Goal: Task Accomplishment & Management: Manage account settings

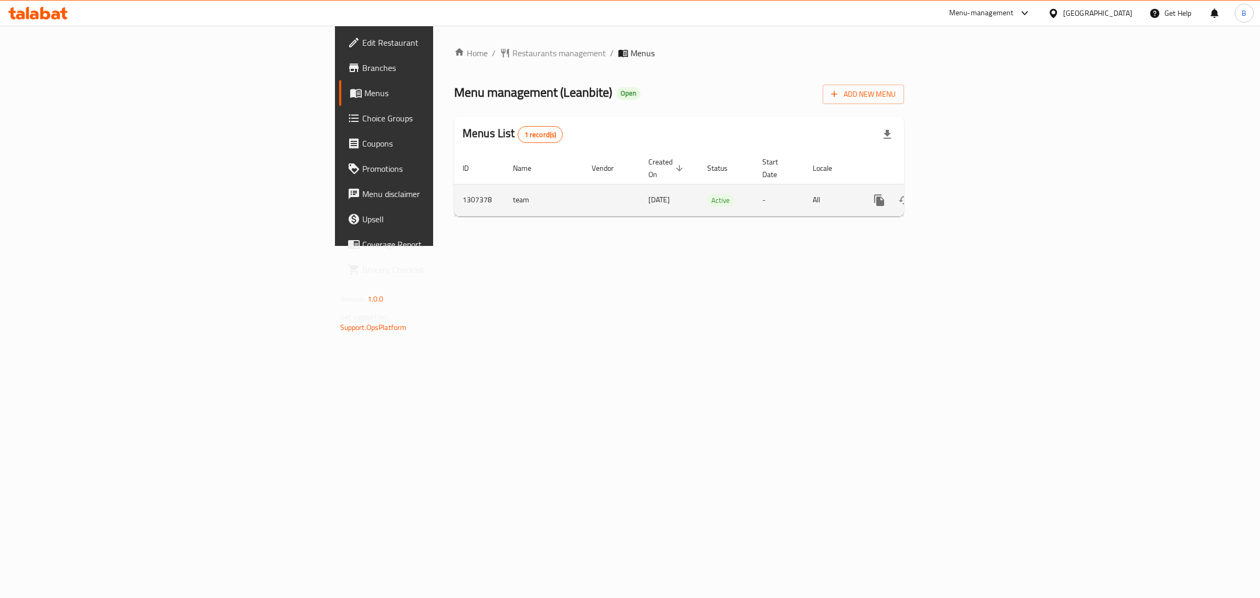
click at [968, 187] on link "enhanced table" at bounding box center [955, 199] width 25 height 25
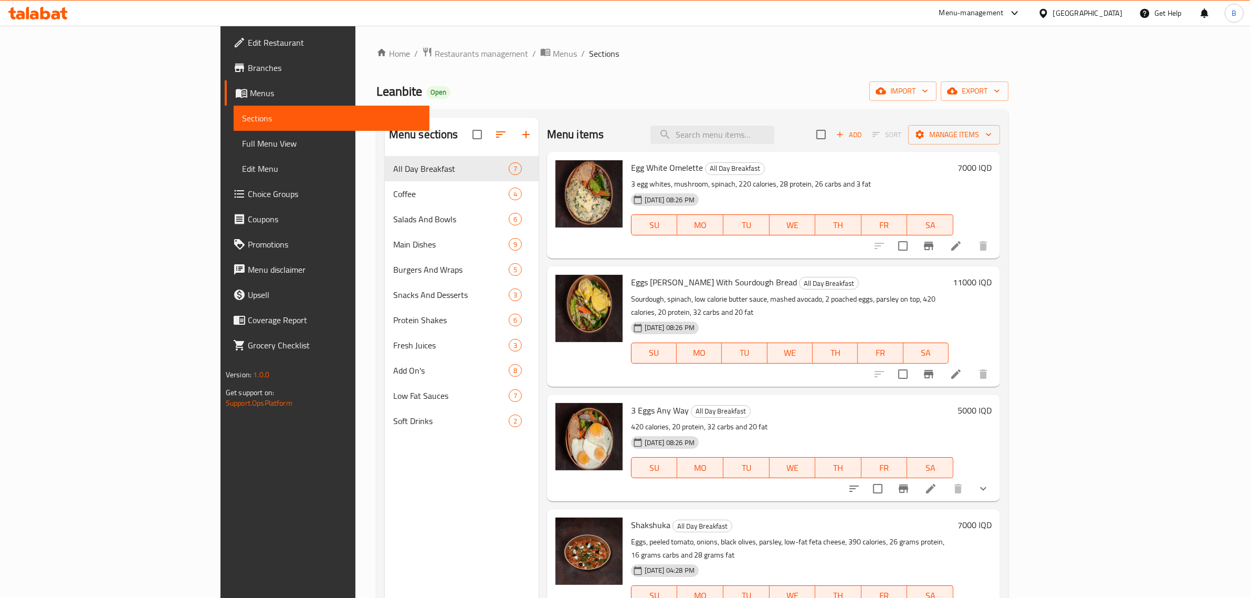
click at [762, 147] on div "Menu items Add Sort Manage items" at bounding box center [773, 135] width 453 height 34
click at [764, 129] on input "search" at bounding box center [713, 135] width 124 height 18
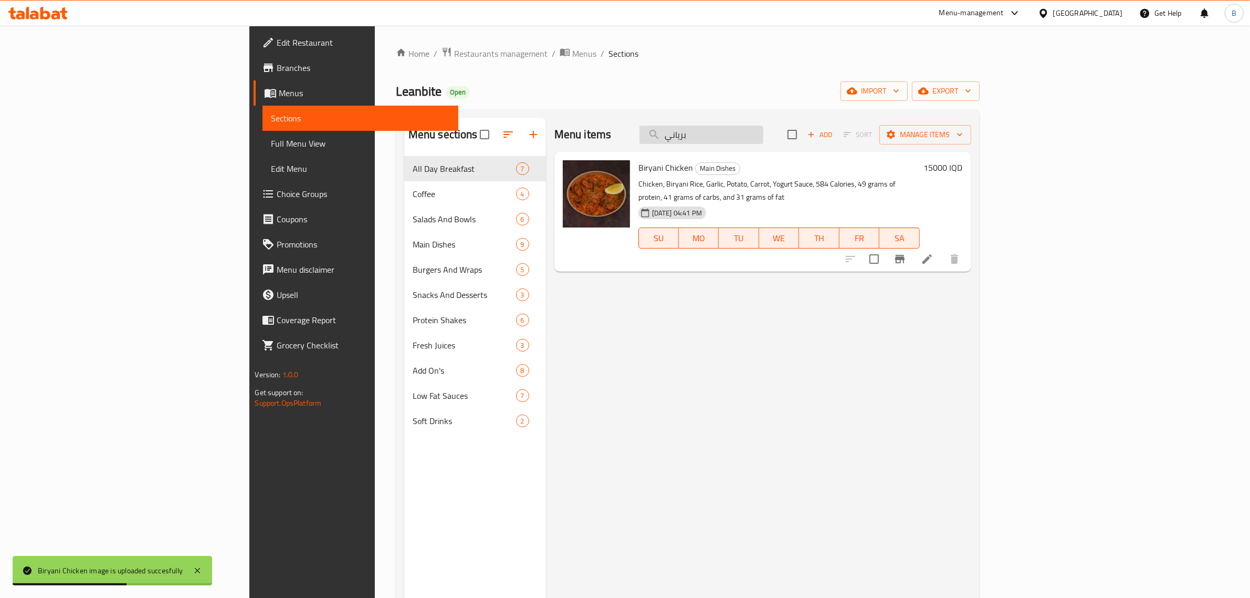
click at [764, 140] on input "برياني" at bounding box center [702, 135] width 124 height 18
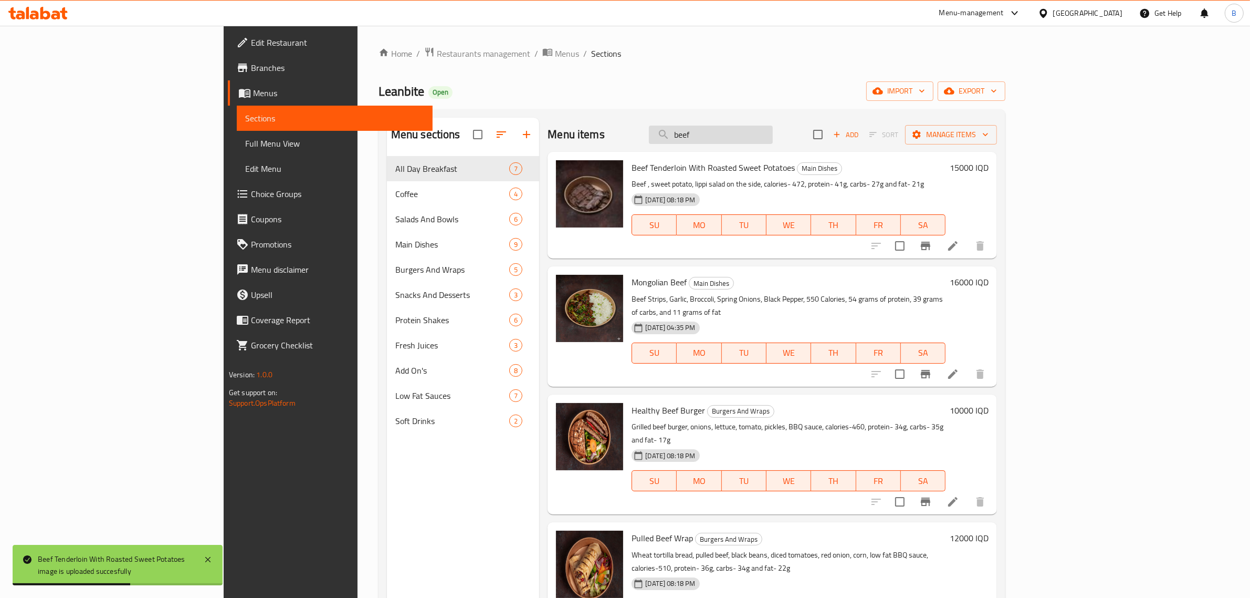
click at [765, 142] on input "beef" at bounding box center [711, 135] width 124 height 18
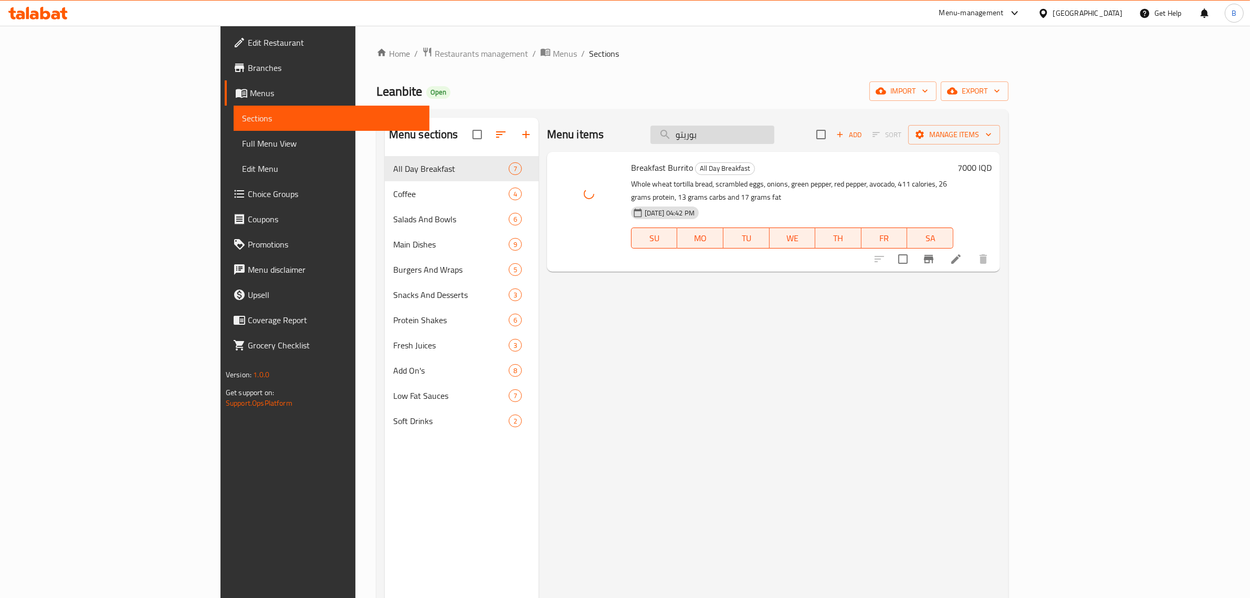
click at [775, 134] on input "بوريتو" at bounding box center [713, 135] width 124 height 18
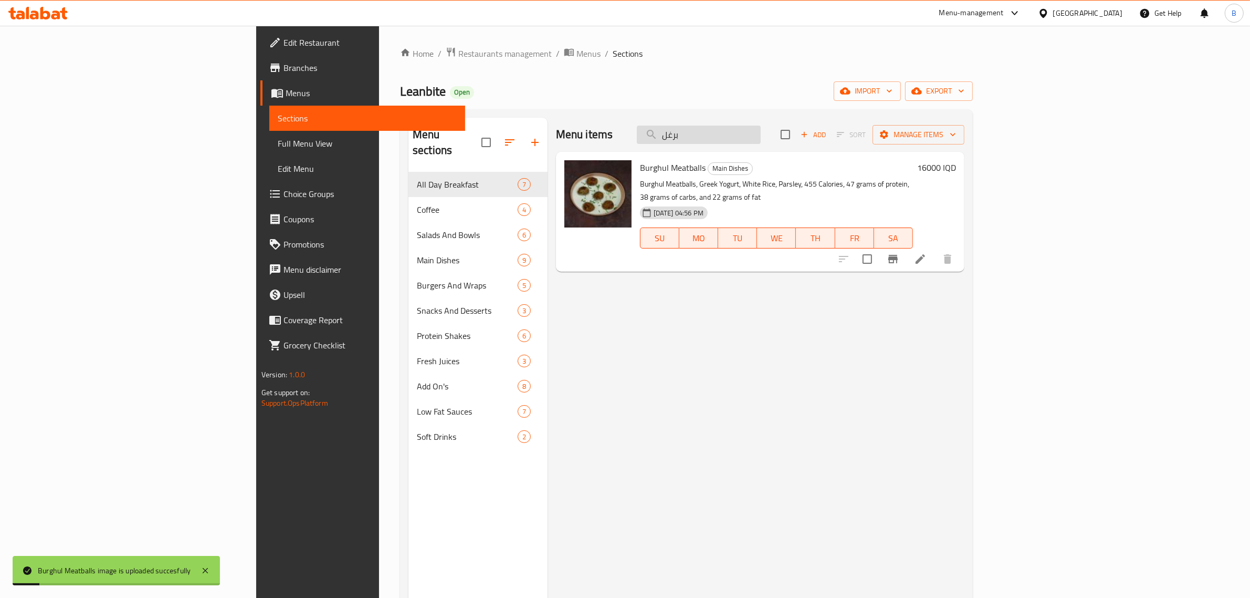
click at [761, 137] on input "برغل" at bounding box center [699, 135] width 124 height 18
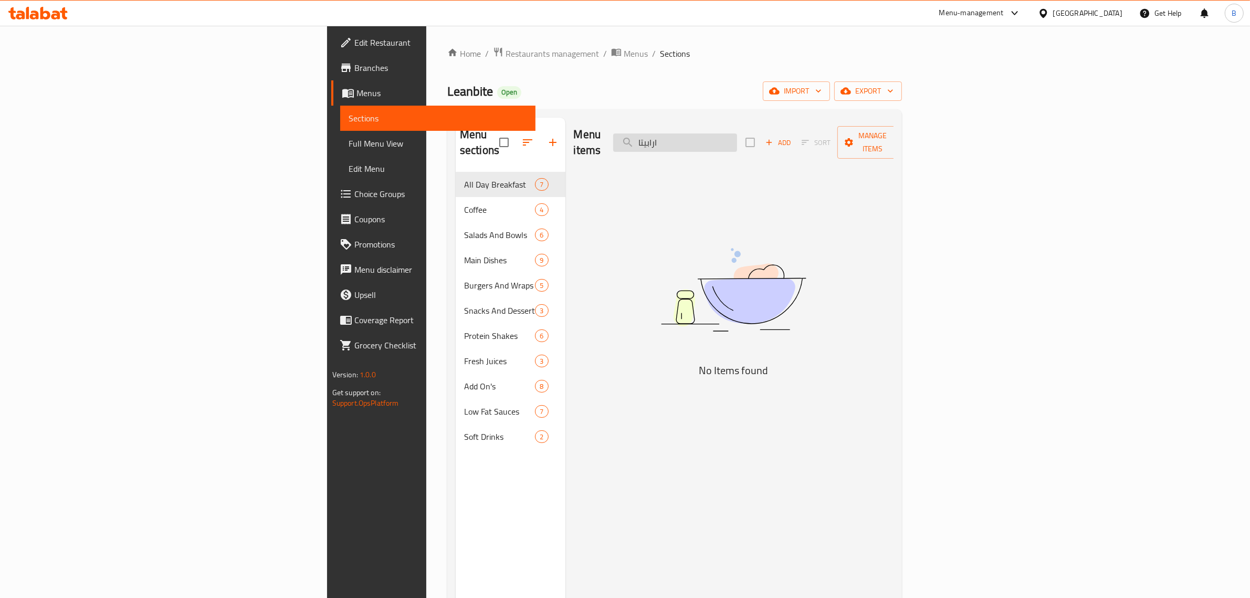
click at [737, 137] on input "ارابيتا" at bounding box center [675, 142] width 124 height 18
type input "ا"
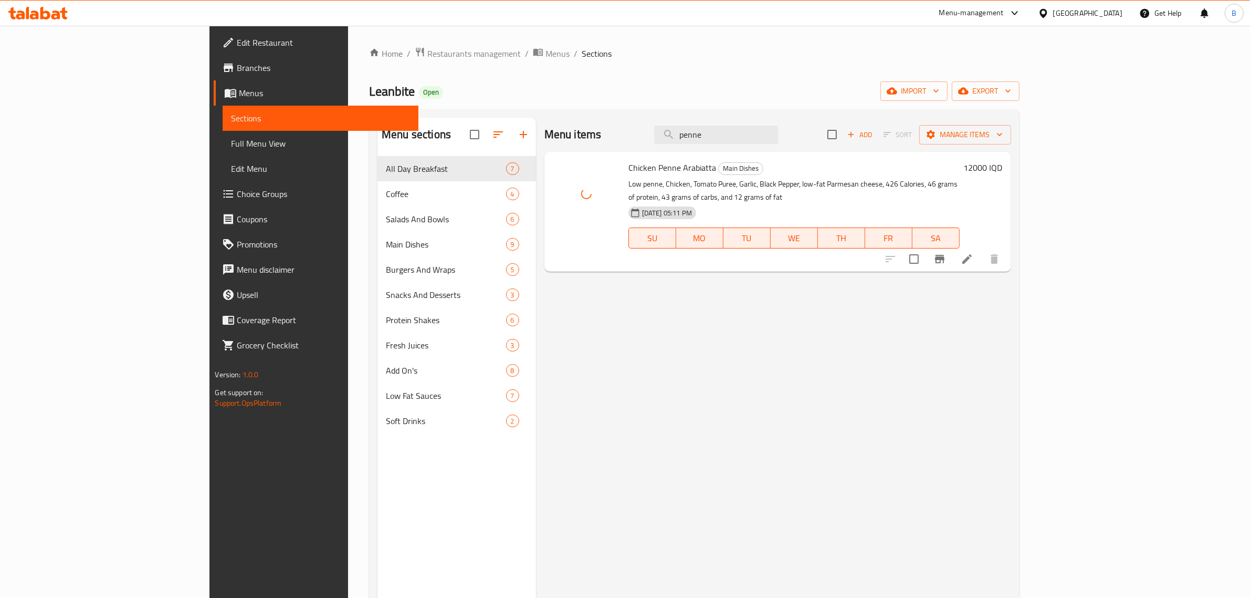
click at [781, 161] on h6 "Chicken Penne Arabiatta Main Dishes" at bounding box center [794, 167] width 331 height 15
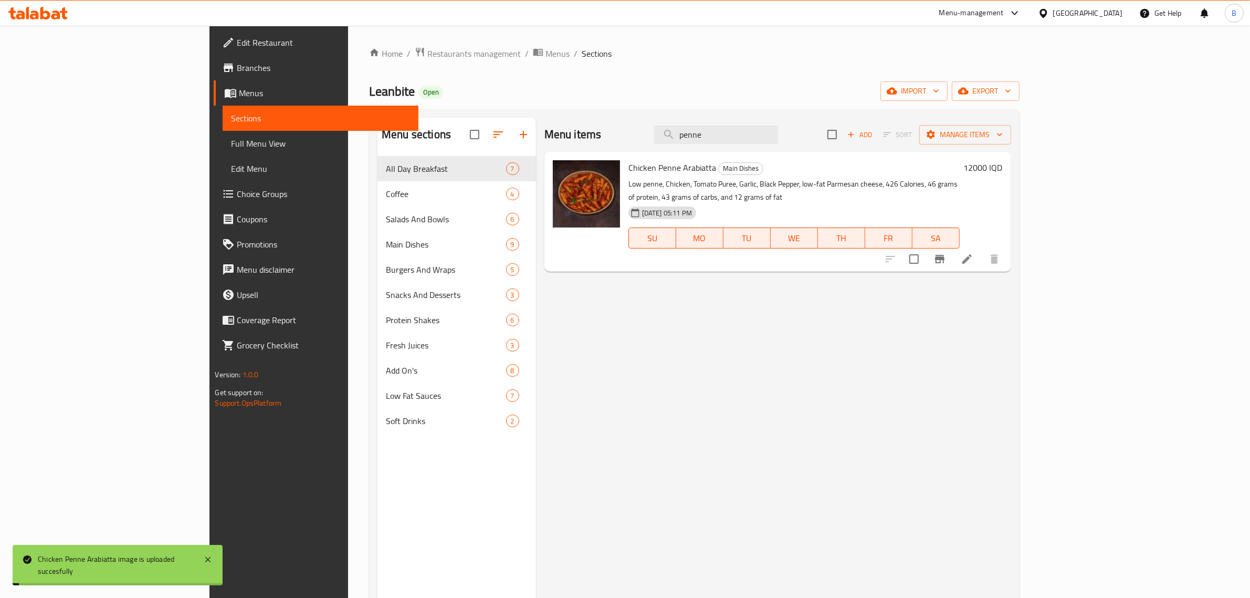
click at [794, 122] on div "Menu items penne Add Sort Manage items" at bounding box center [778, 135] width 467 height 34
click at [778, 141] on input "penne" at bounding box center [716, 135] width 124 height 18
type input "j"
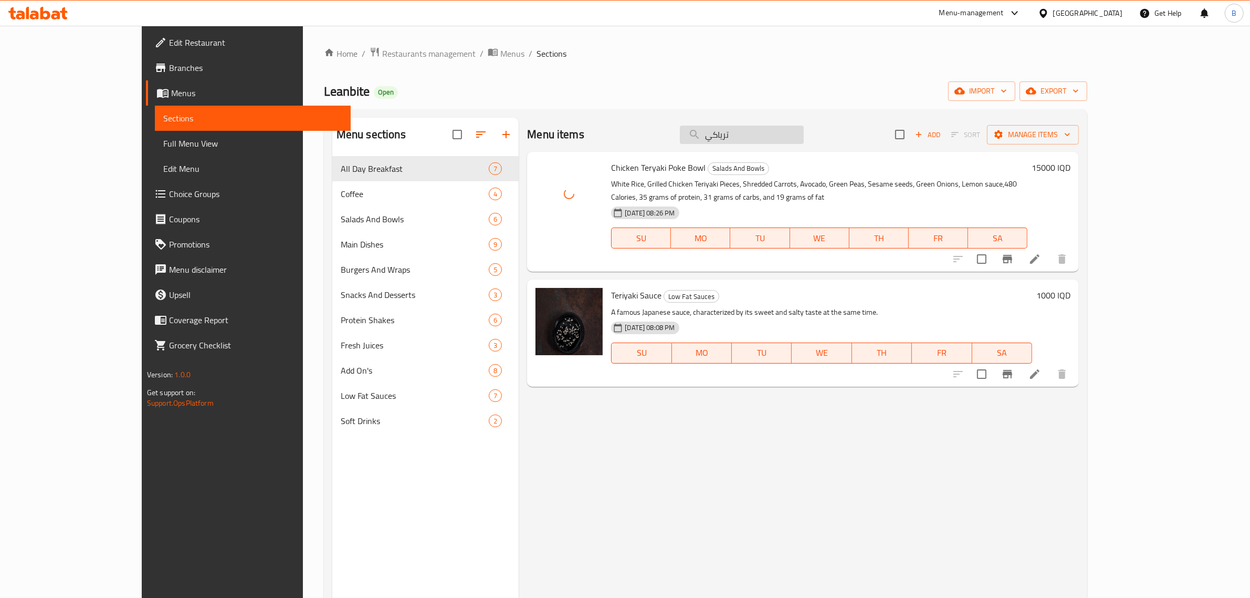
click at [798, 141] on input "ترياكي" at bounding box center [742, 135] width 124 height 18
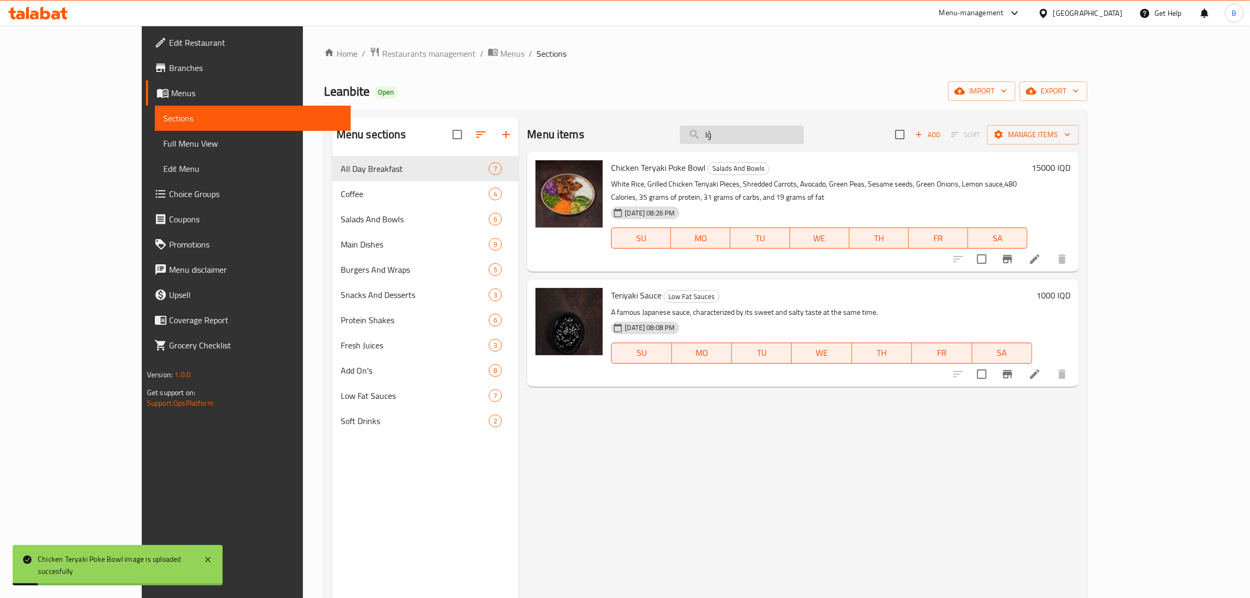
type input "ؤ"
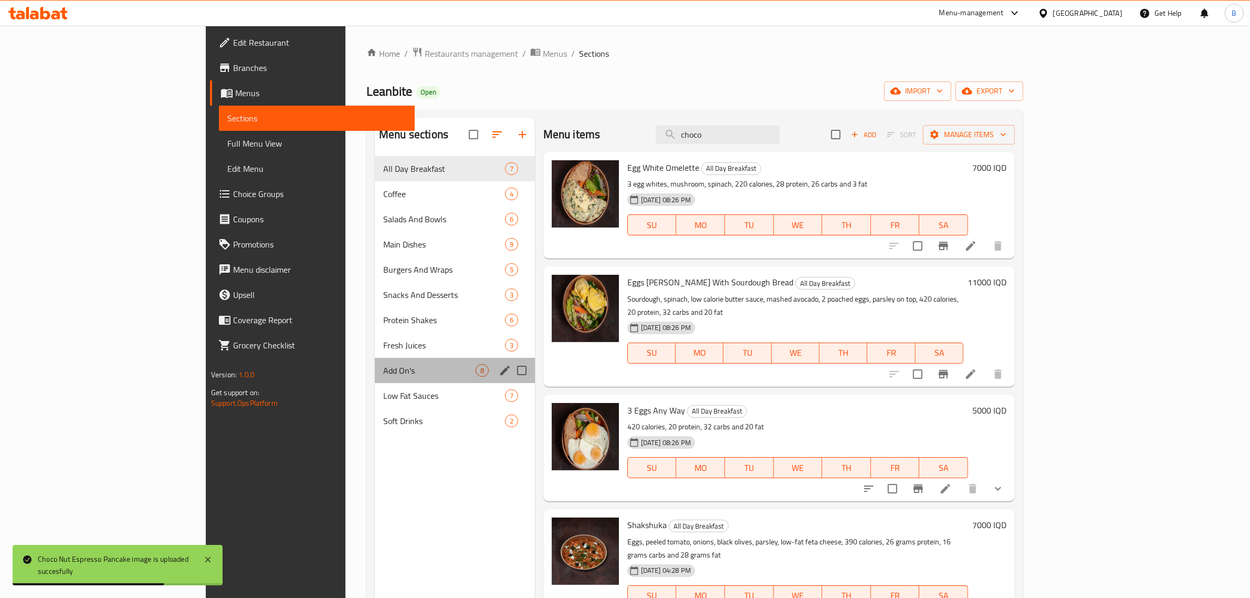
click at [375, 361] on div "Add On's 8" at bounding box center [455, 370] width 160 height 25
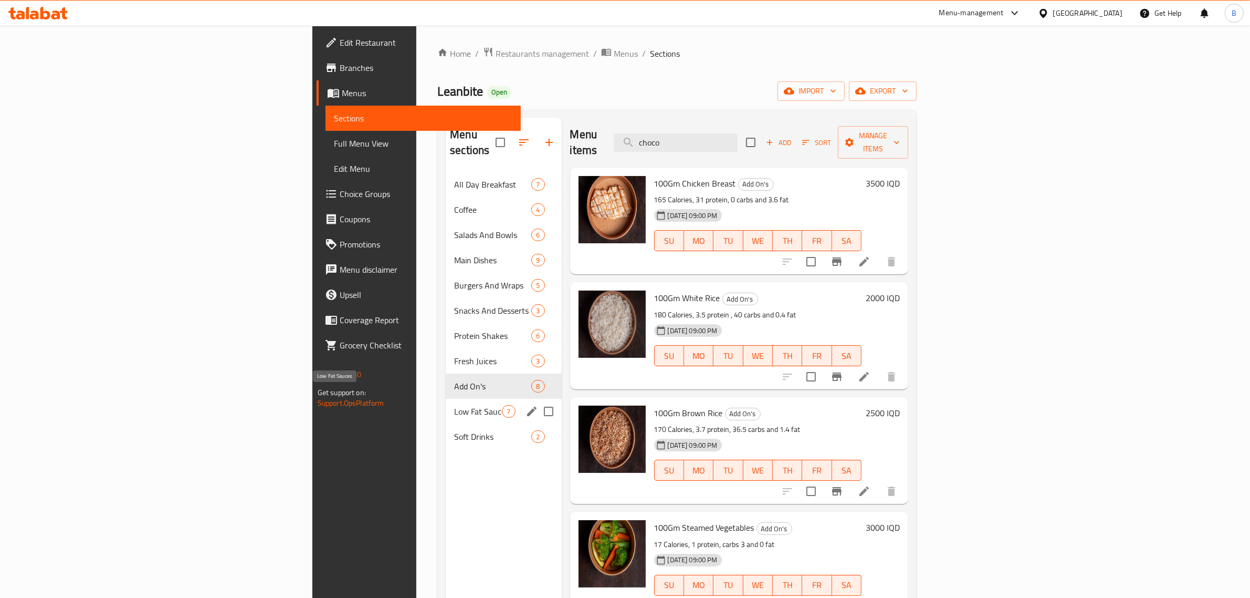
click at [454, 405] on span "Low Fat Sauces" at bounding box center [478, 411] width 48 height 13
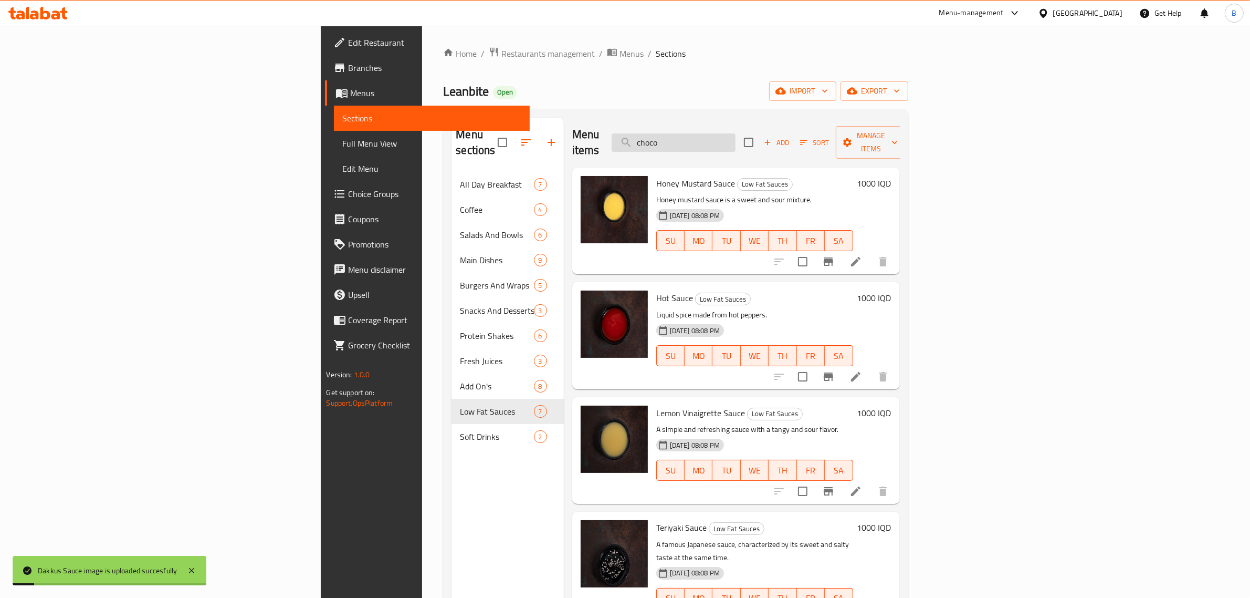
click at [736, 139] on input "choco" at bounding box center [674, 142] width 124 height 18
click at [736, 133] on input "mang" at bounding box center [674, 142] width 124 height 18
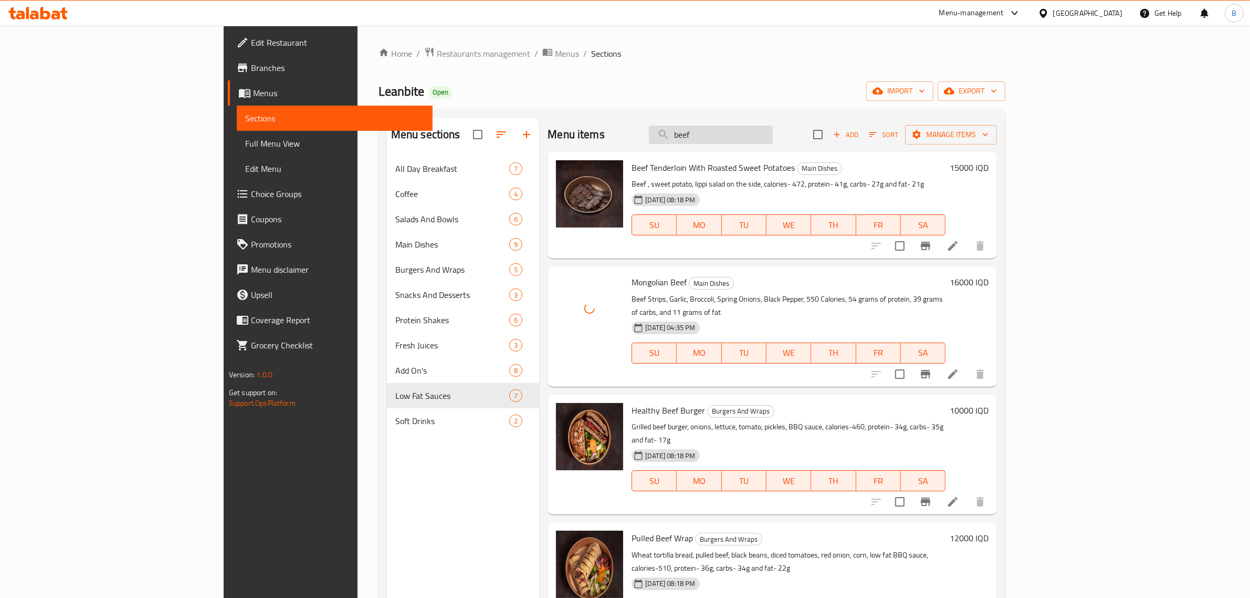
click at [773, 142] on input "beef" at bounding box center [711, 135] width 124 height 18
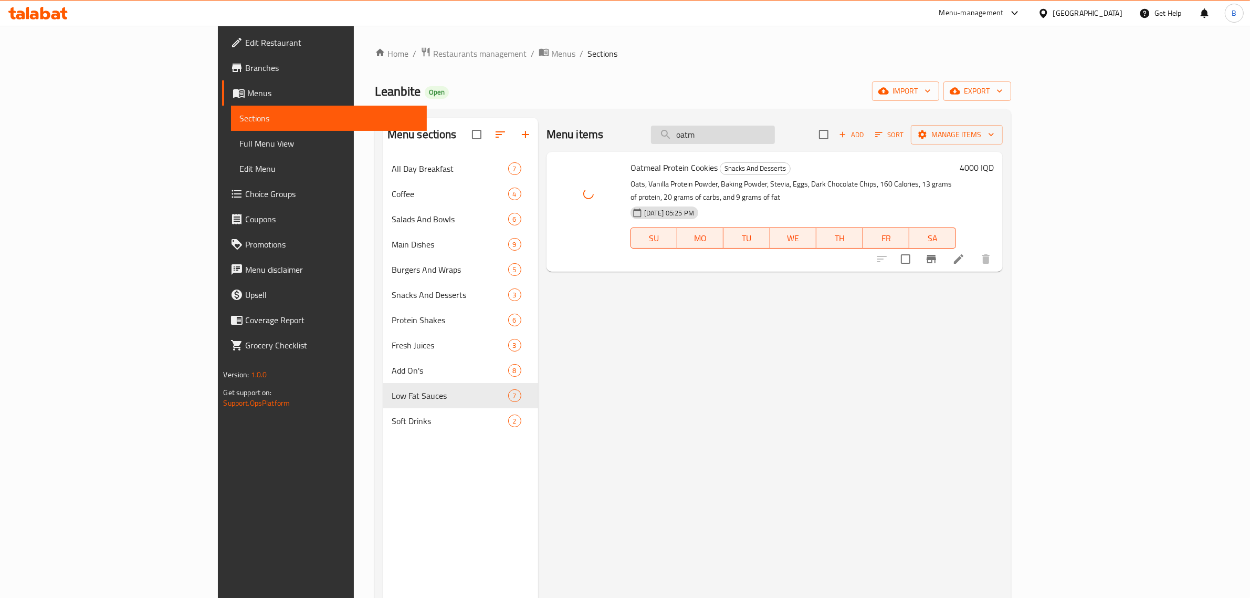
click at [775, 140] on input "oatm" at bounding box center [713, 135] width 124 height 18
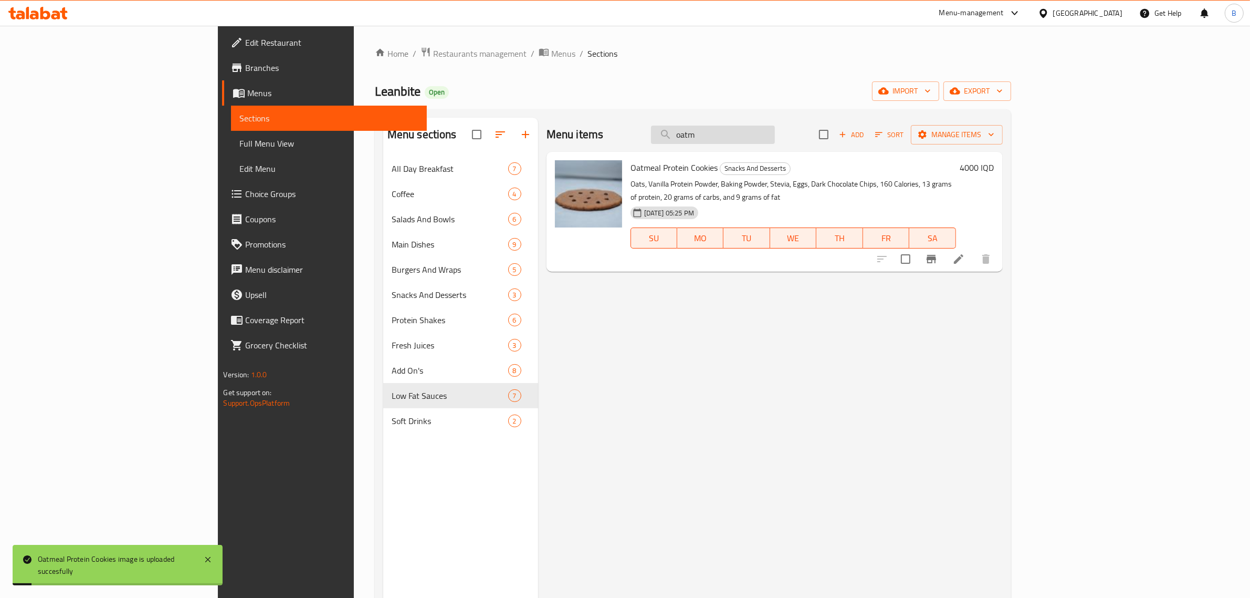
type input "o"
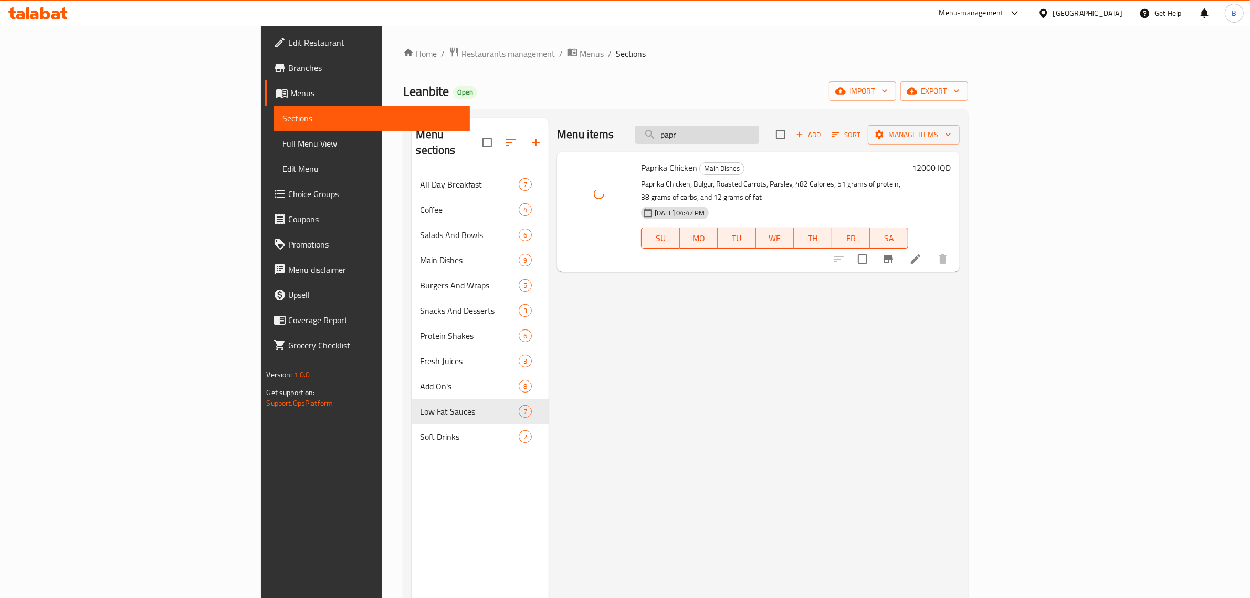
click at [759, 127] on input "papr" at bounding box center [697, 135] width 124 height 18
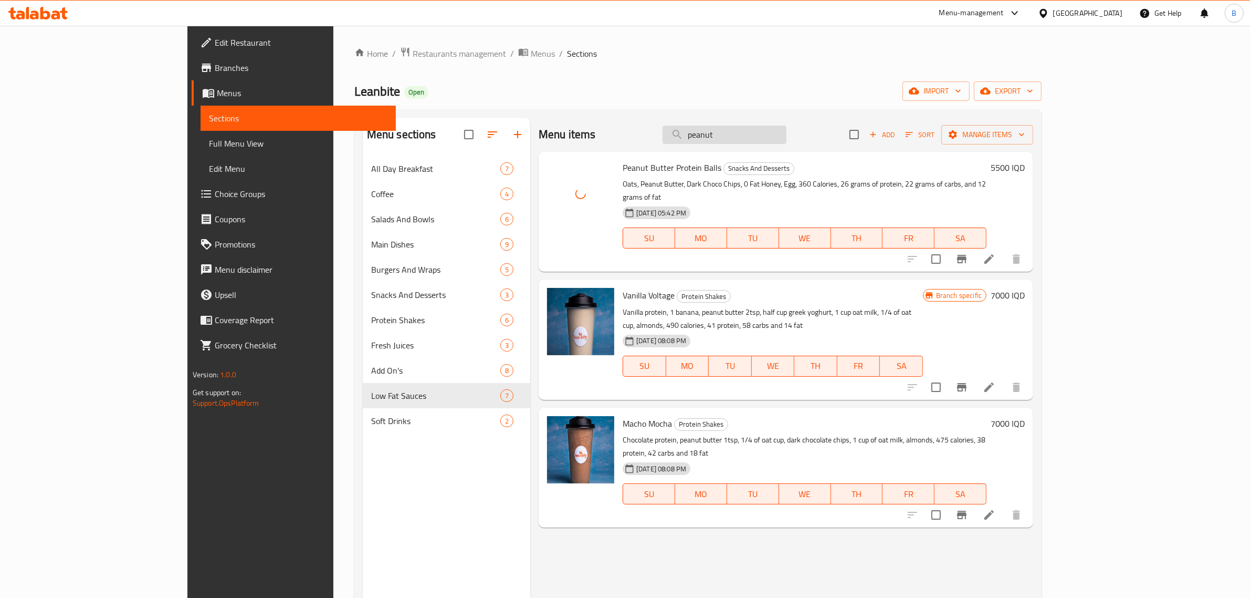
click at [772, 137] on input "peanut" at bounding box center [725, 135] width 124 height 18
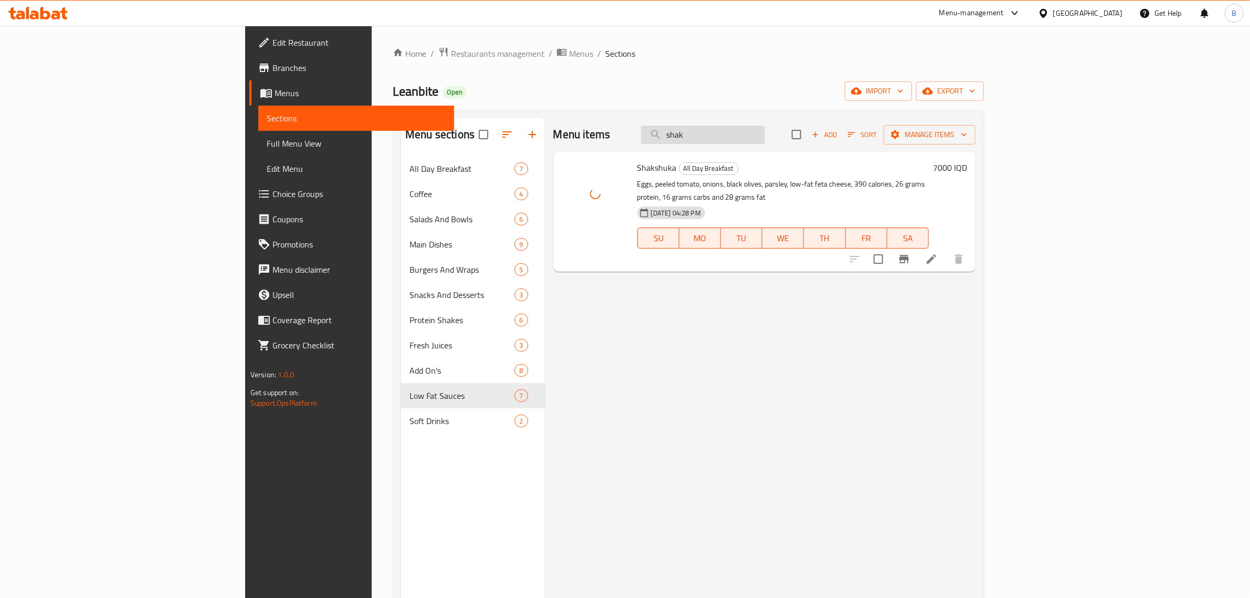
click at [765, 135] on input "shak" at bounding box center [703, 135] width 124 height 18
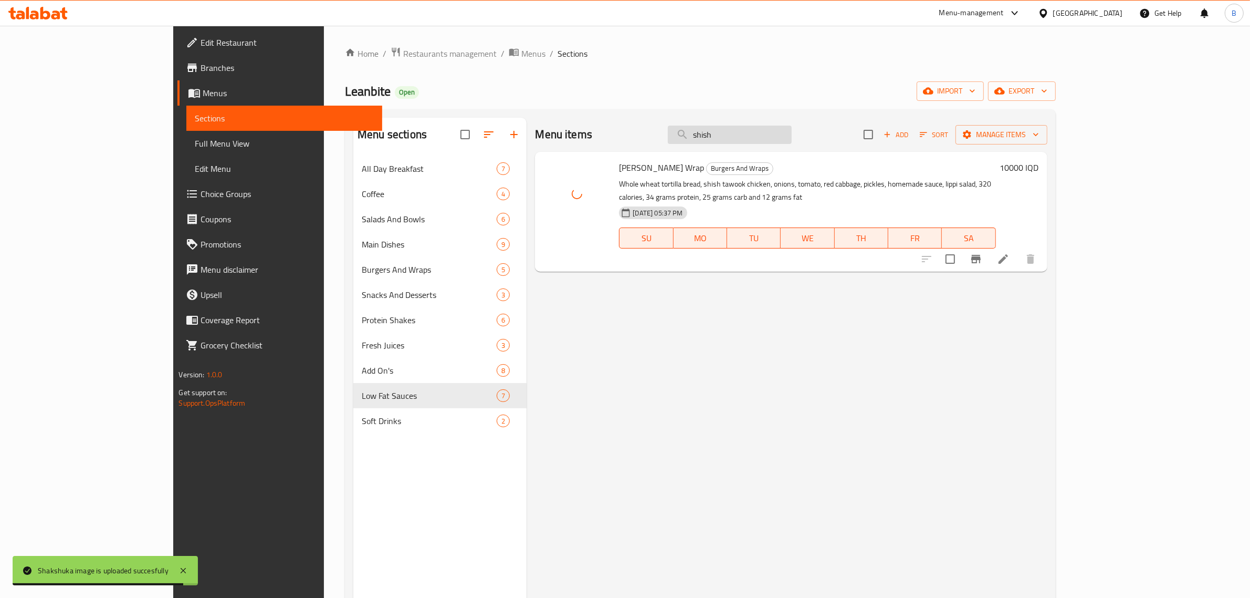
click at [792, 134] on input "shish" at bounding box center [730, 135] width 124 height 18
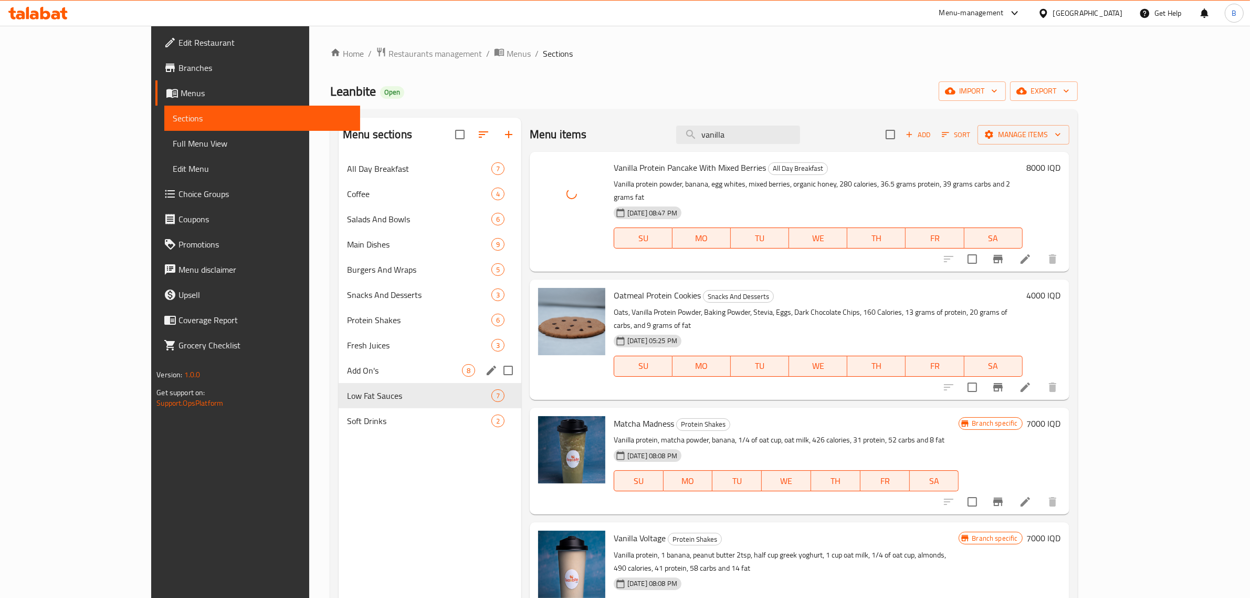
click at [339, 361] on div "Add On's 8" at bounding box center [430, 370] width 183 height 25
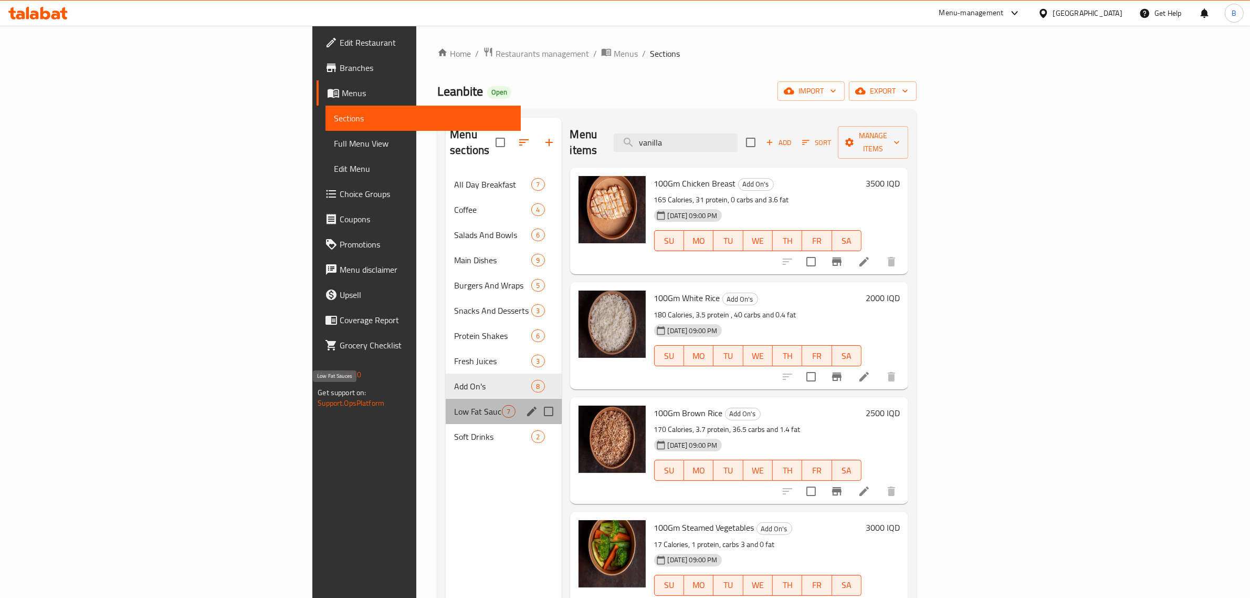
click at [454, 405] on span "Low Fat Sauces" at bounding box center [478, 411] width 48 height 13
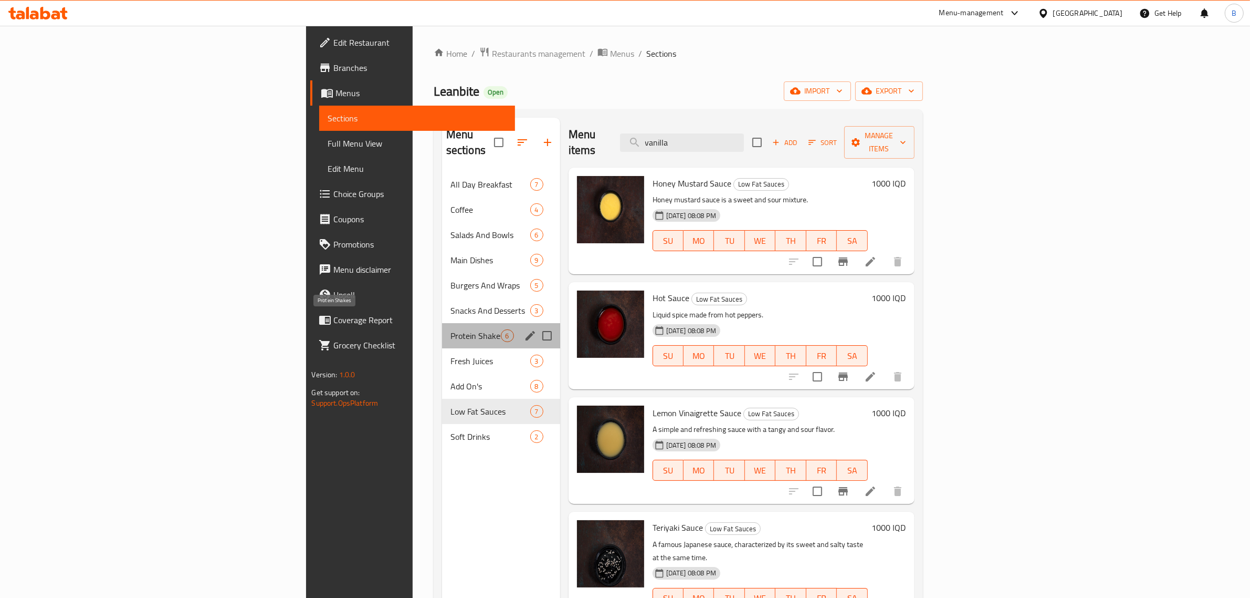
click at [451, 329] on span "Protein Shakes" at bounding box center [476, 335] width 50 height 13
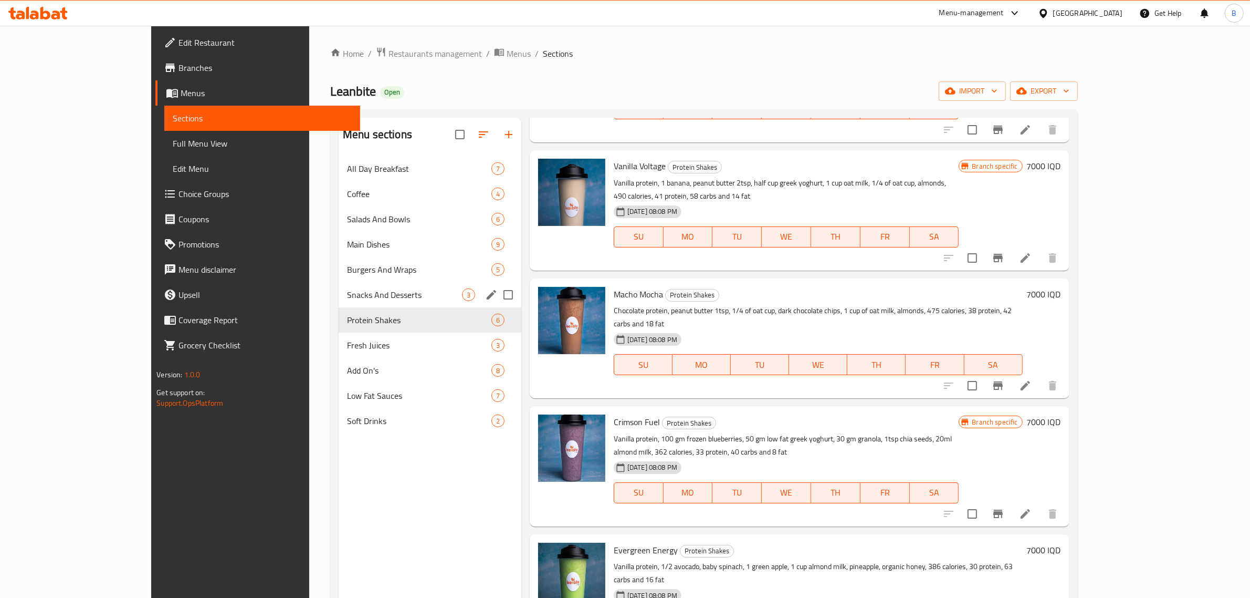
click at [347, 296] on span "Snacks And Desserts" at bounding box center [404, 294] width 115 height 13
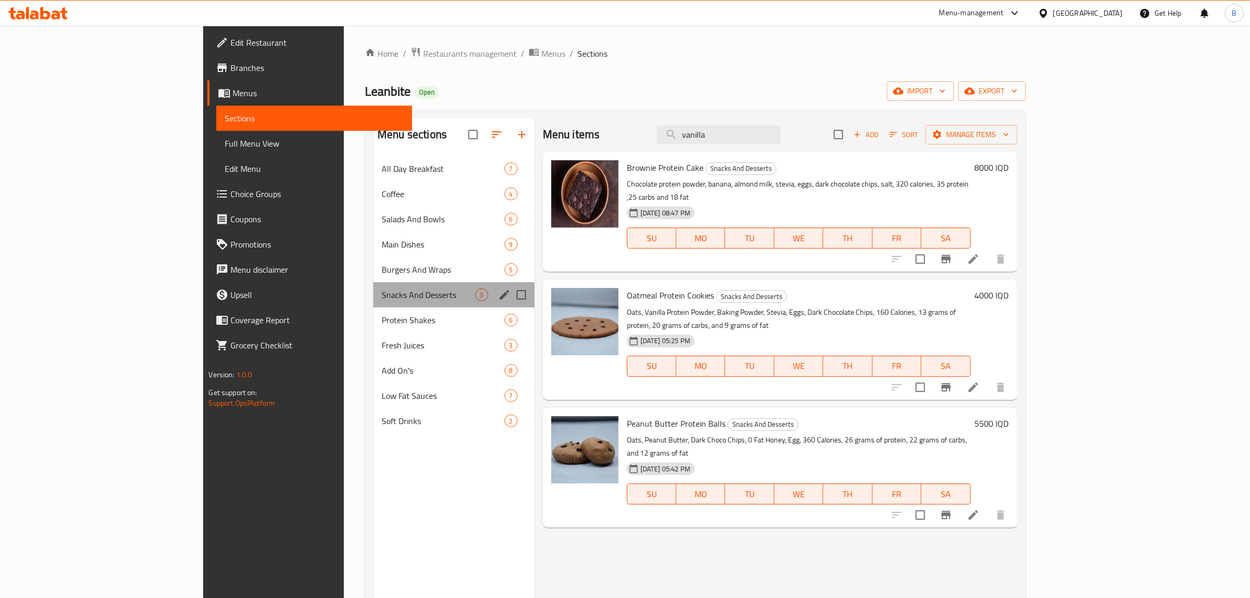
click at [373, 282] on div "Snacks And Desserts 3" at bounding box center [453, 294] width 161 height 25
click at [373, 160] on div "All Day Breakfast 7" at bounding box center [453, 168] width 161 height 25
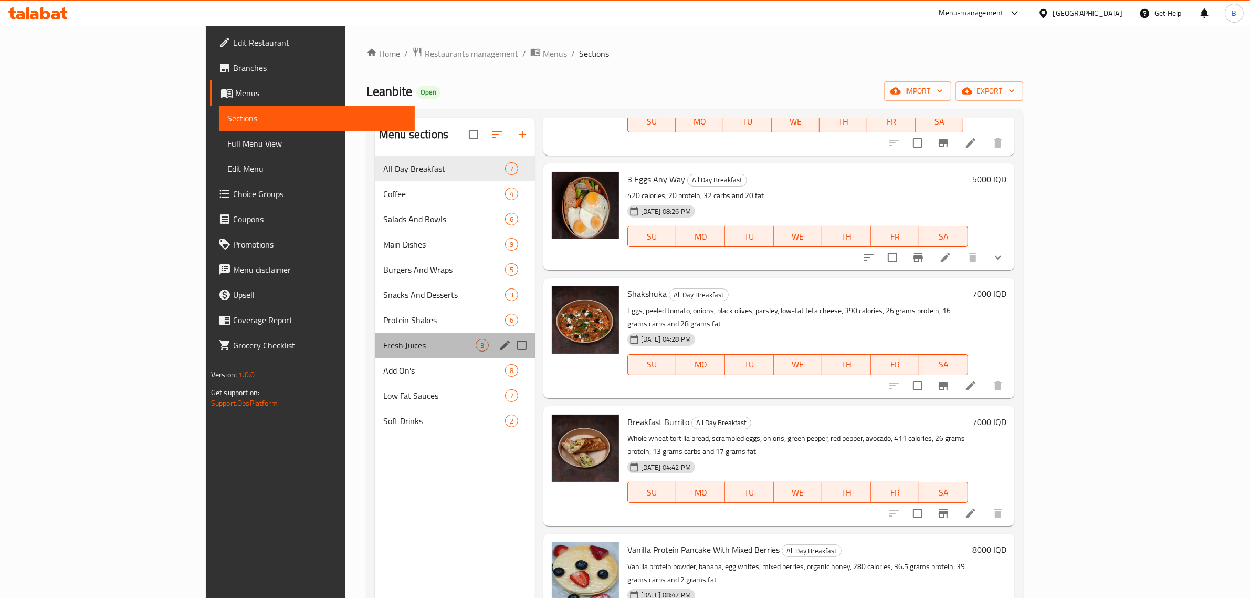
click at [375, 333] on div "Fresh Juices 3" at bounding box center [455, 344] width 160 height 25
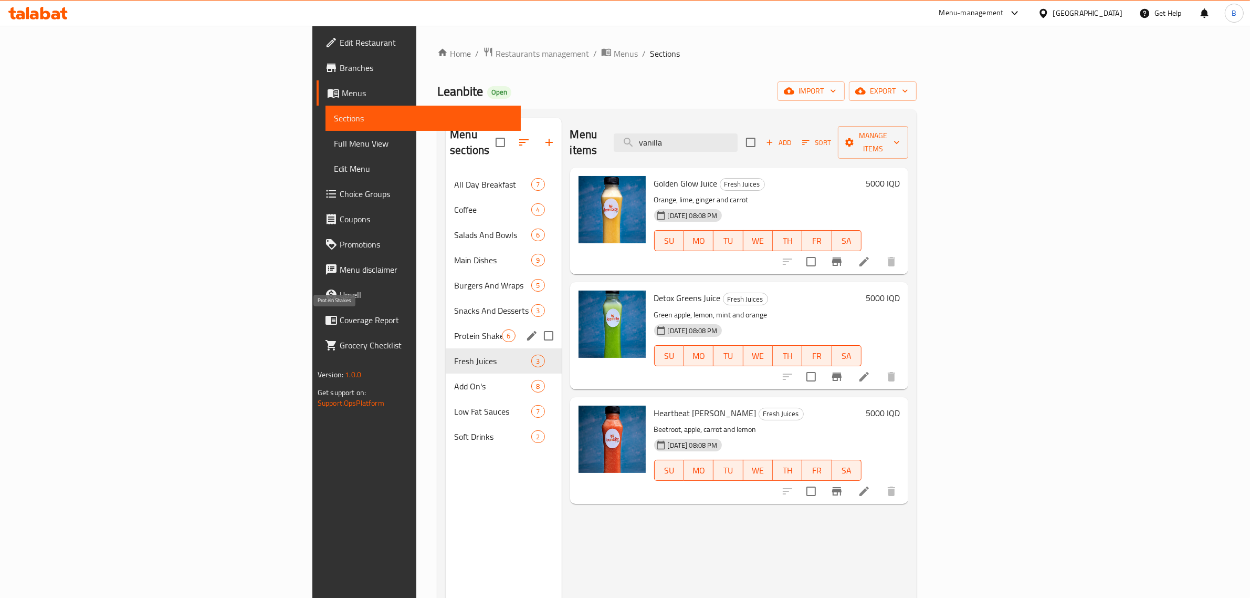
click at [454, 329] on span "Protein Shakes" at bounding box center [478, 335] width 48 height 13
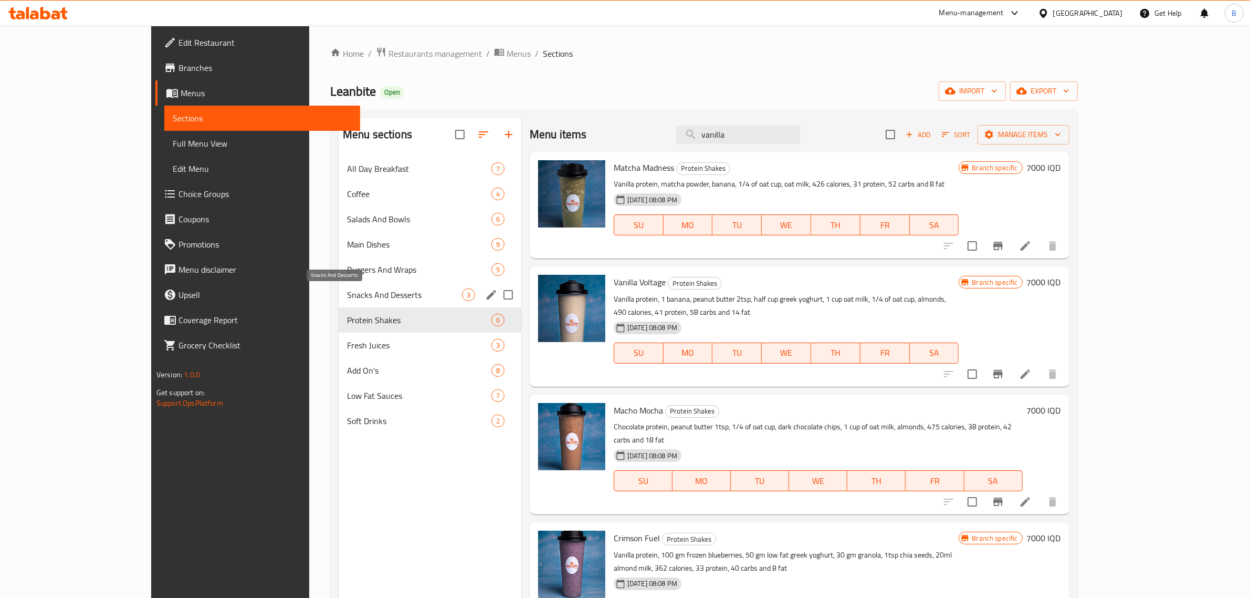
click at [347, 298] on span "Snacks And Desserts" at bounding box center [404, 294] width 115 height 13
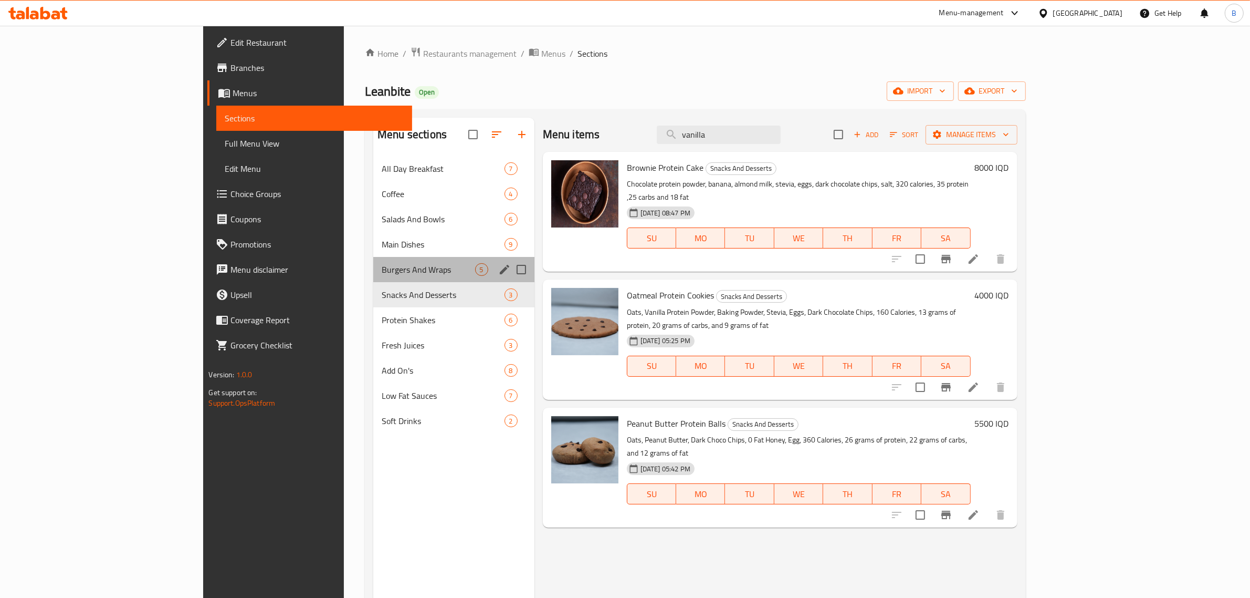
click at [373, 276] on div "Burgers And Wraps 5" at bounding box center [453, 269] width 161 height 25
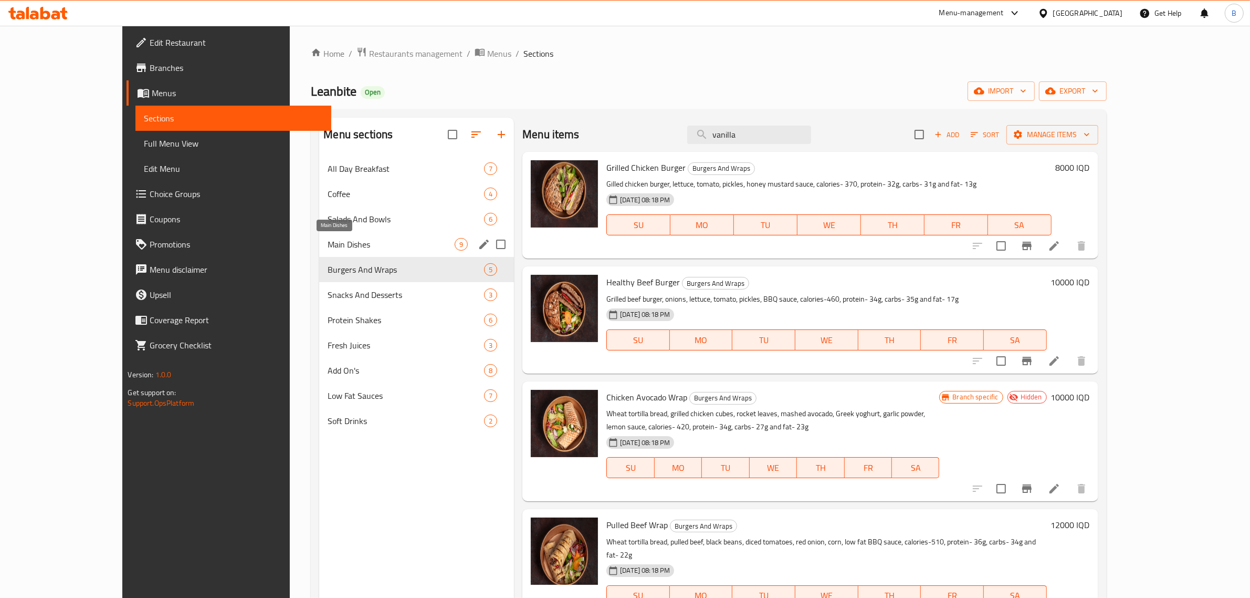
click at [351, 248] on span "Main Dishes" at bounding box center [391, 244] width 127 height 13
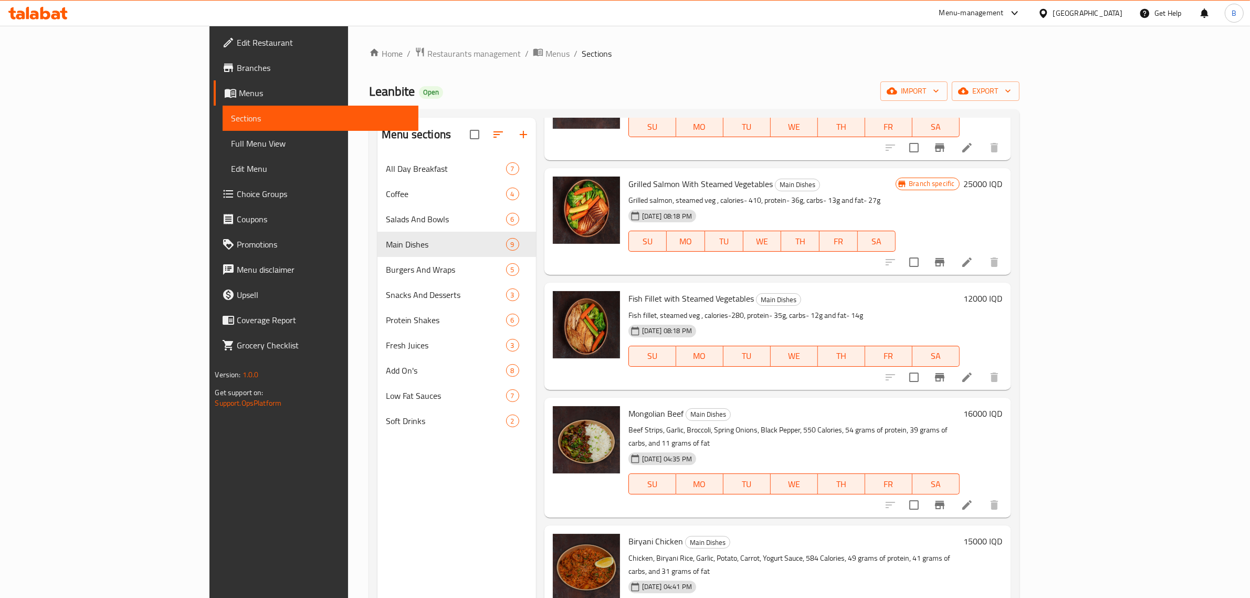
scroll to position [66, 0]
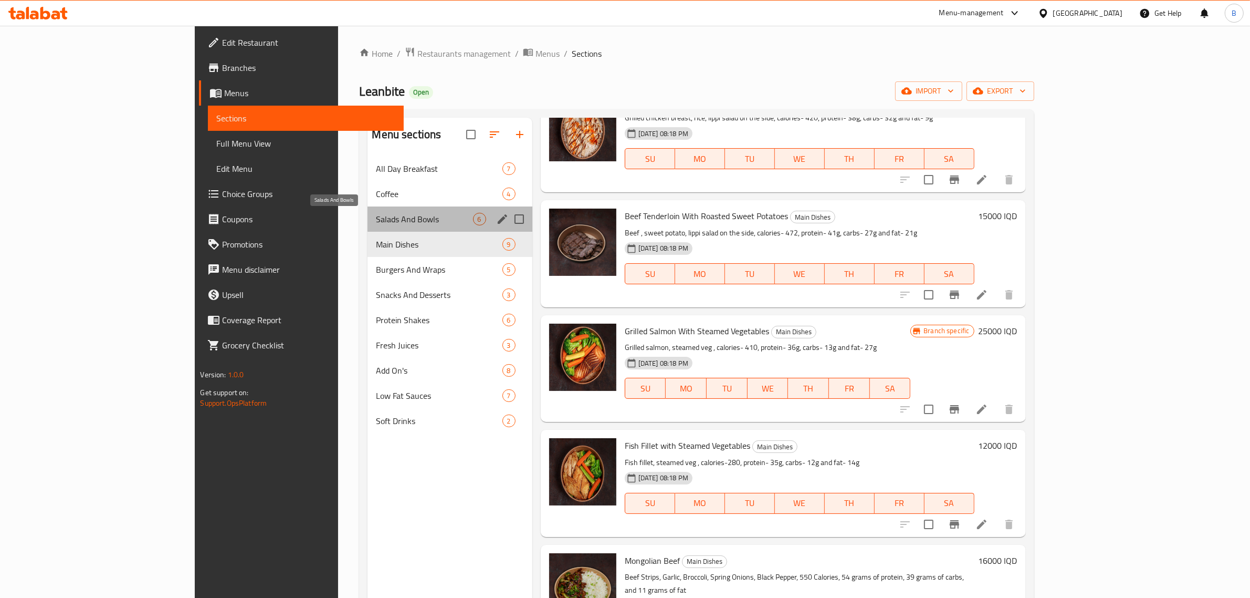
click at [376, 217] on span "Salads And Bowls" at bounding box center [424, 219] width 97 height 13
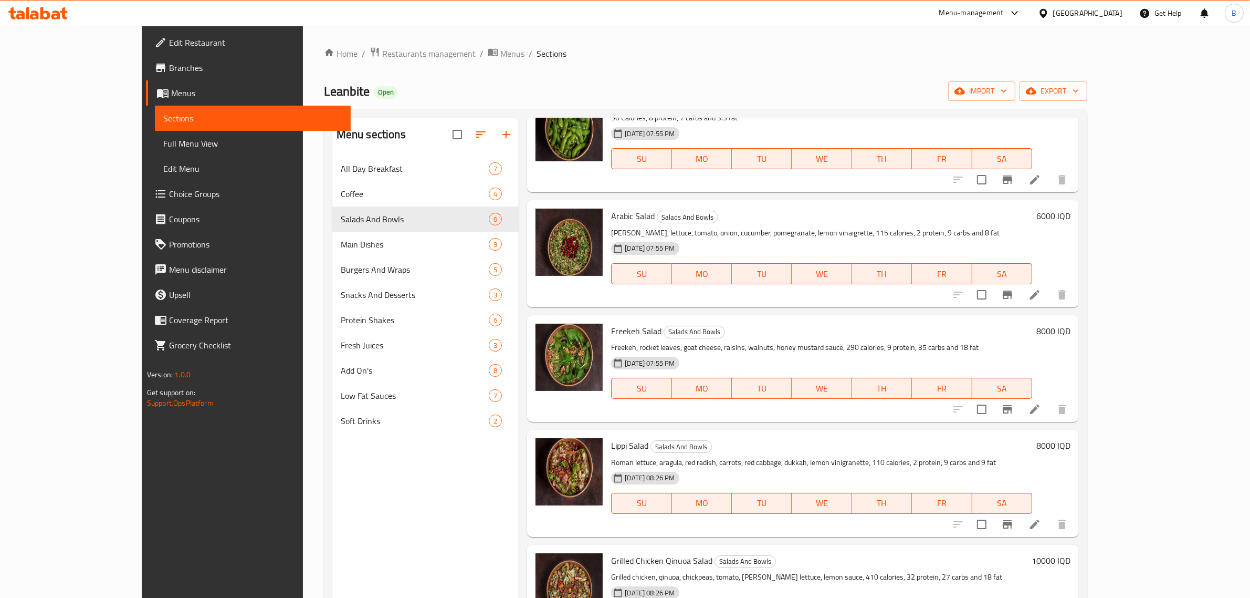
scroll to position [129, 0]
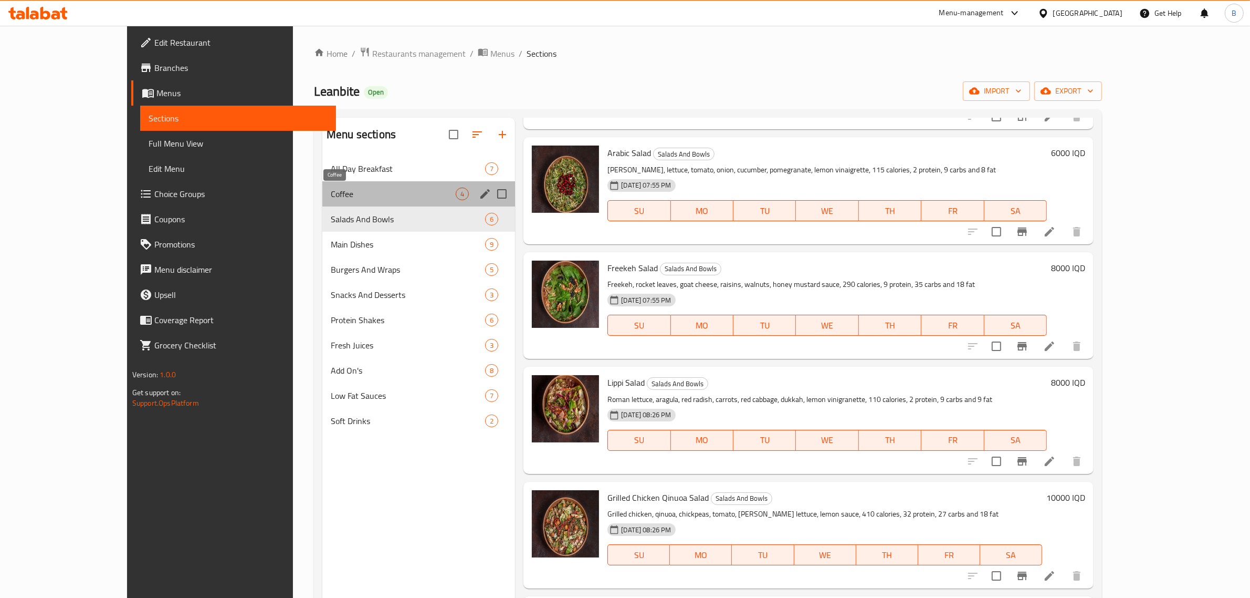
click at [331, 197] on span "Coffee" at bounding box center [393, 193] width 125 height 13
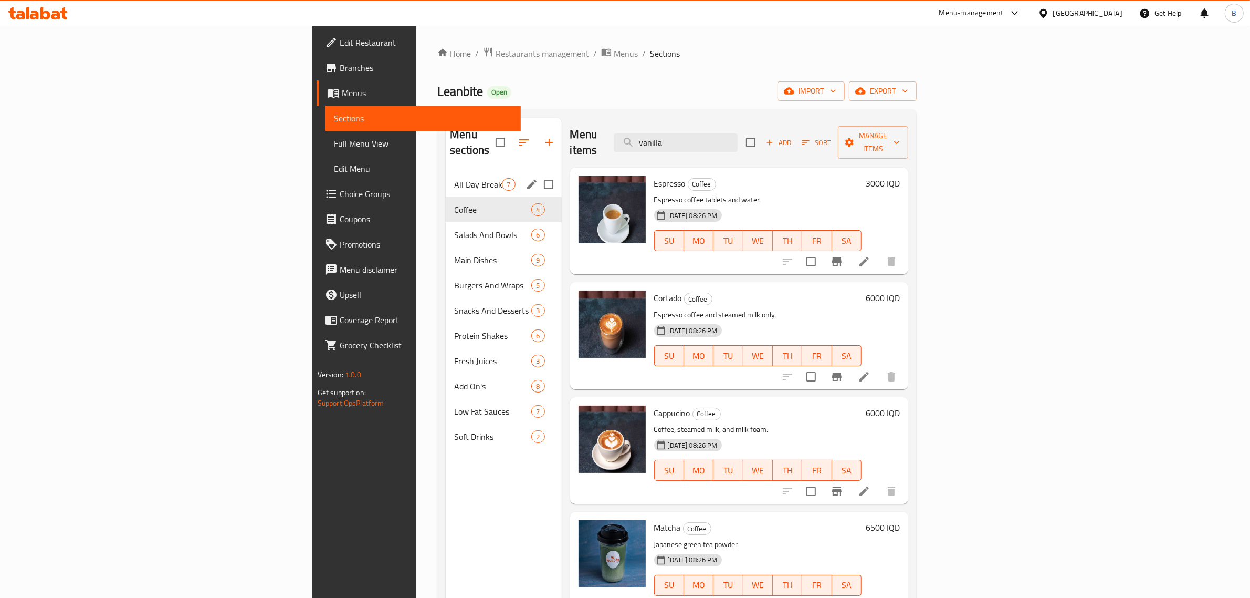
click at [446, 177] on div "All Day Breakfast 7" at bounding box center [504, 184] width 116 height 25
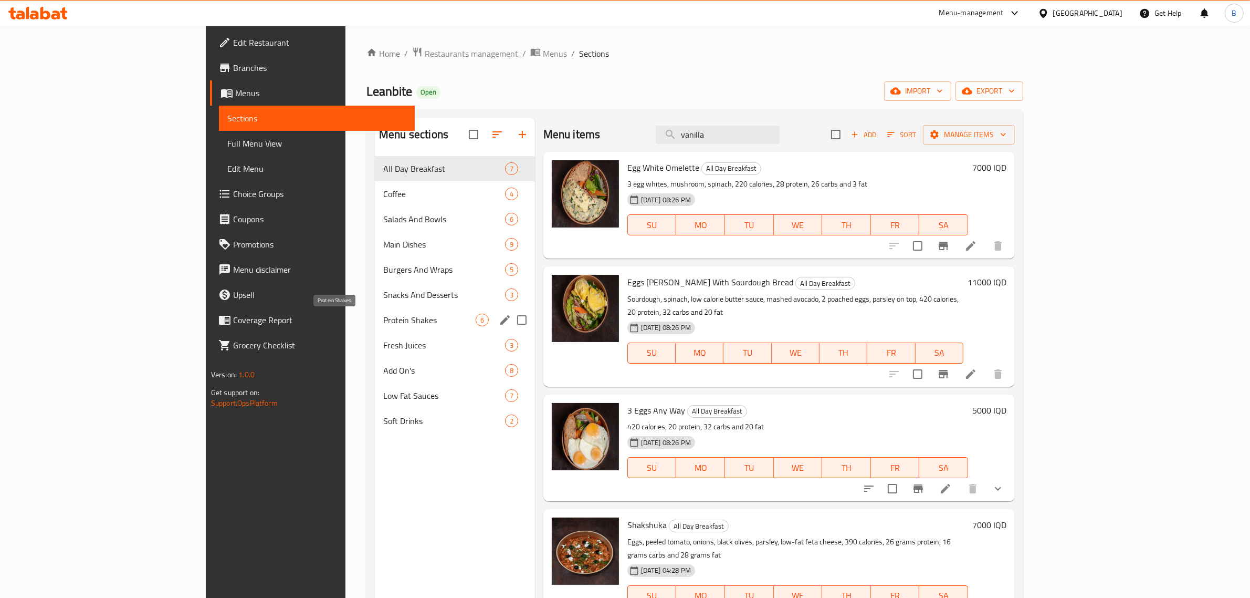
click at [383, 318] on span "Protein Shakes" at bounding box center [429, 320] width 92 height 13
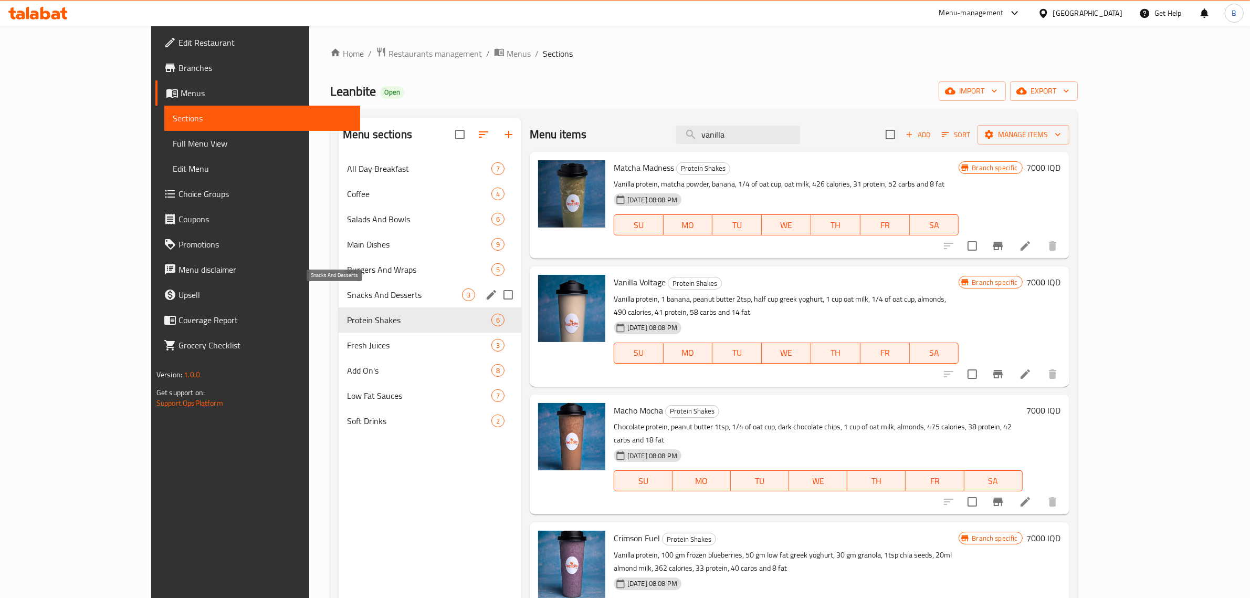
click at [347, 291] on span "Snacks And Desserts" at bounding box center [404, 294] width 115 height 13
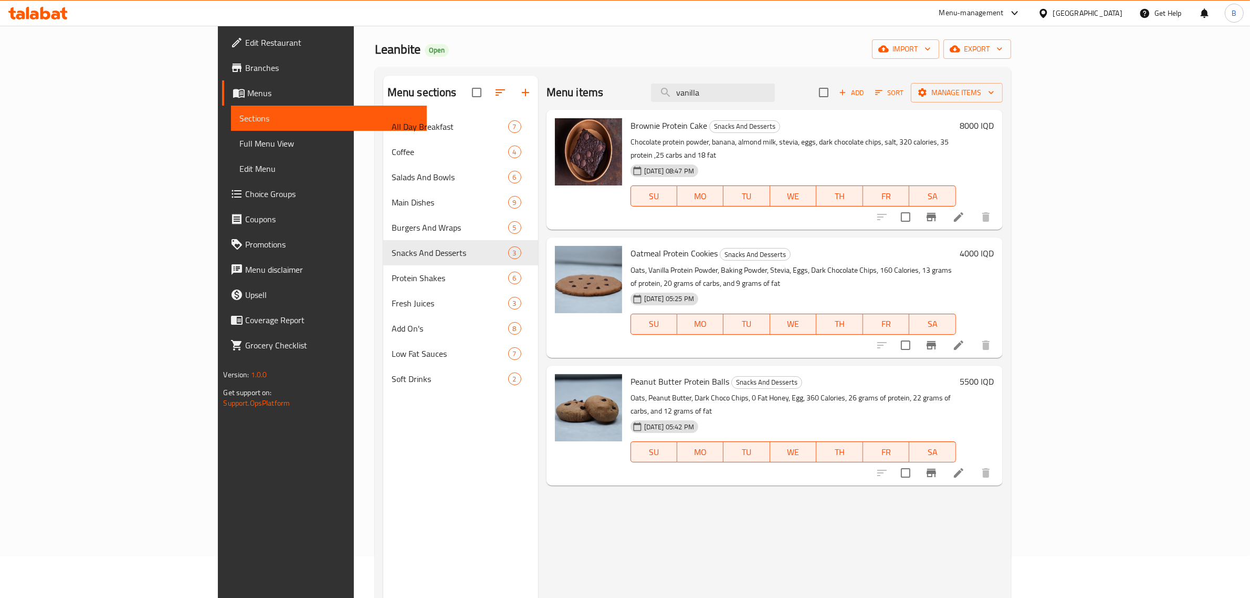
scroll to position [66, 0]
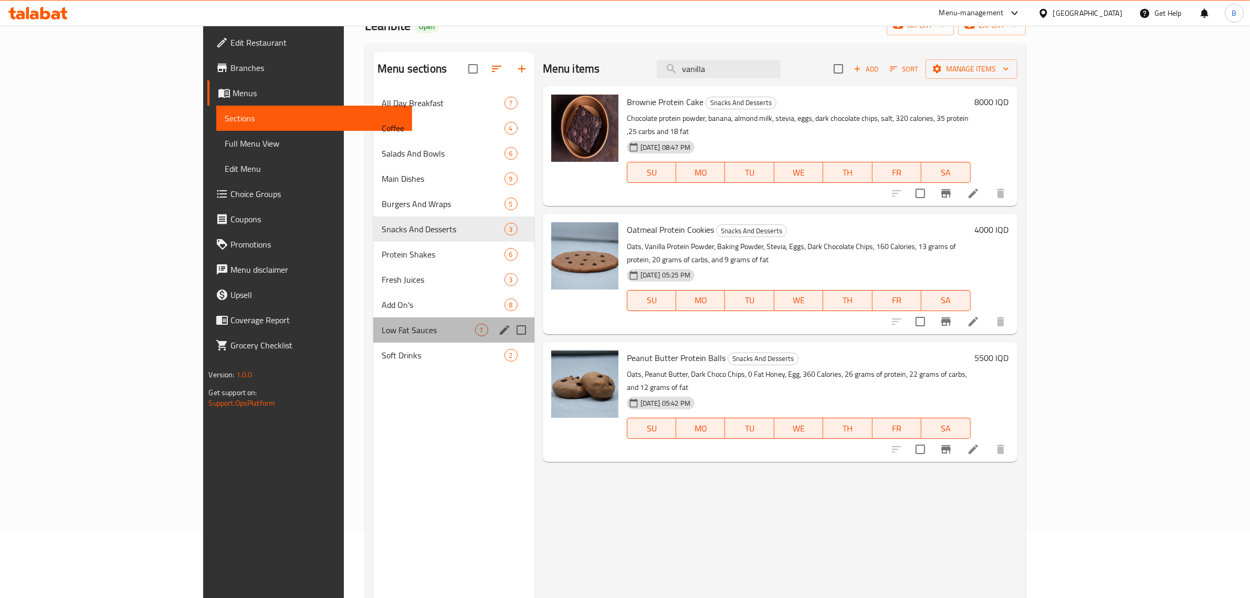
click at [373, 337] on div "Low Fat Sauces 7" at bounding box center [453, 329] width 161 height 25
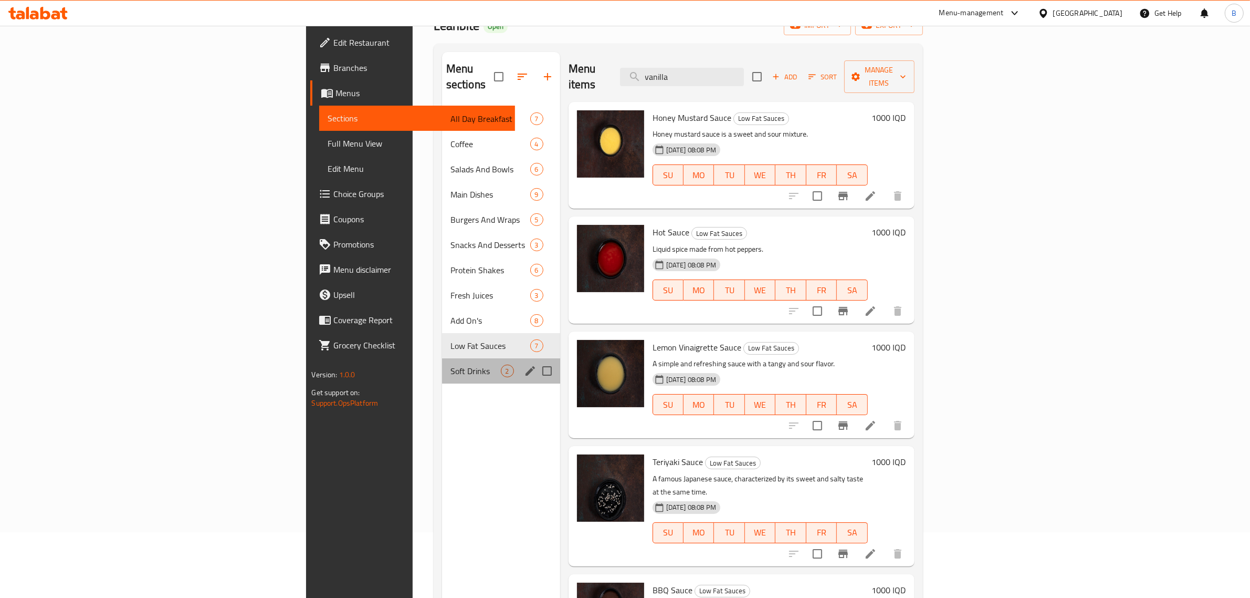
click at [442, 363] on div "Soft Drinks 2" at bounding box center [501, 370] width 118 height 25
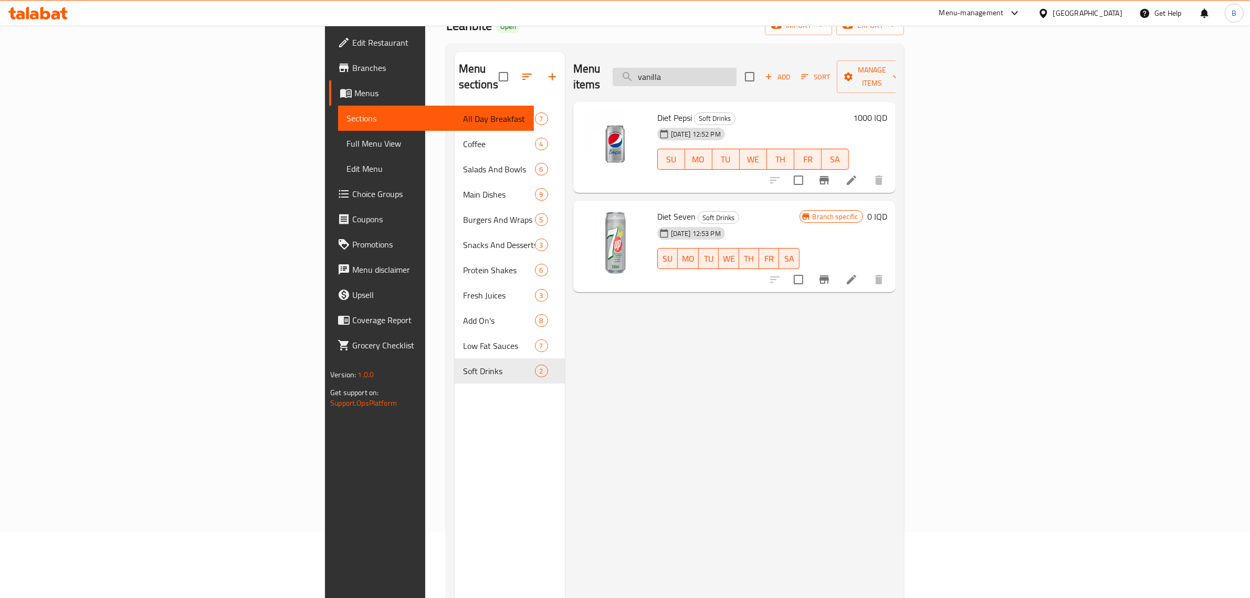
click at [737, 75] on input "vanilla" at bounding box center [675, 77] width 124 height 18
type input "f"
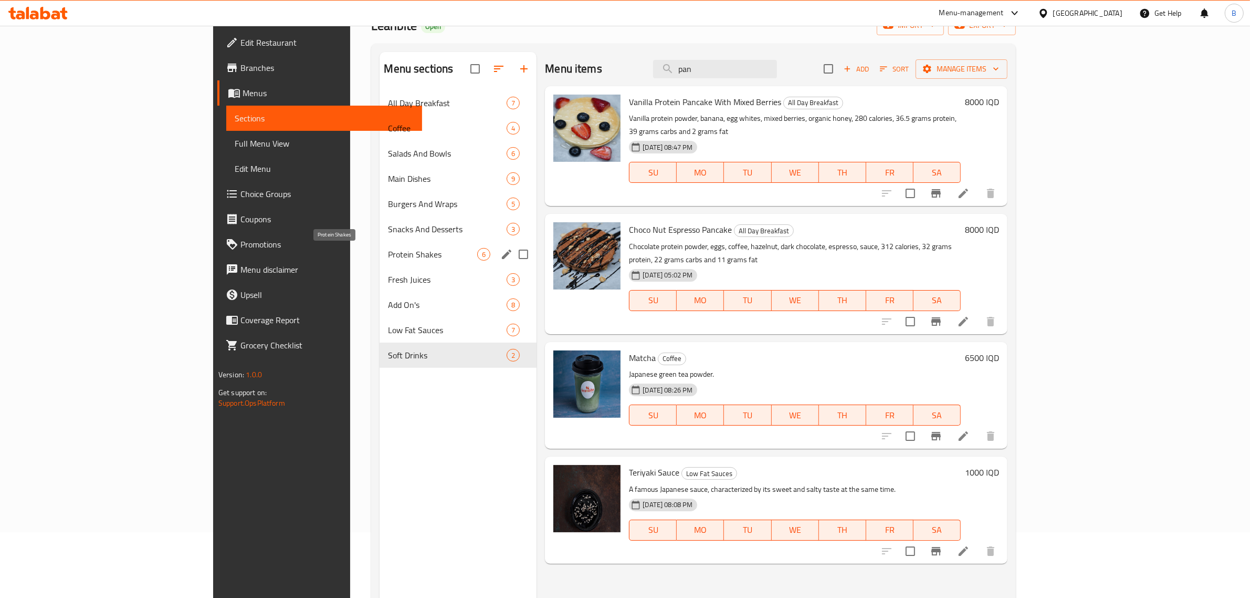
click at [388, 253] on span "Protein Shakes" at bounding box center [432, 254] width 89 height 13
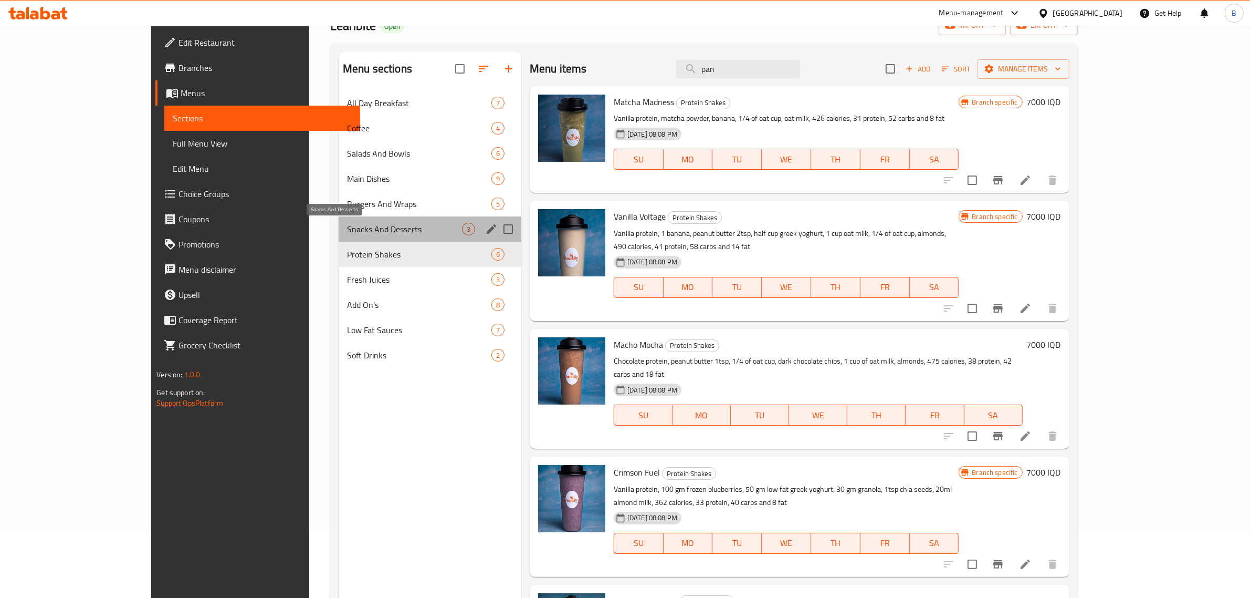
click at [352, 229] on span "Snacks And Desserts" at bounding box center [404, 229] width 115 height 13
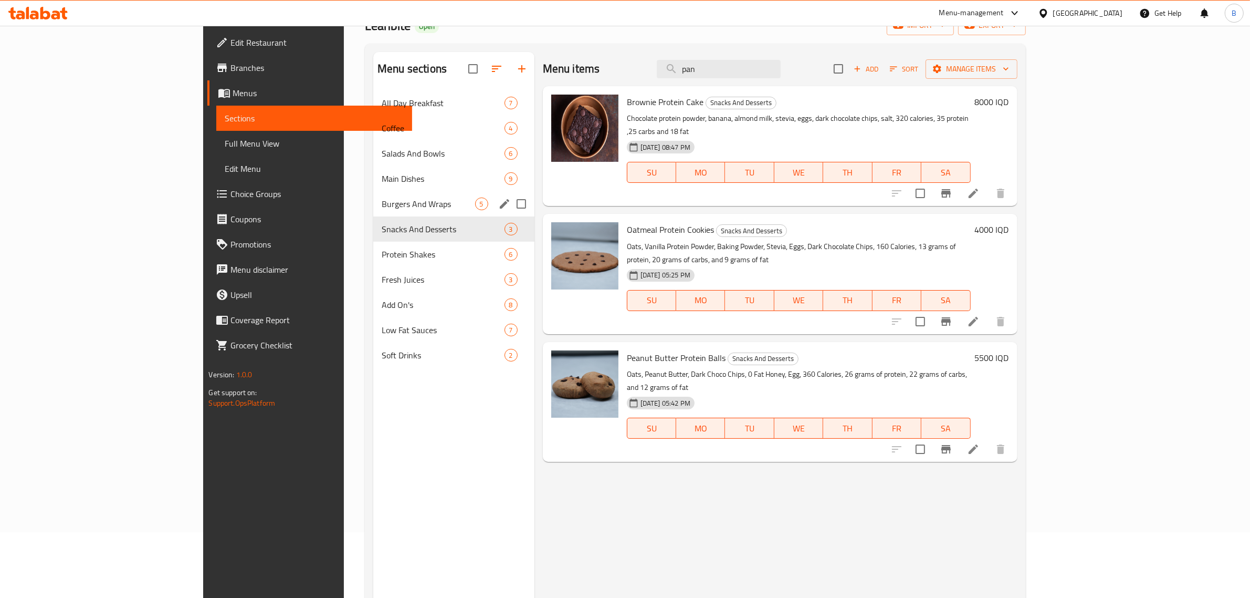
click at [373, 195] on div "Burgers And Wraps 5" at bounding box center [453, 203] width 161 height 25
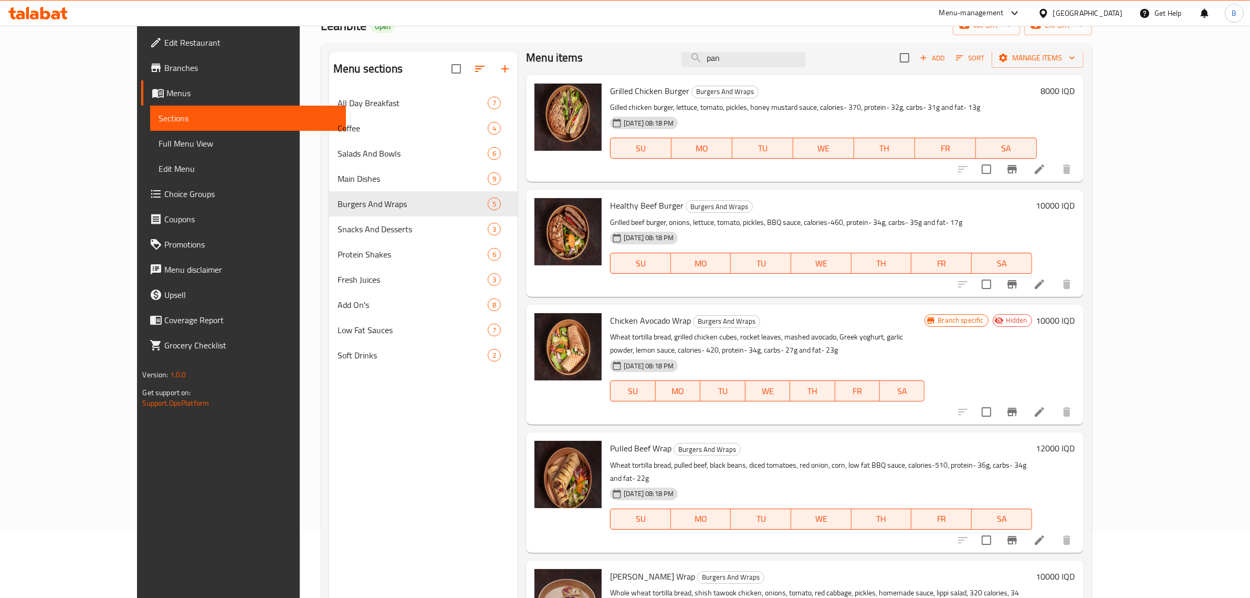
scroll to position [14, 0]
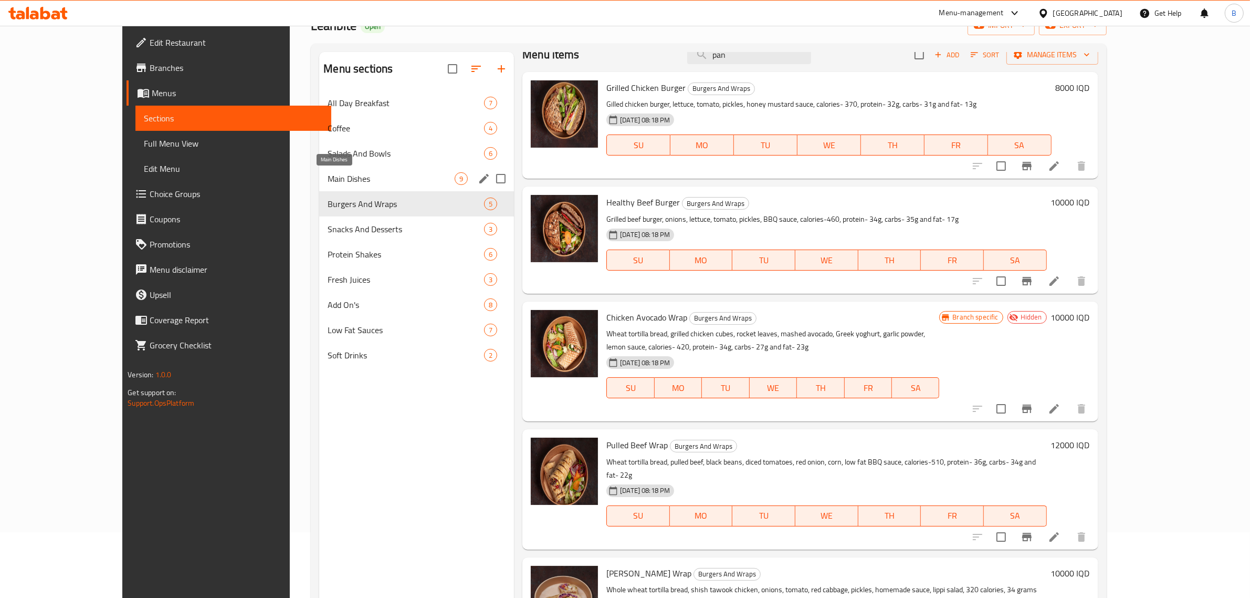
click at [328, 173] on span "Main Dishes" at bounding box center [391, 178] width 127 height 13
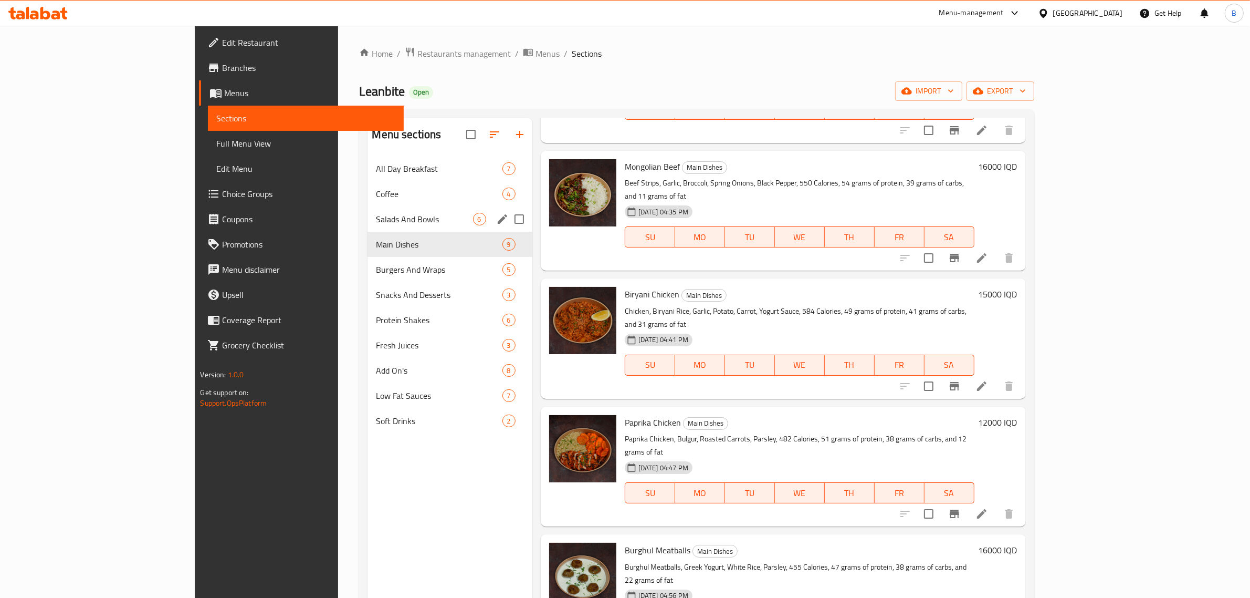
click at [376, 213] on span "Salads And Bowls" at bounding box center [424, 219] width 97 height 13
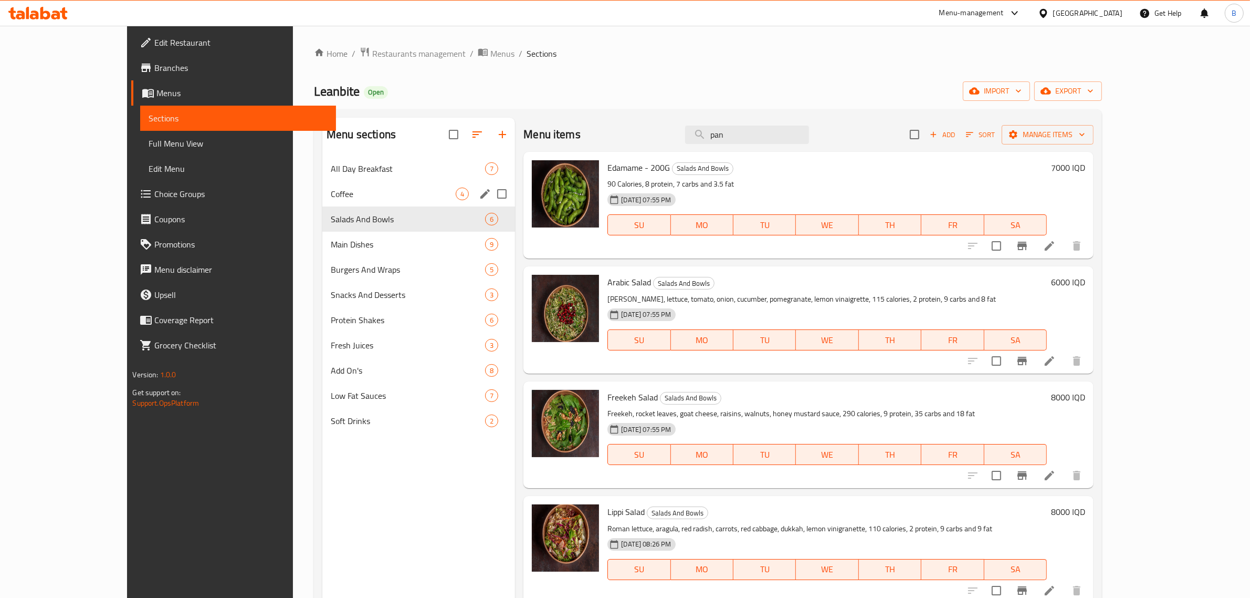
click at [324, 182] on div "Coffee 4" at bounding box center [418, 193] width 193 height 25
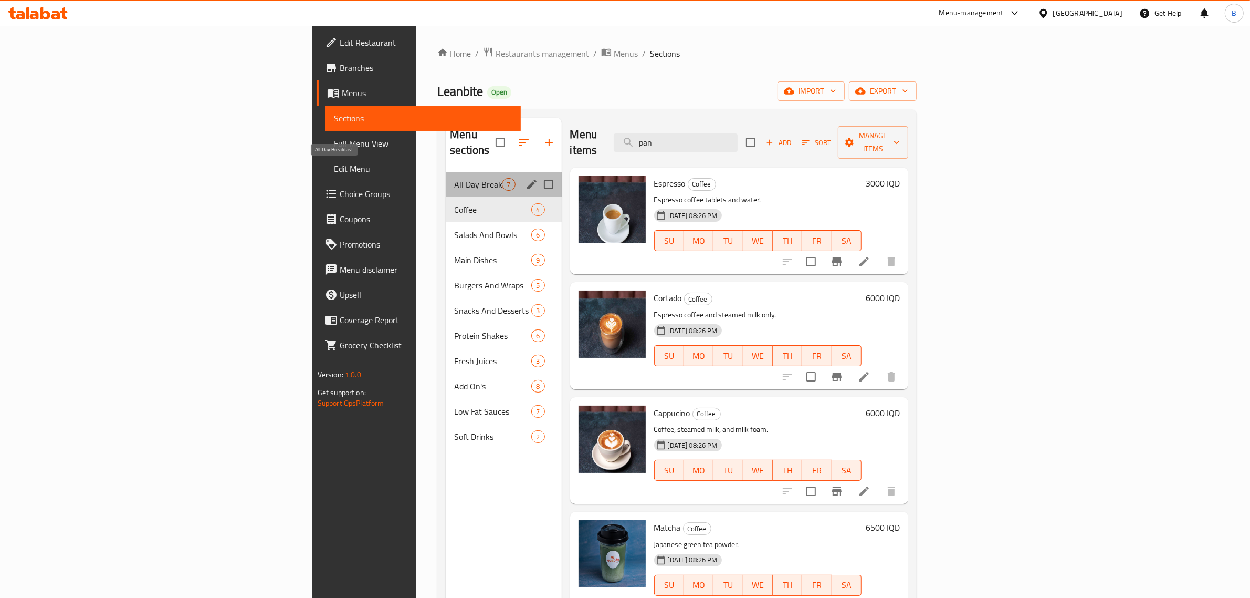
click at [454, 178] on span "All Day Breakfast" at bounding box center [478, 184] width 48 height 13
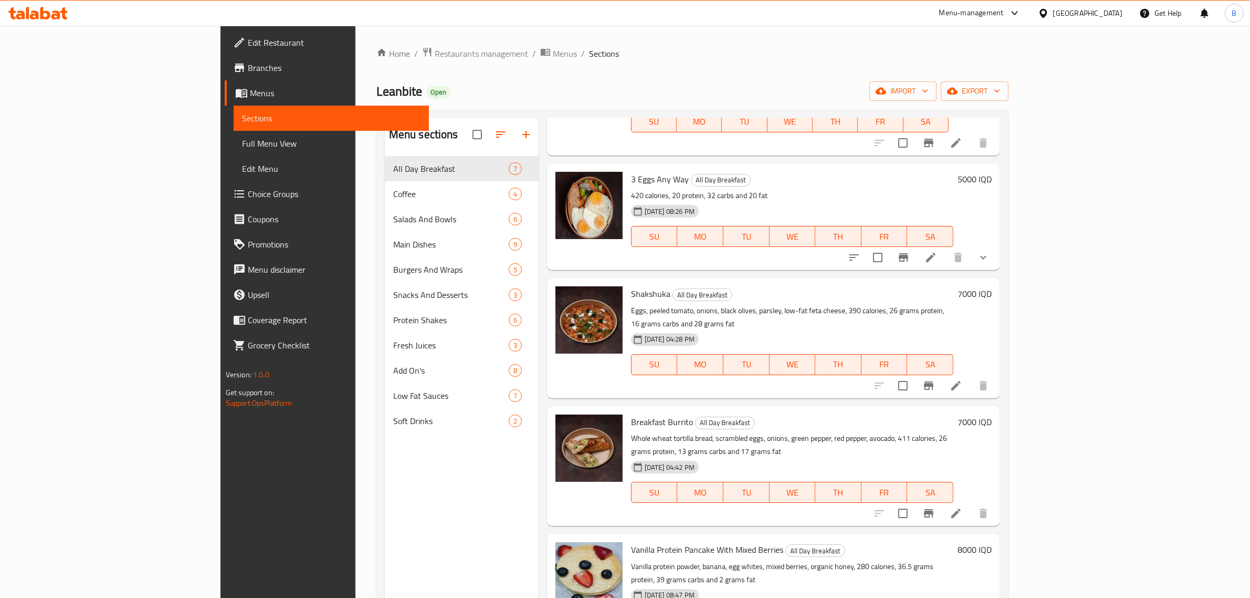
scroll to position [148, 0]
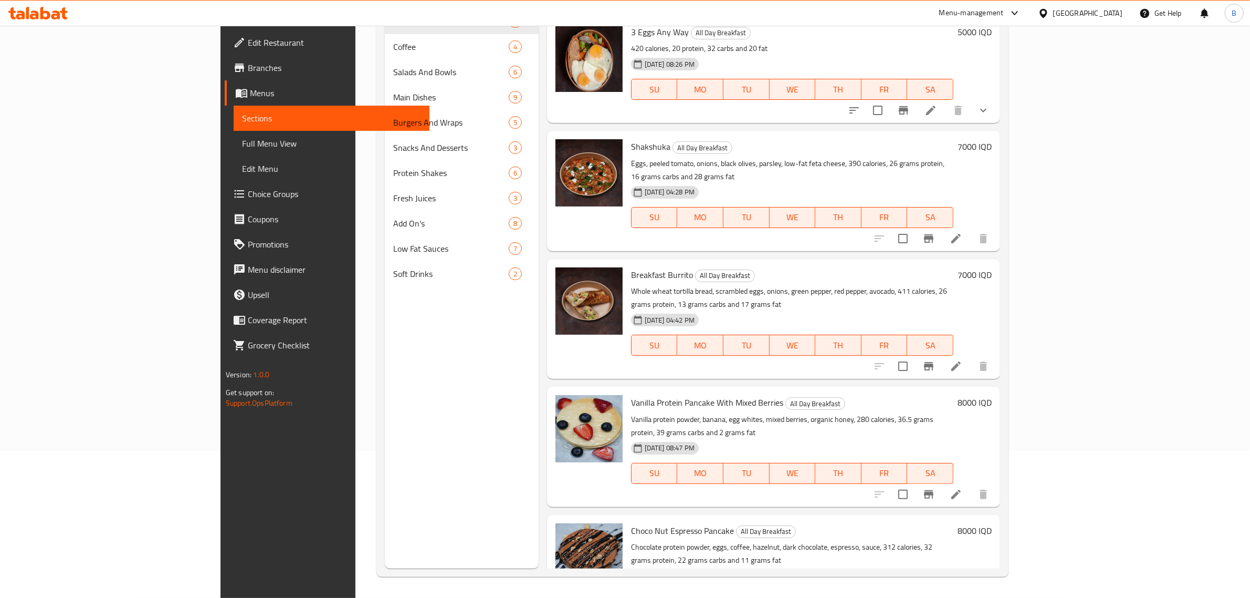
click at [391, 421] on div "Menu sections All Day Breakfast 7 Coffee 4 Salads And Bowls 6 Main Dishes 9 Bur…" at bounding box center [462, 270] width 154 height 598
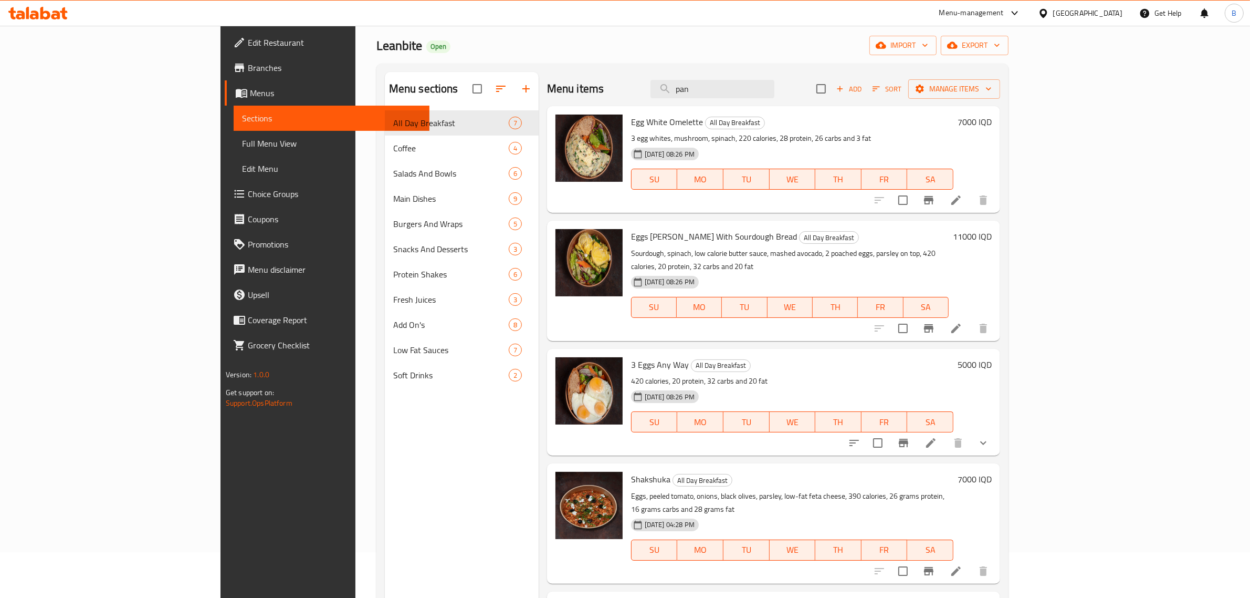
scroll to position [0, 0]
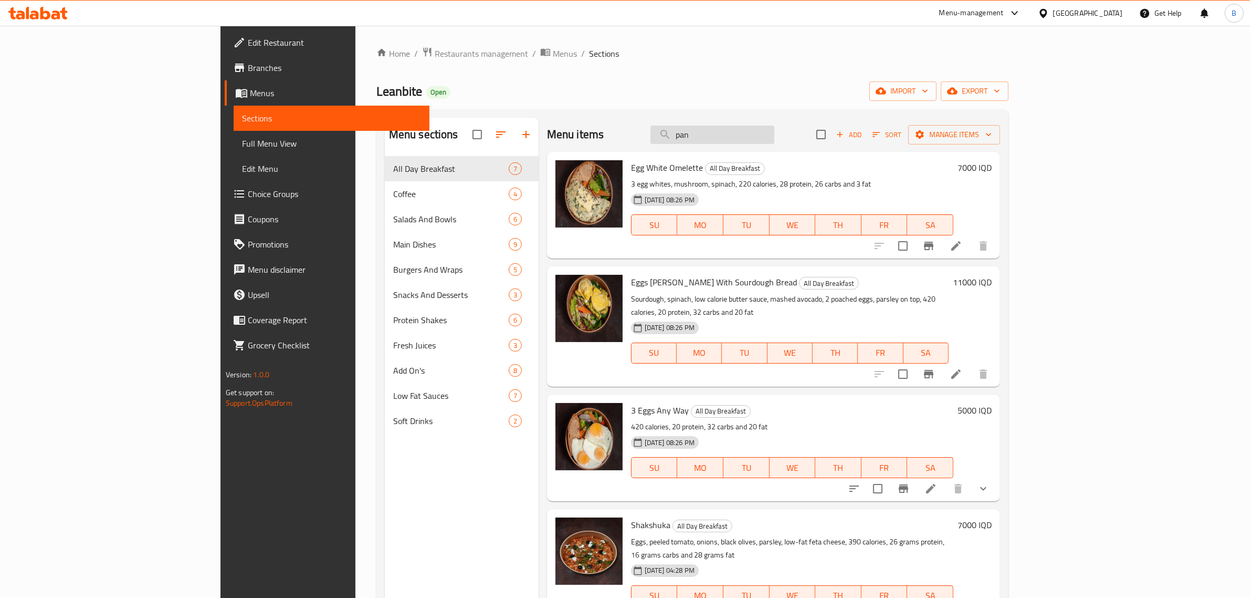
click at [775, 126] on input "pan" at bounding box center [713, 135] width 124 height 18
type input "pancake"
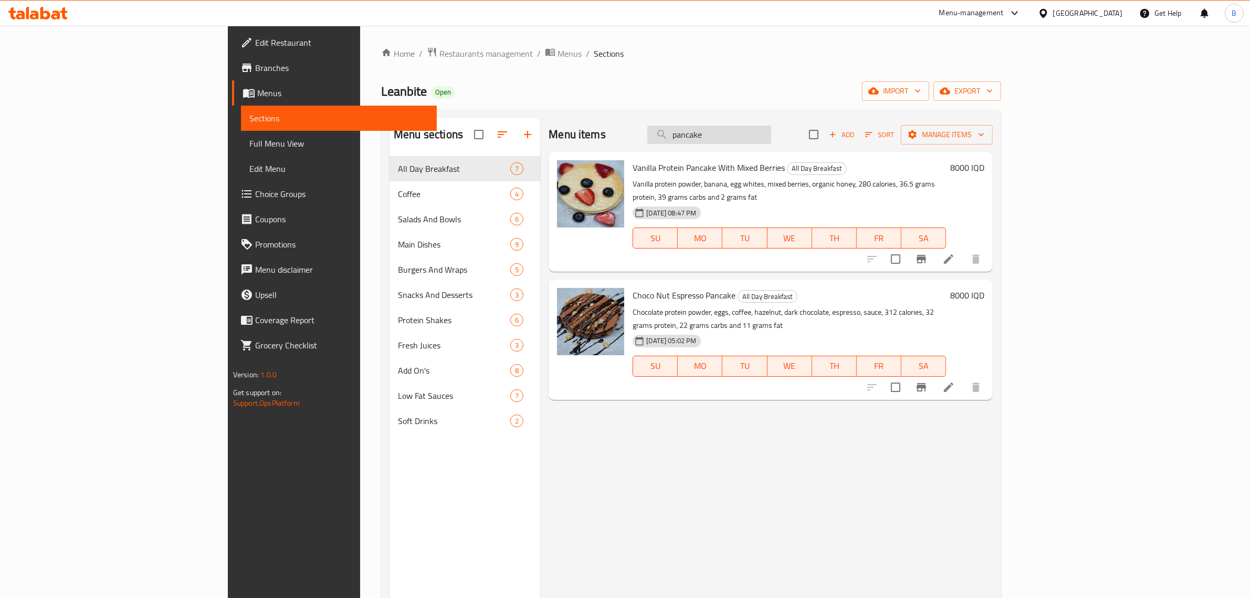
click at [772, 126] on input "pancake" at bounding box center [710, 135] width 124 height 18
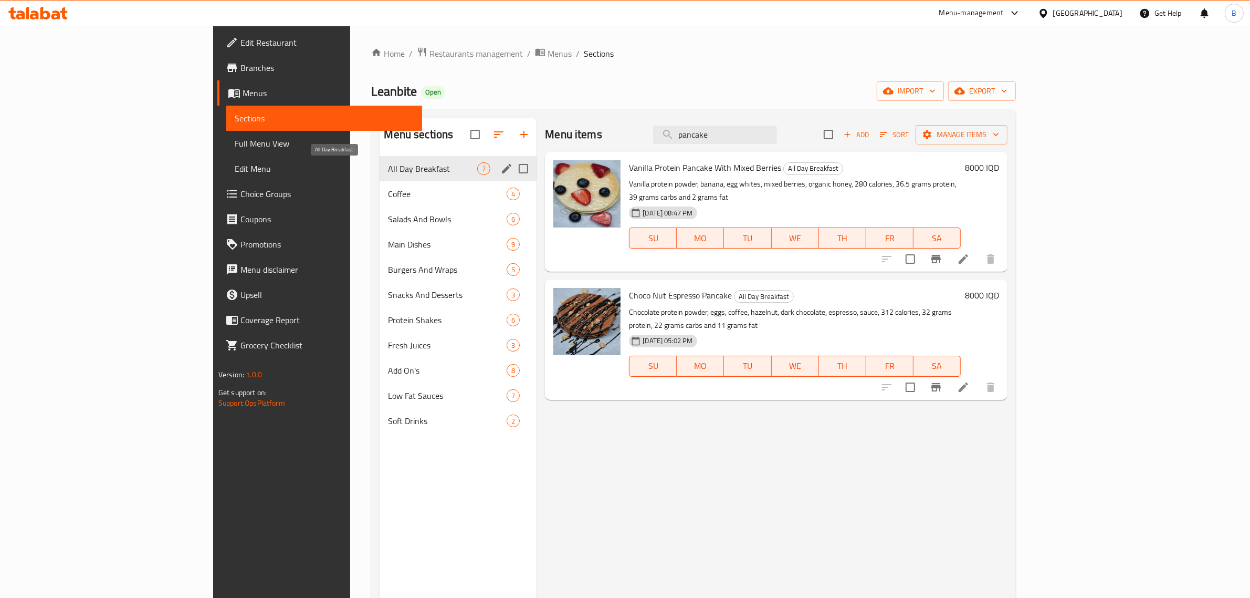
click at [388, 166] on span "All Day Breakfast" at bounding box center [432, 168] width 89 height 13
click at [388, 272] on span "Burgers And Wraps" at bounding box center [432, 269] width 89 height 13
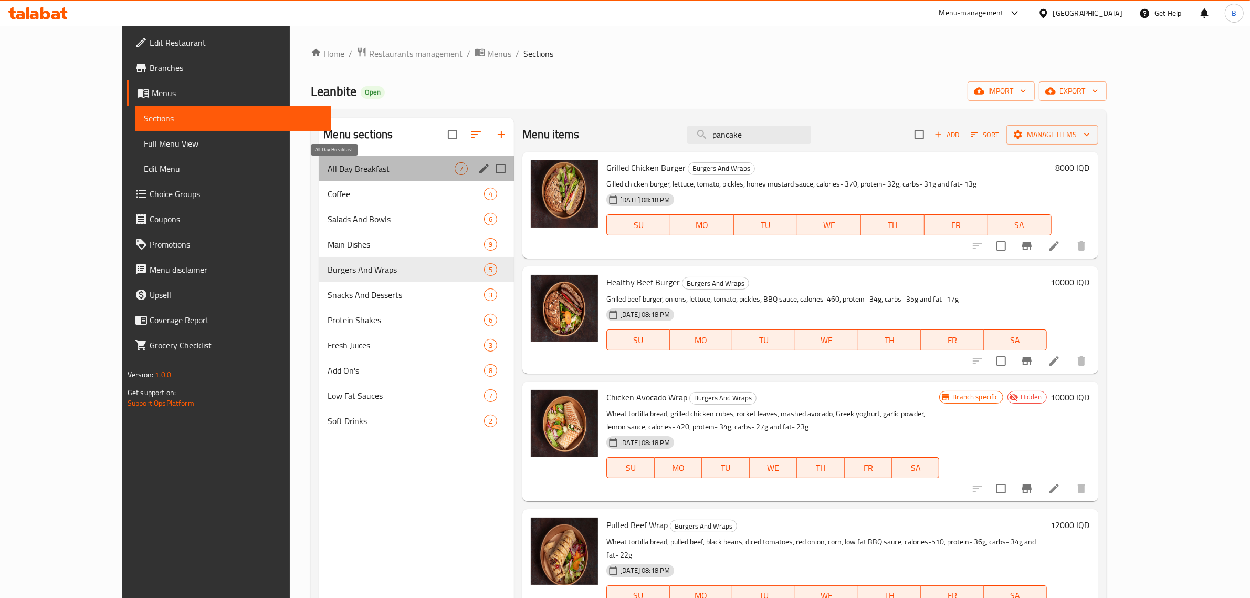
click at [344, 166] on span "All Day Breakfast" at bounding box center [391, 168] width 127 height 13
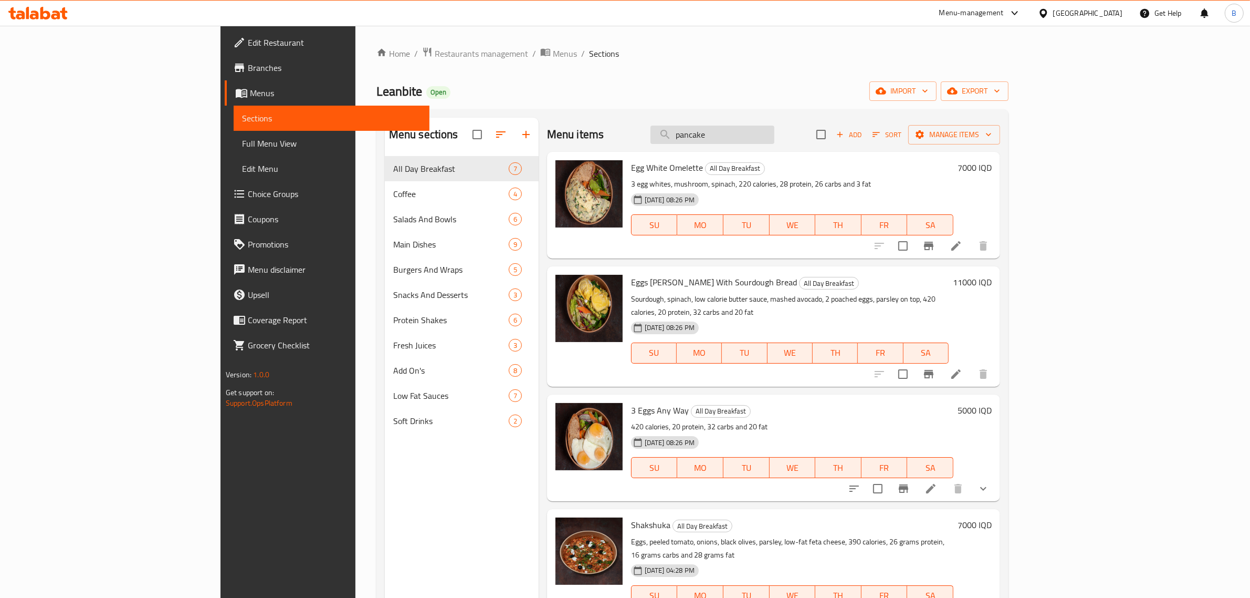
click at [775, 138] on input "pancake" at bounding box center [713, 135] width 124 height 18
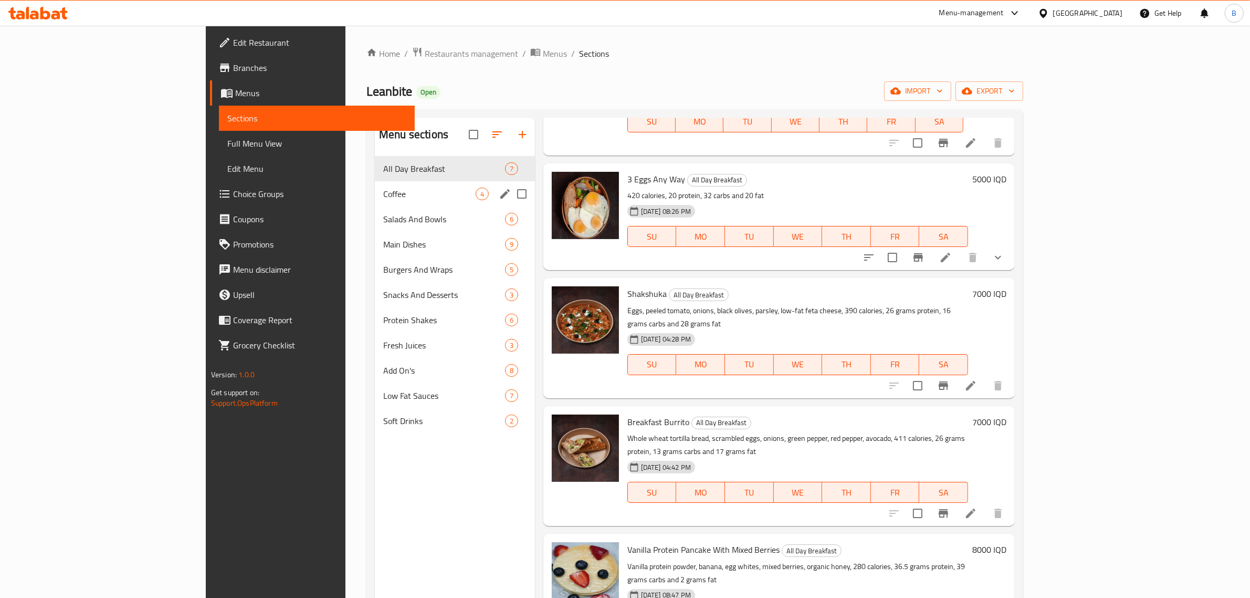
click at [375, 184] on div "Coffee 4" at bounding box center [455, 193] width 160 height 25
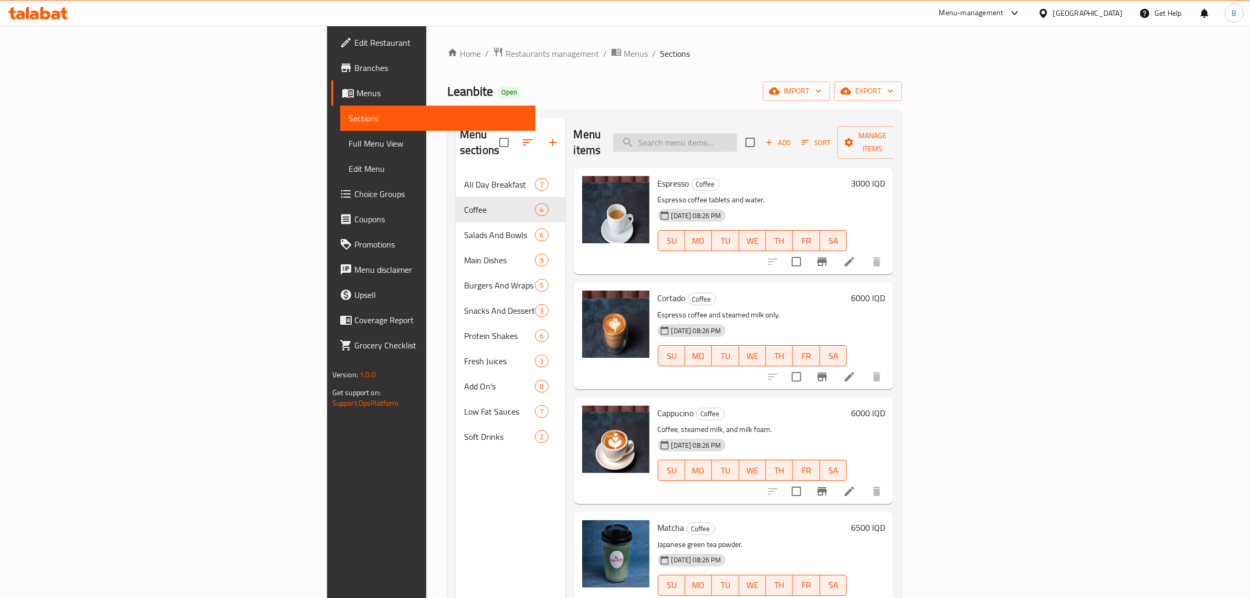
click at [737, 137] on input "search" at bounding box center [675, 142] width 124 height 18
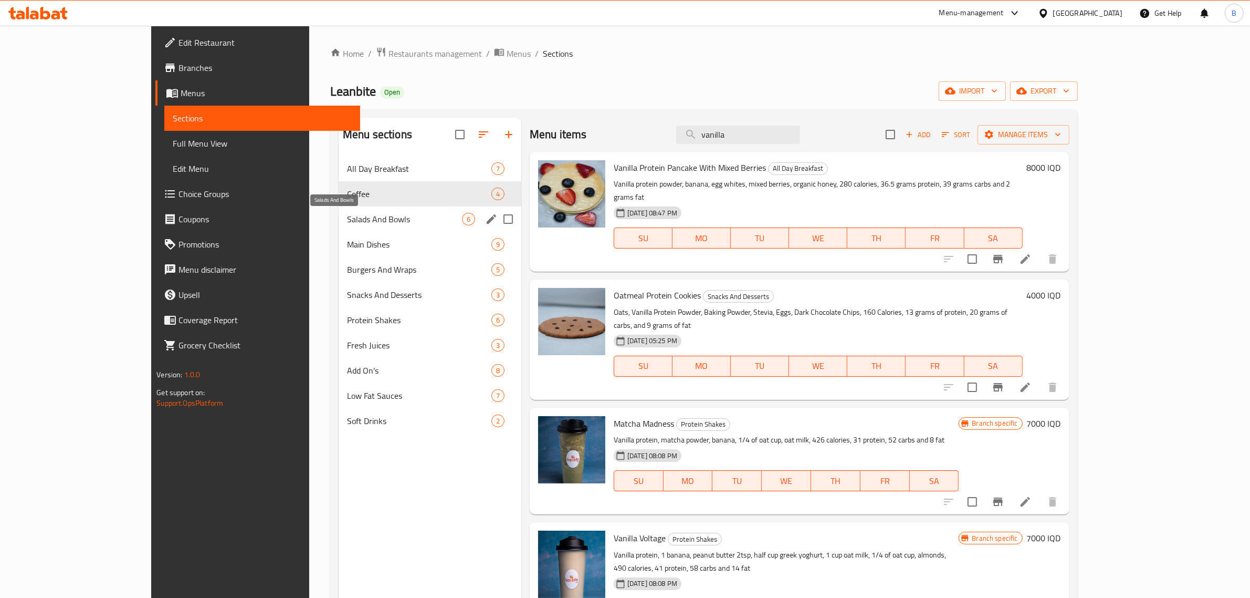
click at [347, 218] on span "Salads And Bowls" at bounding box center [404, 219] width 115 height 13
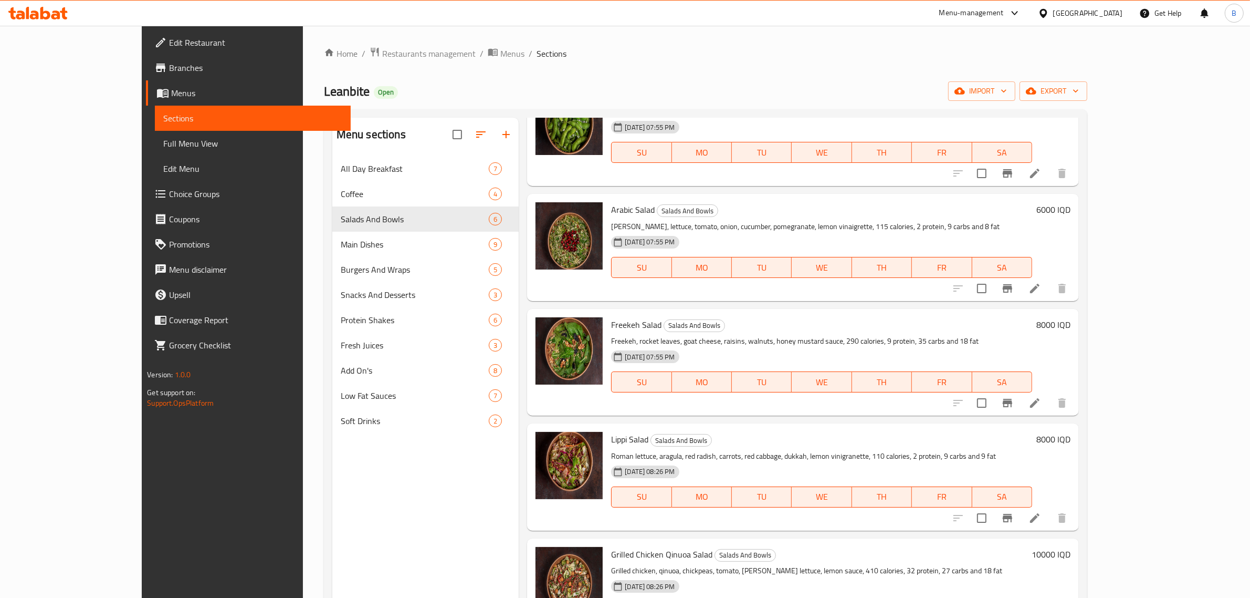
scroll to position [129, 0]
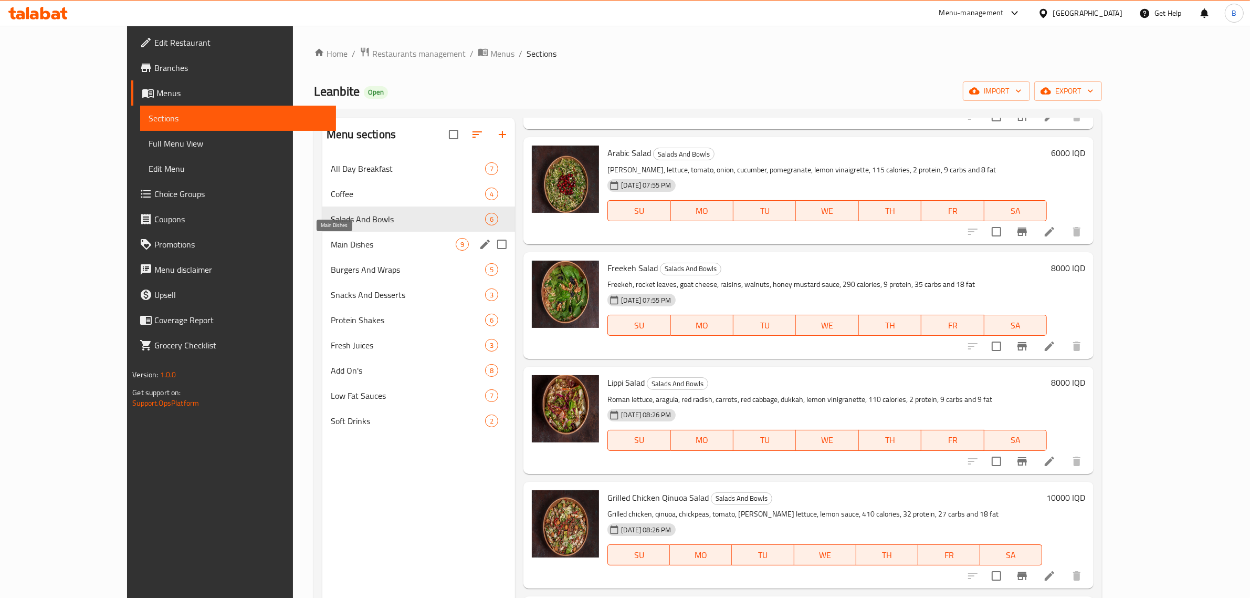
click at [331, 246] on span "Main Dishes" at bounding box center [393, 244] width 125 height 13
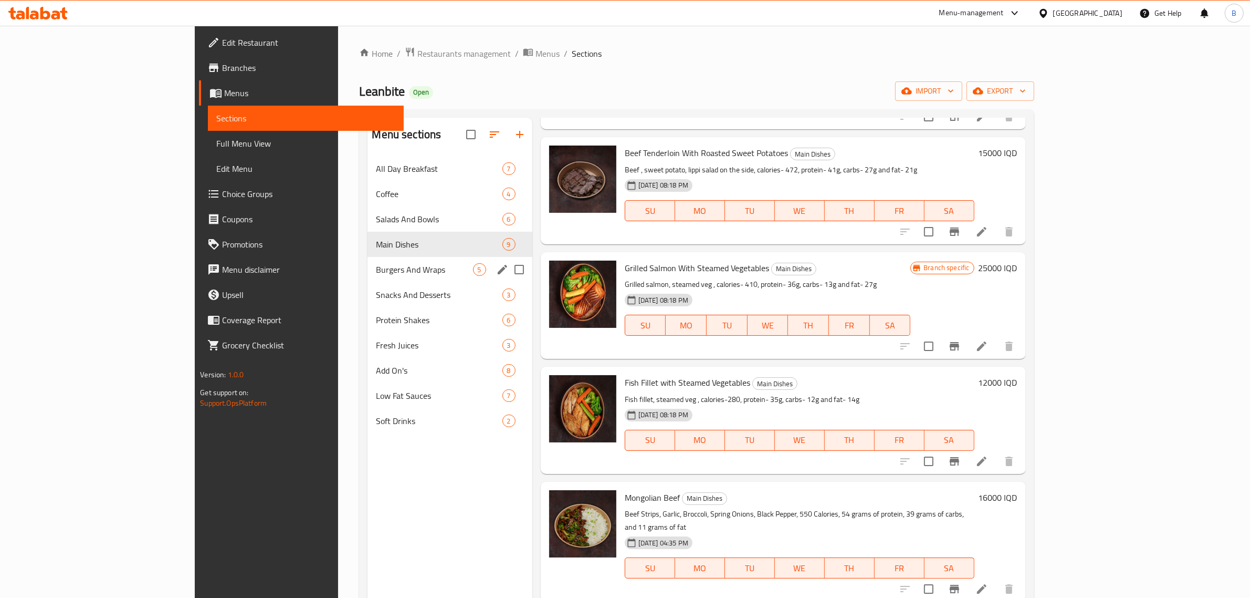
click at [368, 277] on div "Burgers And Wraps 5" at bounding box center [450, 269] width 164 height 25
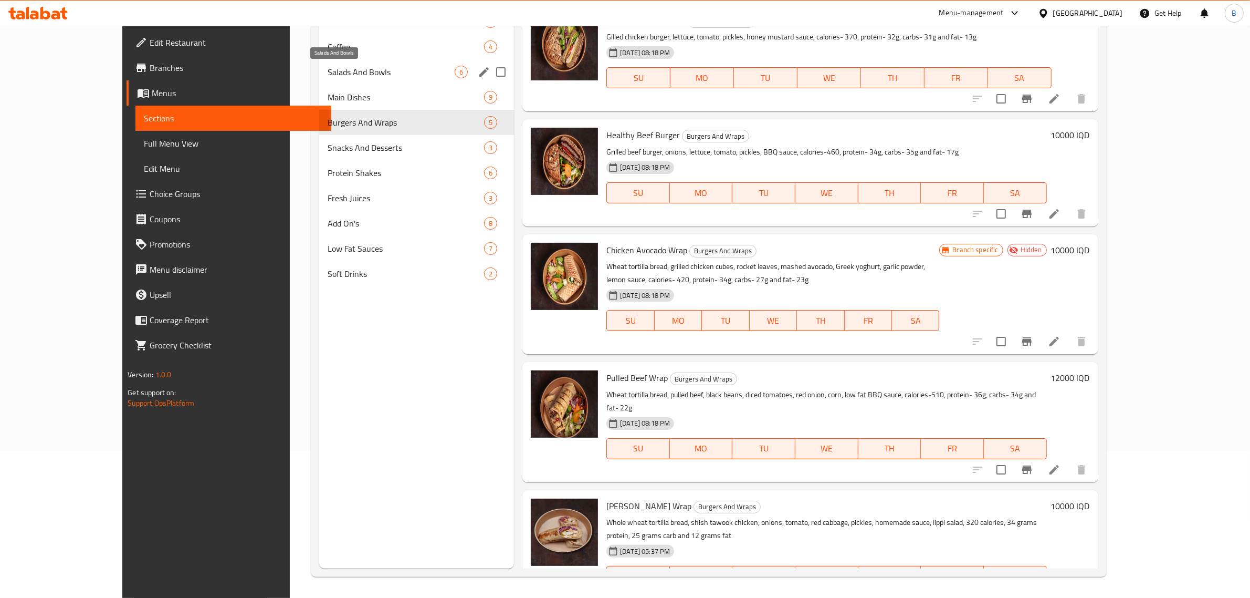
click at [328, 69] on span "Salads And Bowls" at bounding box center [391, 72] width 127 height 13
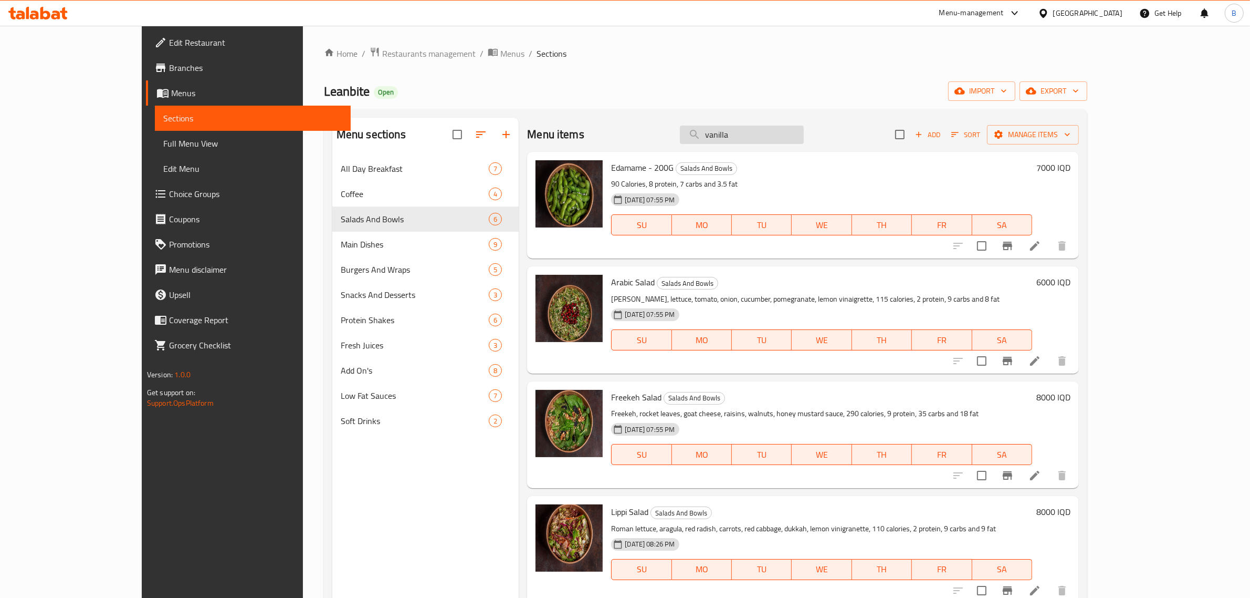
click at [794, 127] on input "vanilla" at bounding box center [742, 135] width 124 height 18
type input "j"
type input "ترياكي"
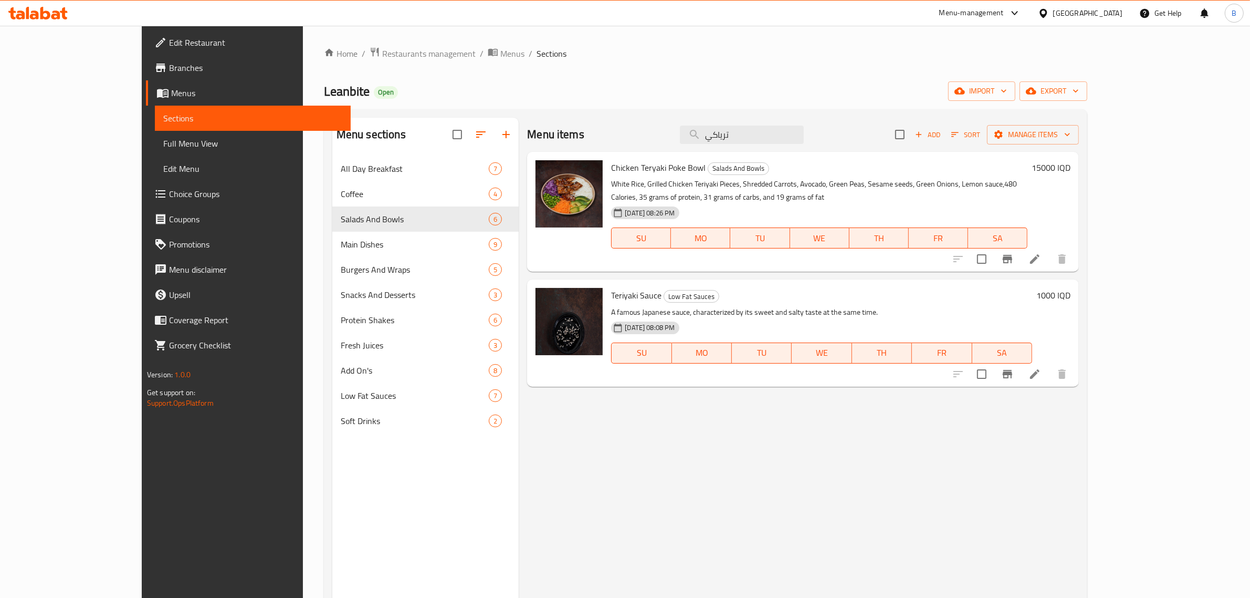
click at [62, 18] on icon at bounding box center [37, 13] width 59 height 13
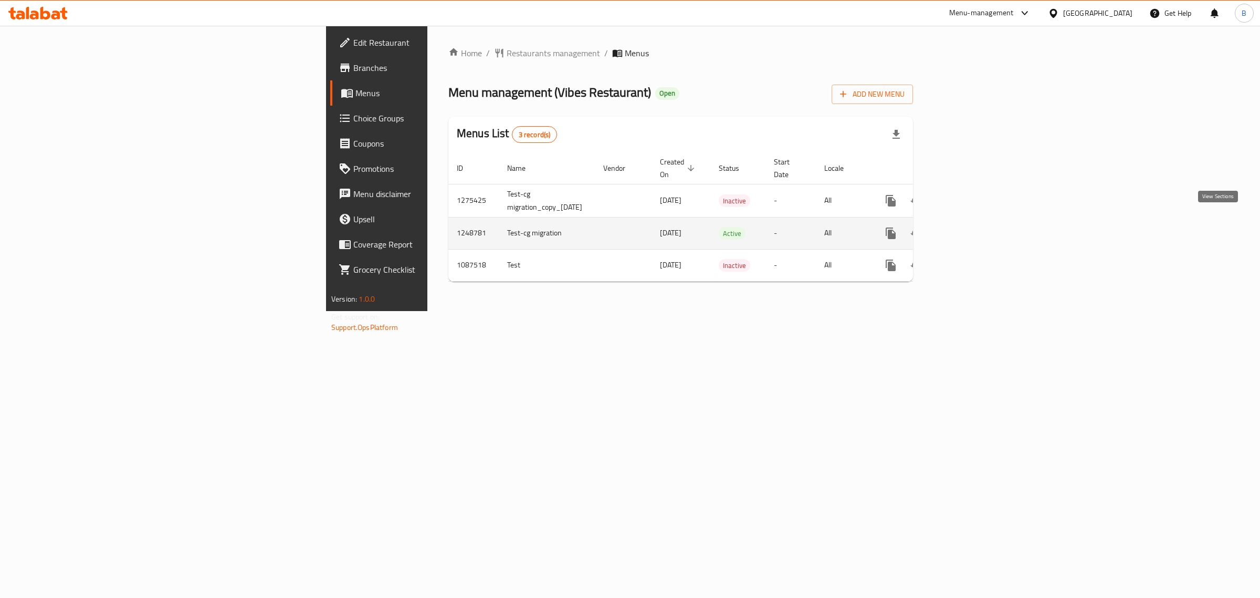
click at [973, 227] on icon "enhanced table" at bounding box center [967, 233] width 13 height 13
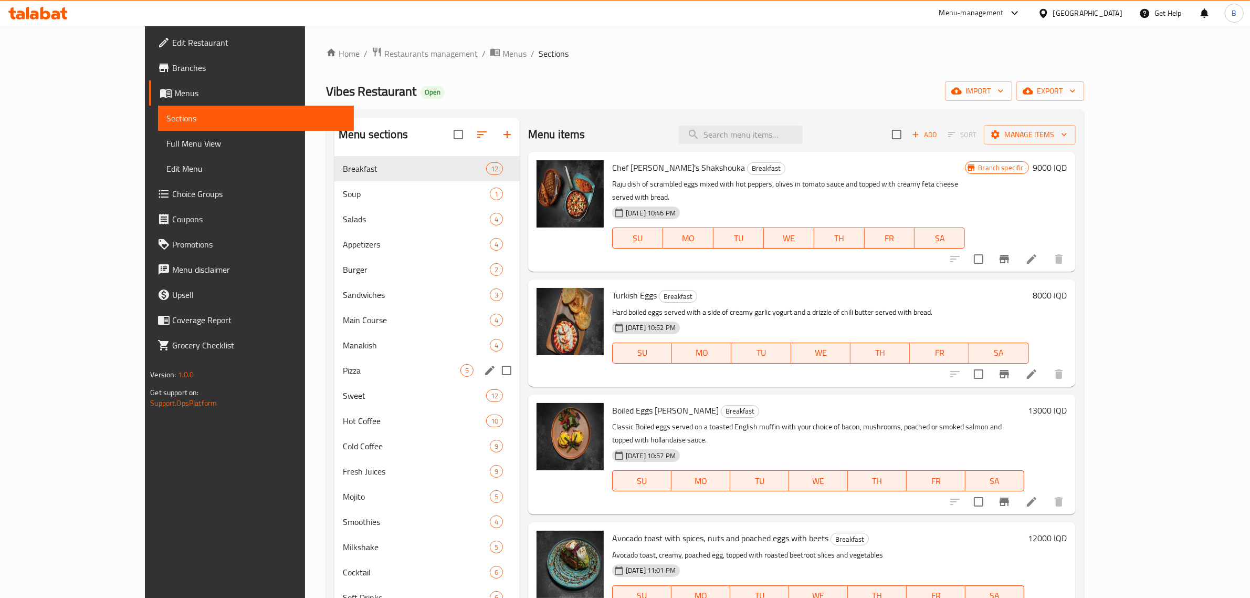
click at [336, 359] on div "Pizza 5" at bounding box center [427, 370] width 185 height 25
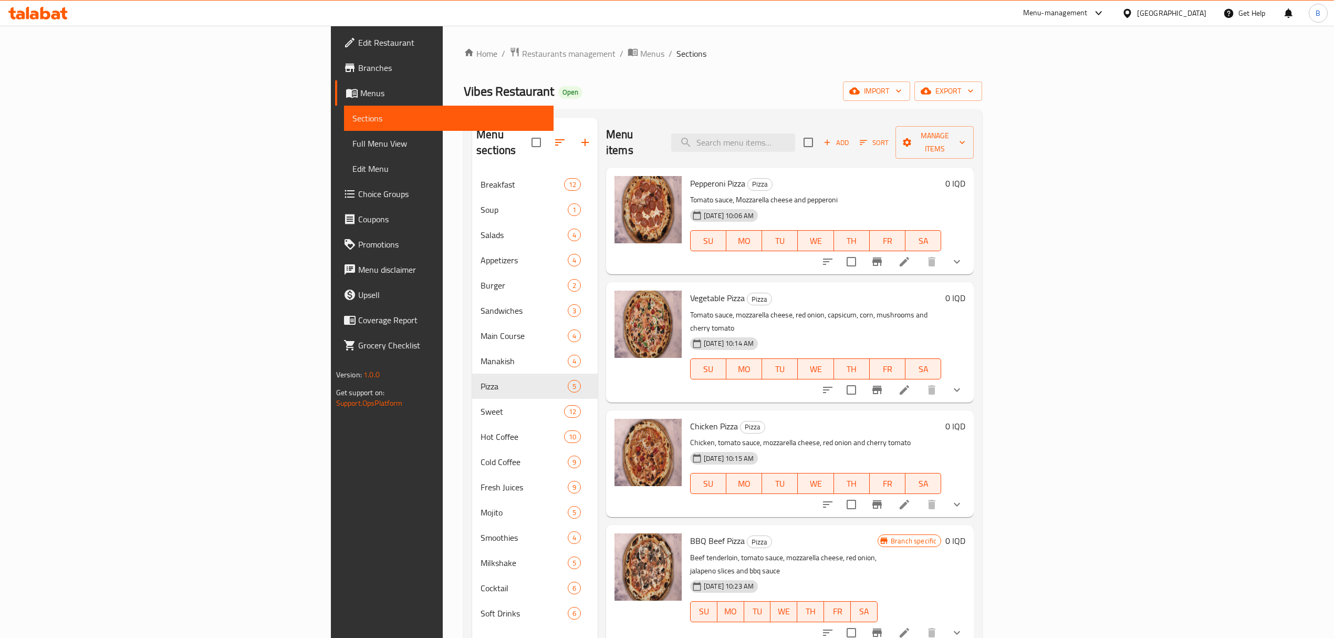
click at [60, 9] on icon at bounding box center [37, 13] width 59 height 13
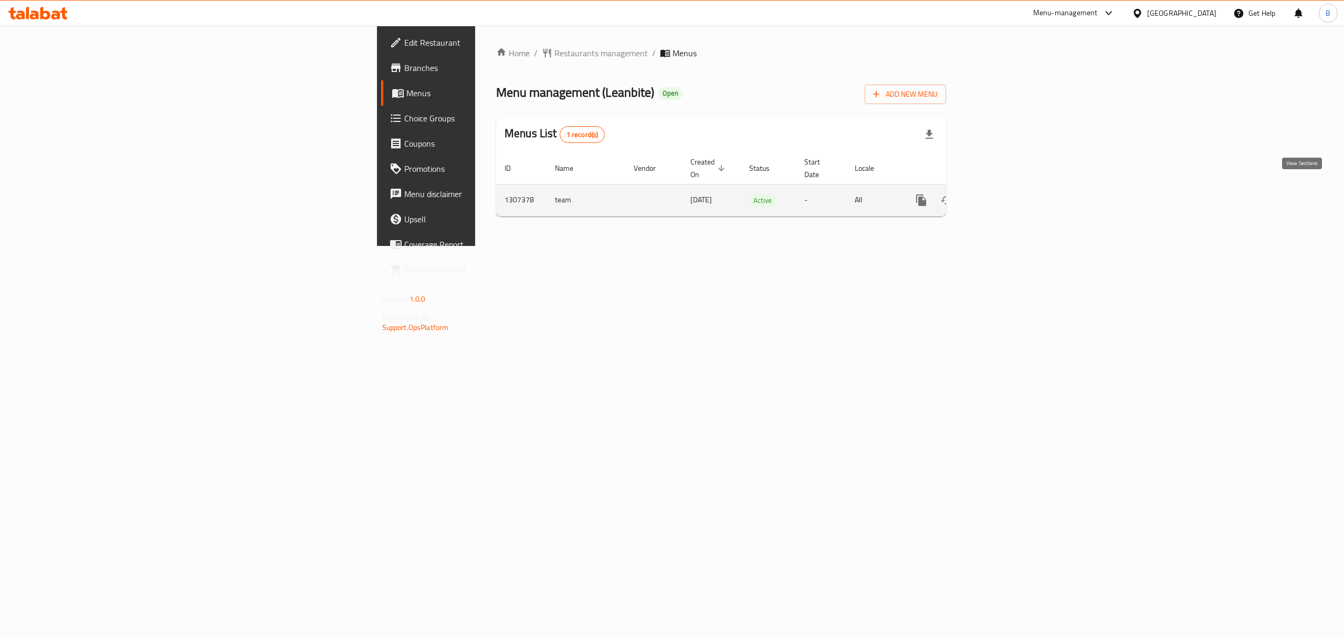
click at [1004, 194] on icon "enhanced table" at bounding box center [997, 200] width 13 height 13
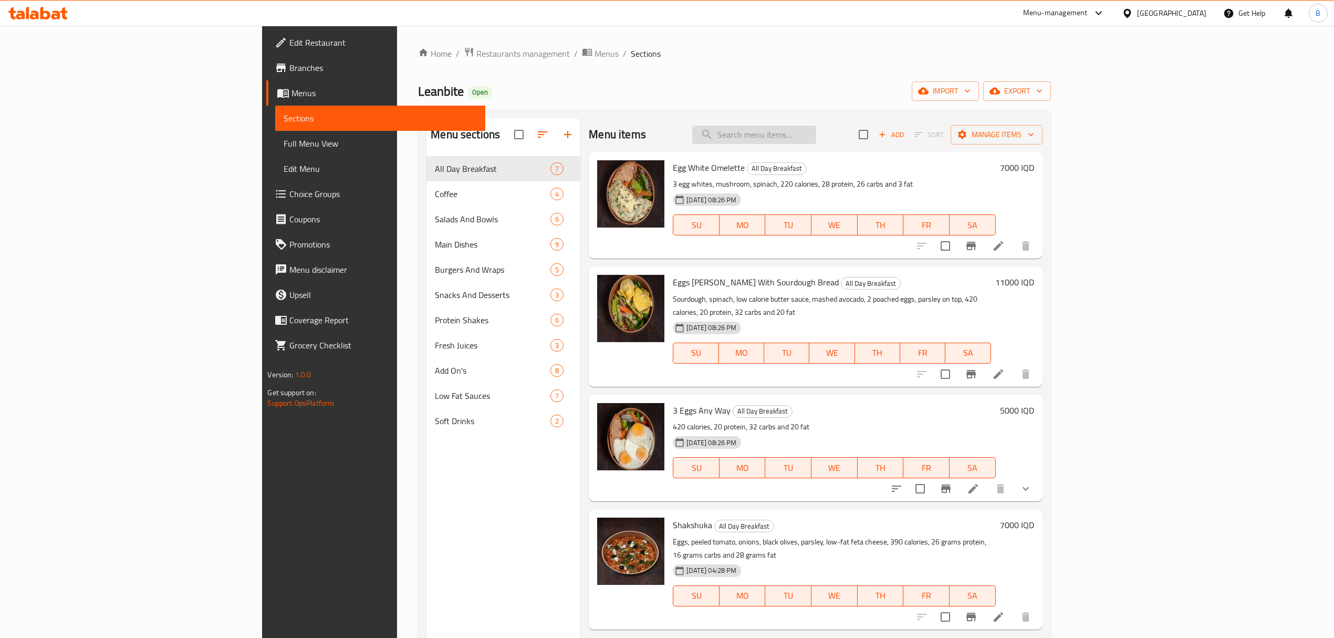
click at [816, 134] on input "search" at bounding box center [754, 135] width 124 height 18
type input "ل"
type input "tend"
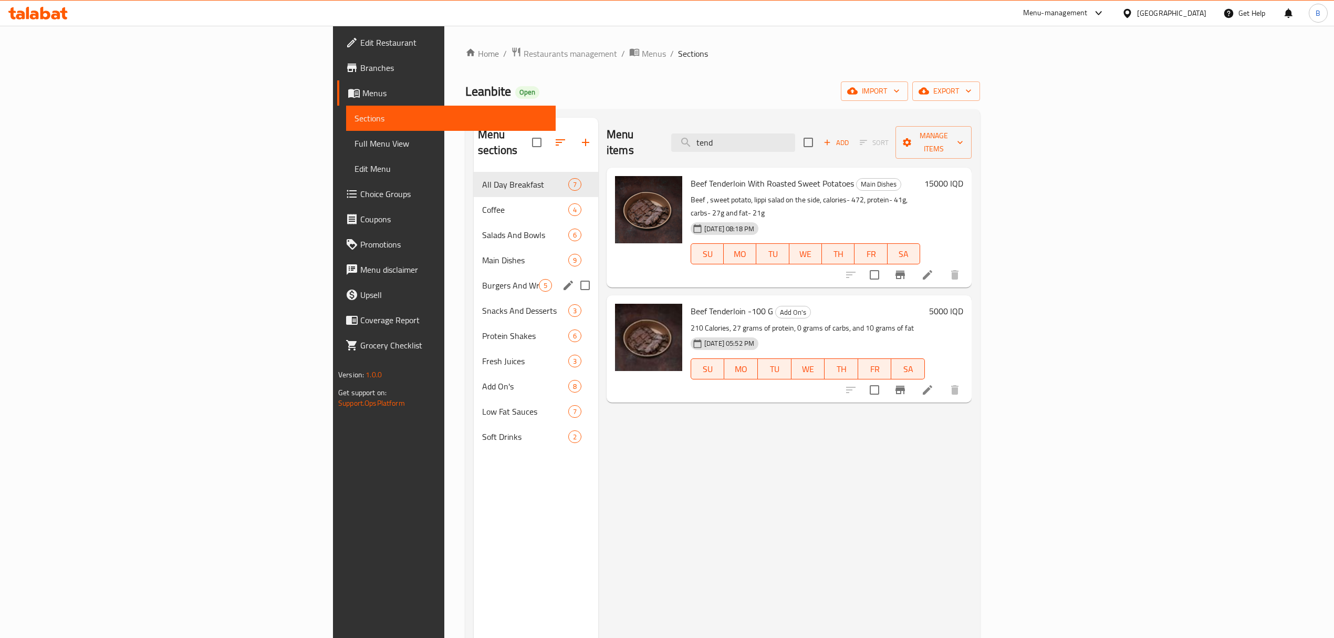
click at [474, 273] on div "Burgers And Wraps 5" at bounding box center [536, 285] width 124 height 25
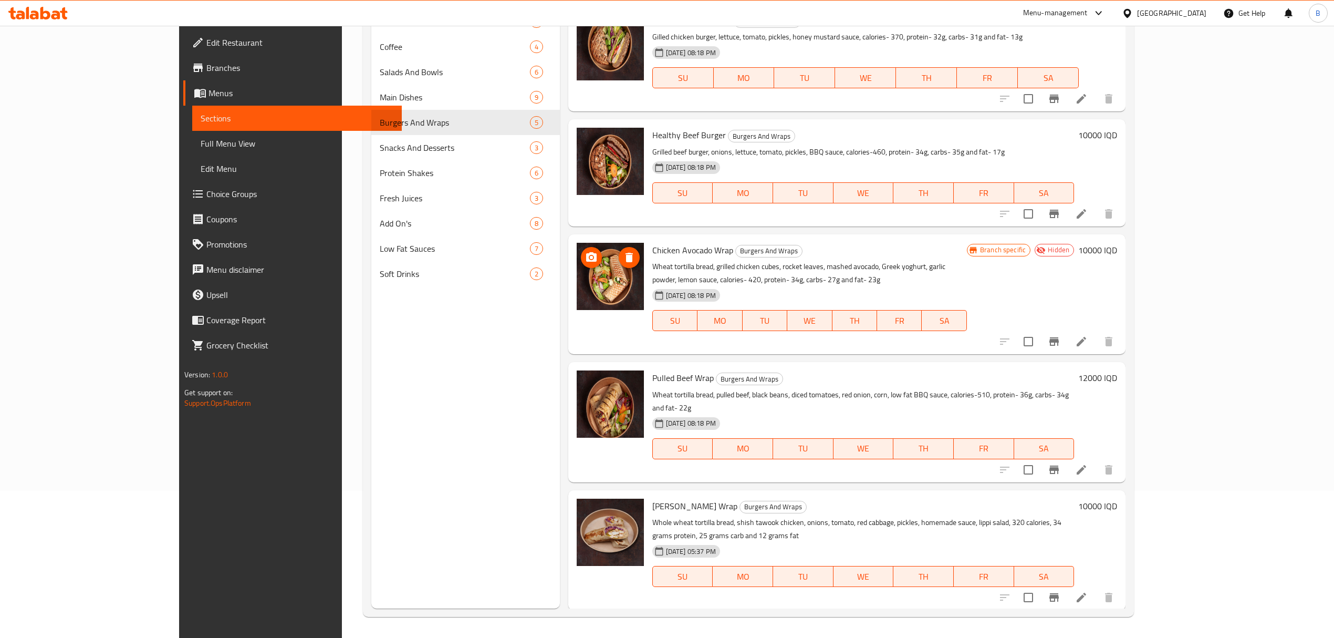
scroll to position [148, 0]
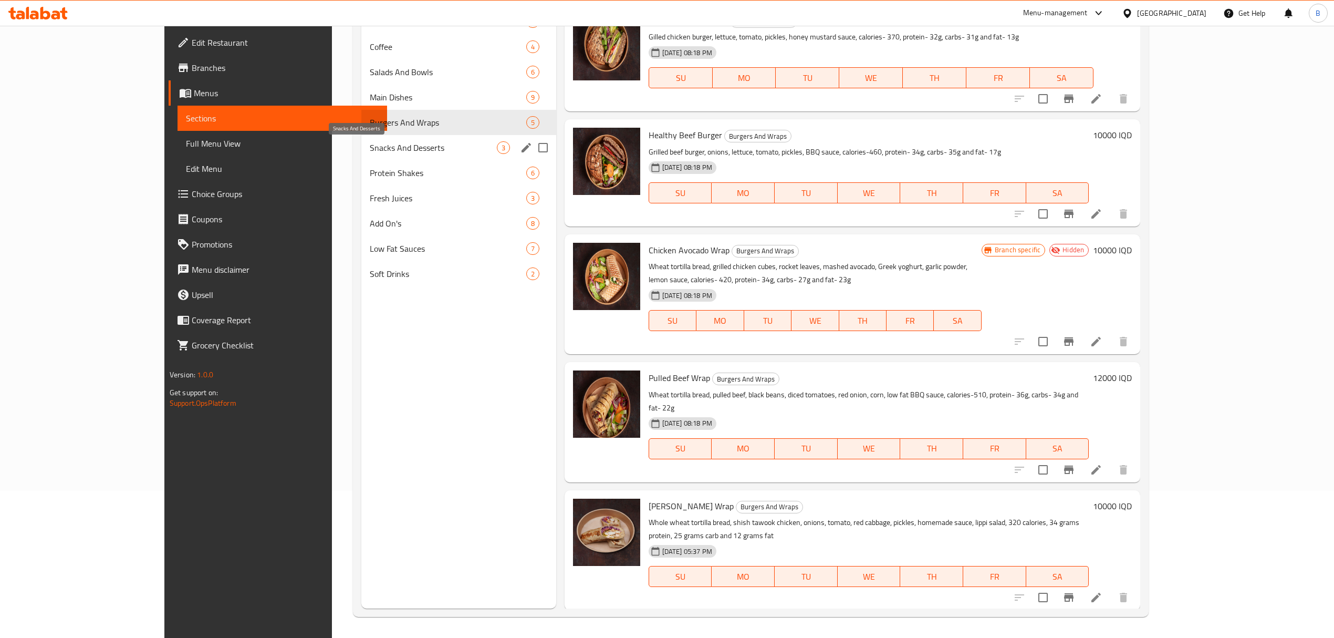
click at [370, 150] on span "Snacks And Desserts" at bounding box center [433, 147] width 127 height 13
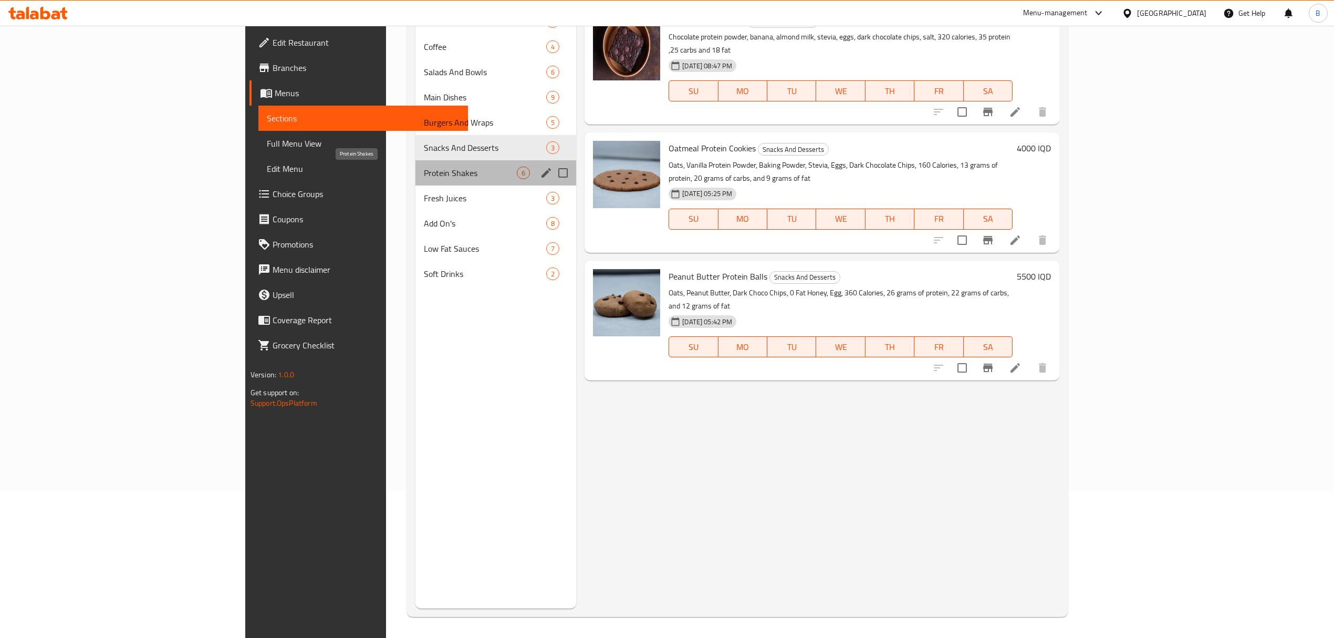
click at [424, 171] on span "Protein Shakes" at bounding box center [470, 172] width 93 height 13
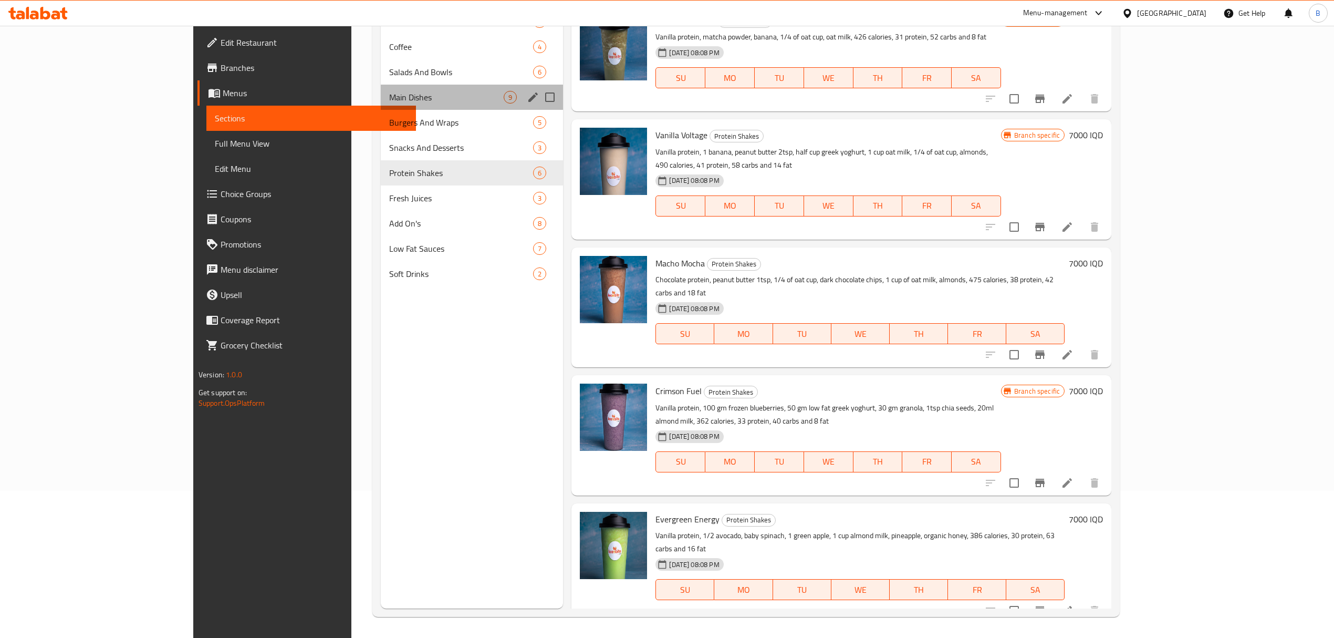
click at [381, 89] on div "Main Dishes 9" at bounding box center [472, 97] width 183 height 25
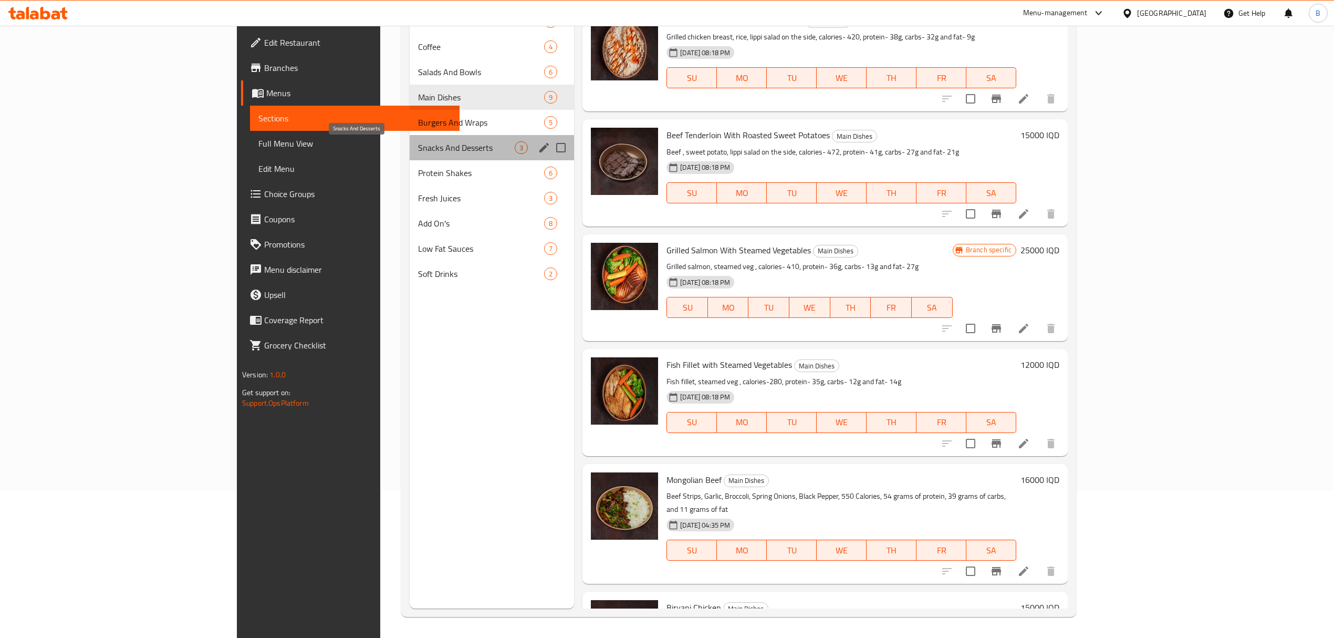
click at [418, 147] on span "Snacks And Desserts" at bounding box center [466, 147] width 97 height 13
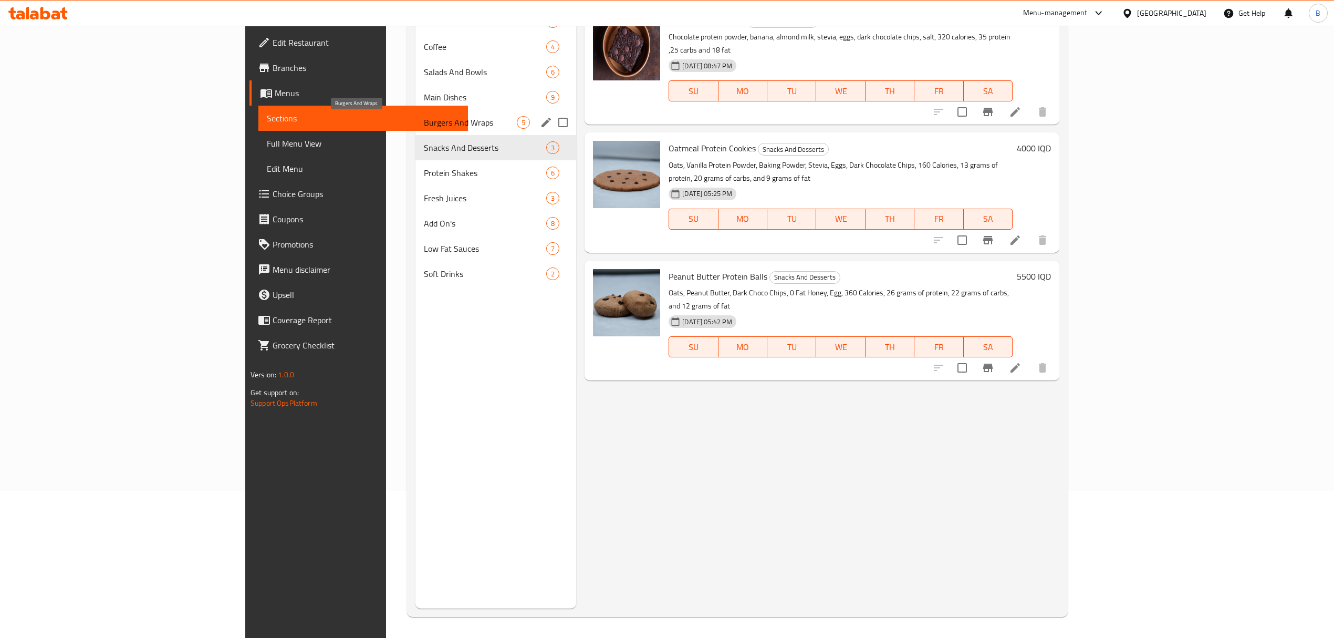
click at [424, 125] on span "Burgers And Wraps" at bounding box center [470, 122] width 93 height 13
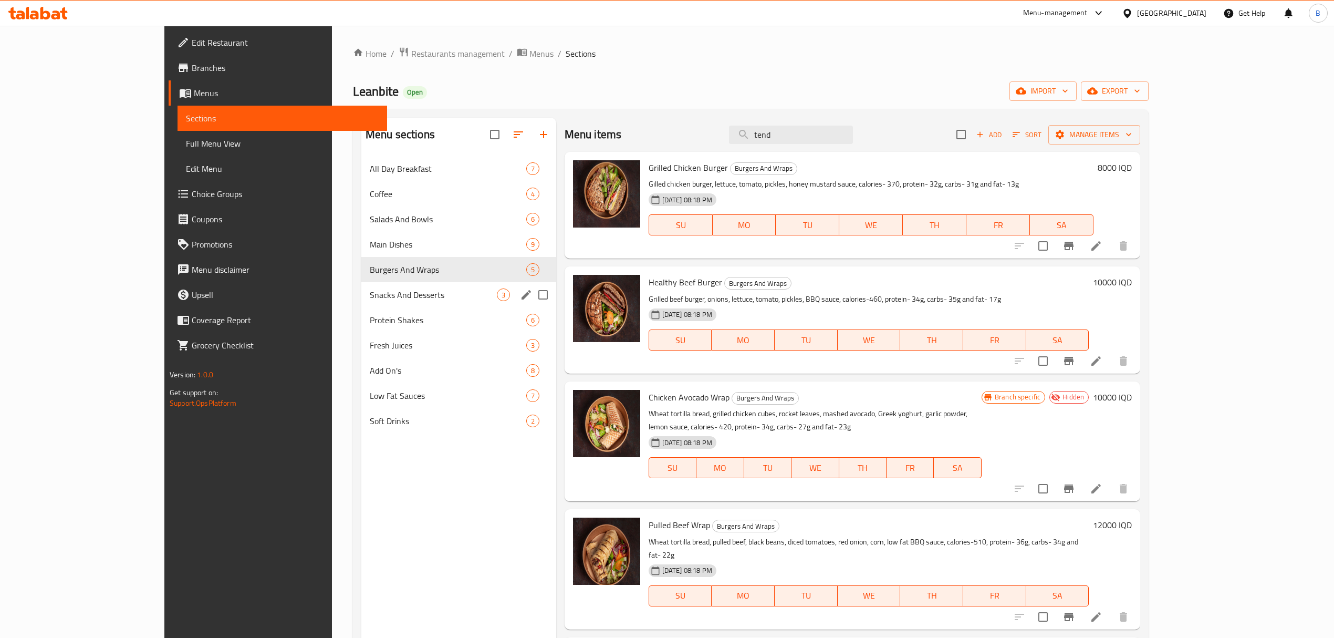
click at [361, 304] on div "Snacks And Desserts 3" at bounding box center [458, 294] width 195 height 25
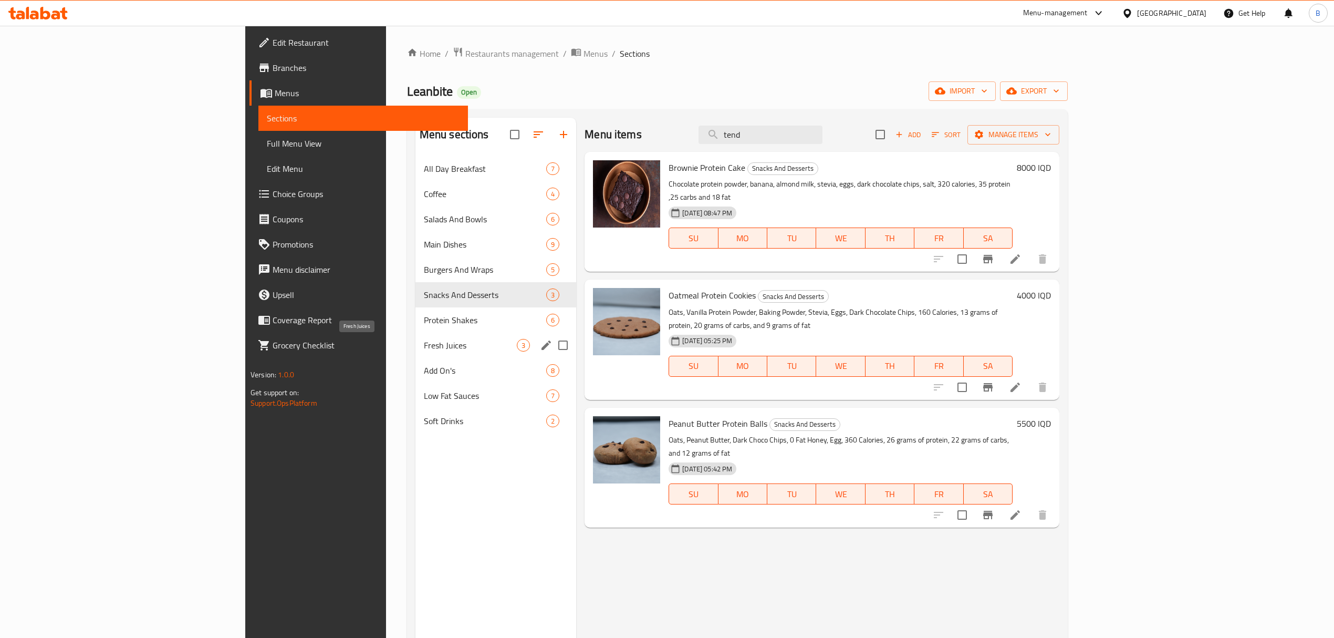
click at [424, 347] on span "Fresh Juices" at bounding box center [470, 345] width 93 height 13
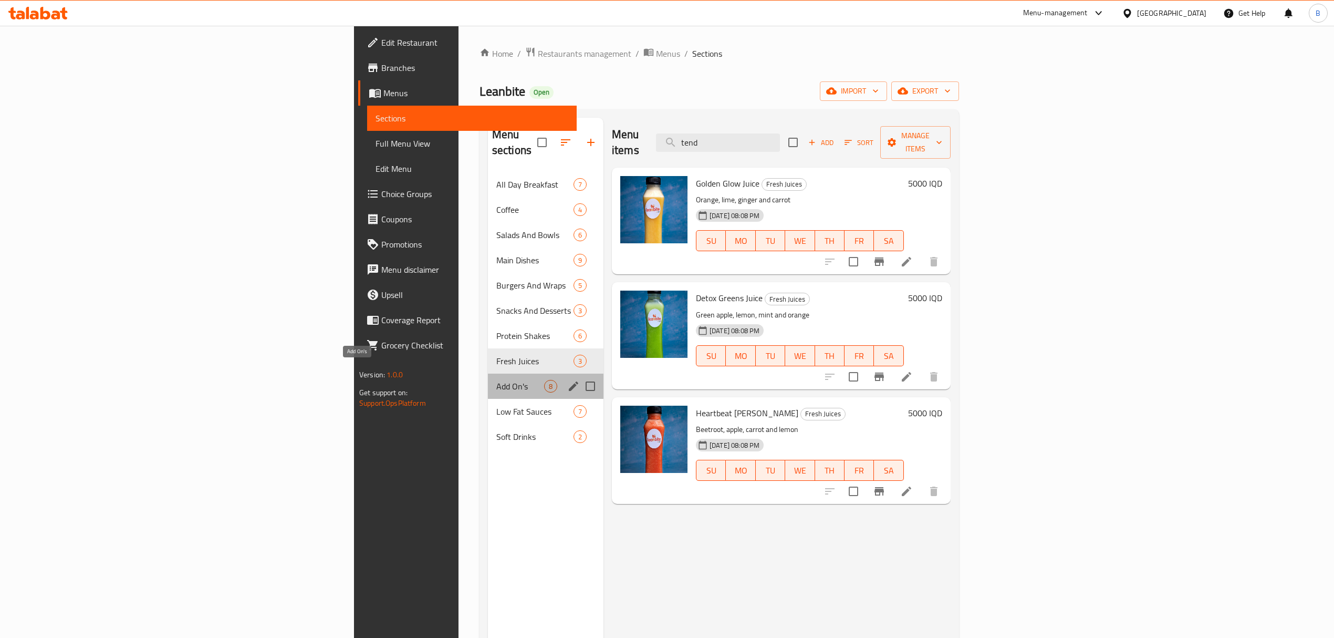
click at [496, 380] on span "Add On's" at bounding box center [520, 386] width 48 height 13
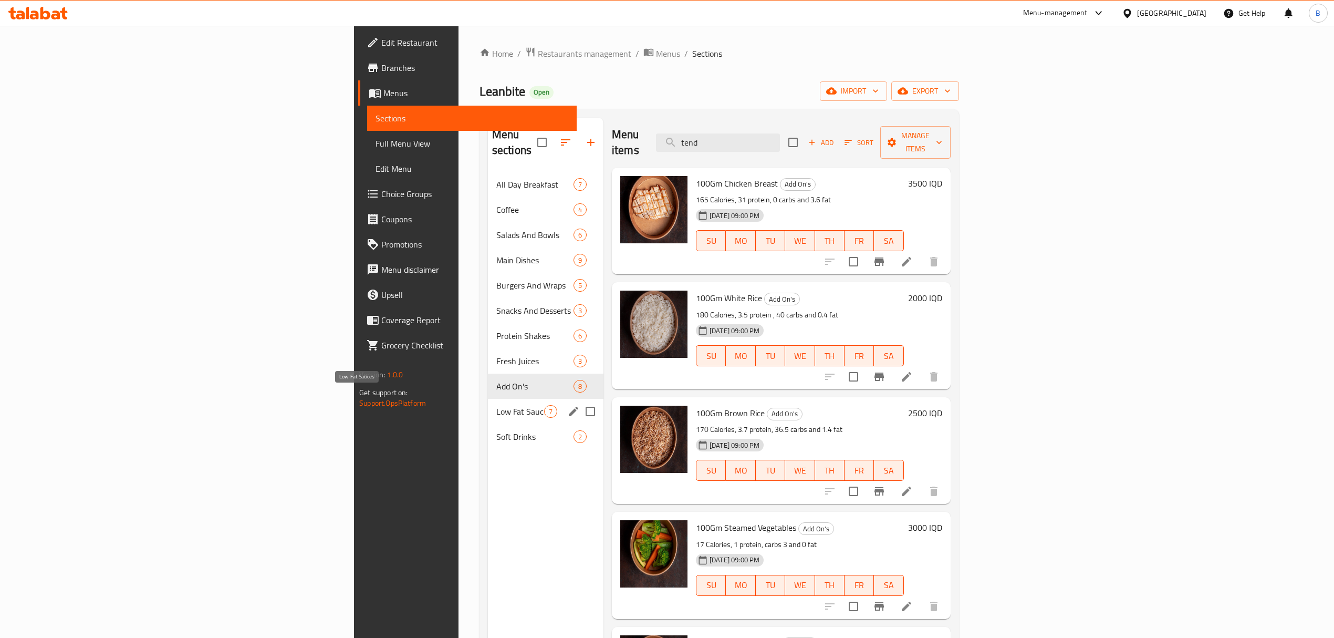
click at [496, 405] on span "Low Fat Sauces" at bounding box center [520, 411] width 48 height 13
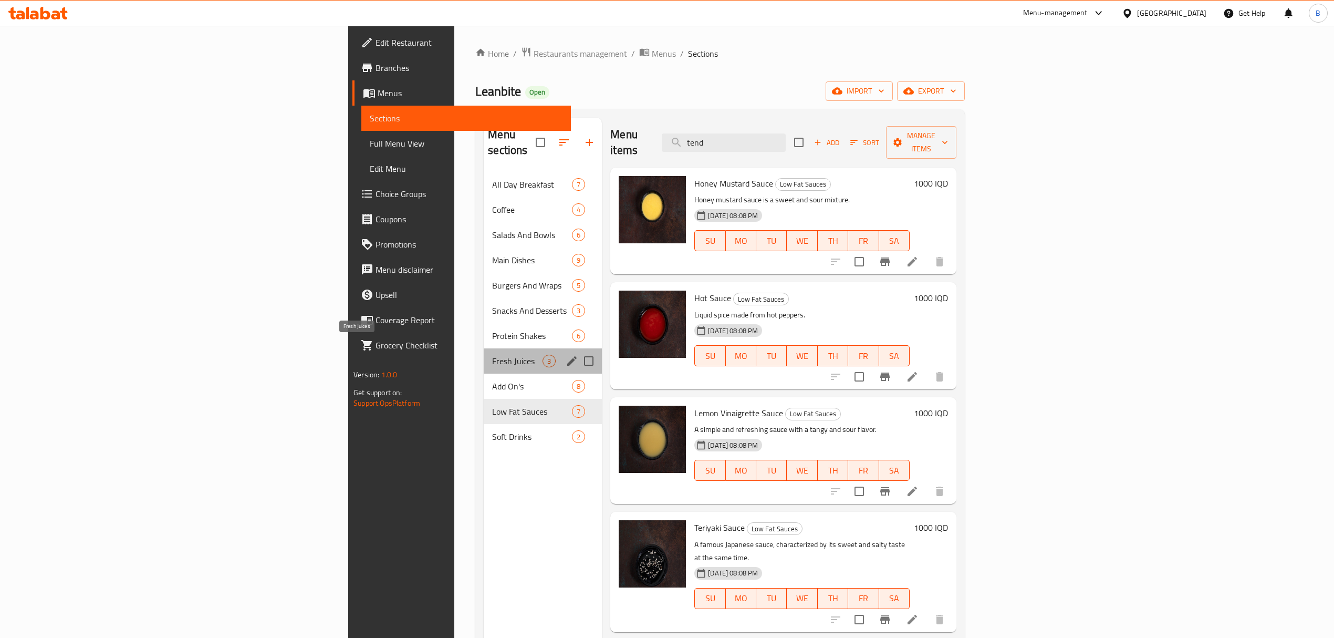
click at [492, 355] on span "Fresh Juices" at bounding box center [517, 361] width 50 height 13
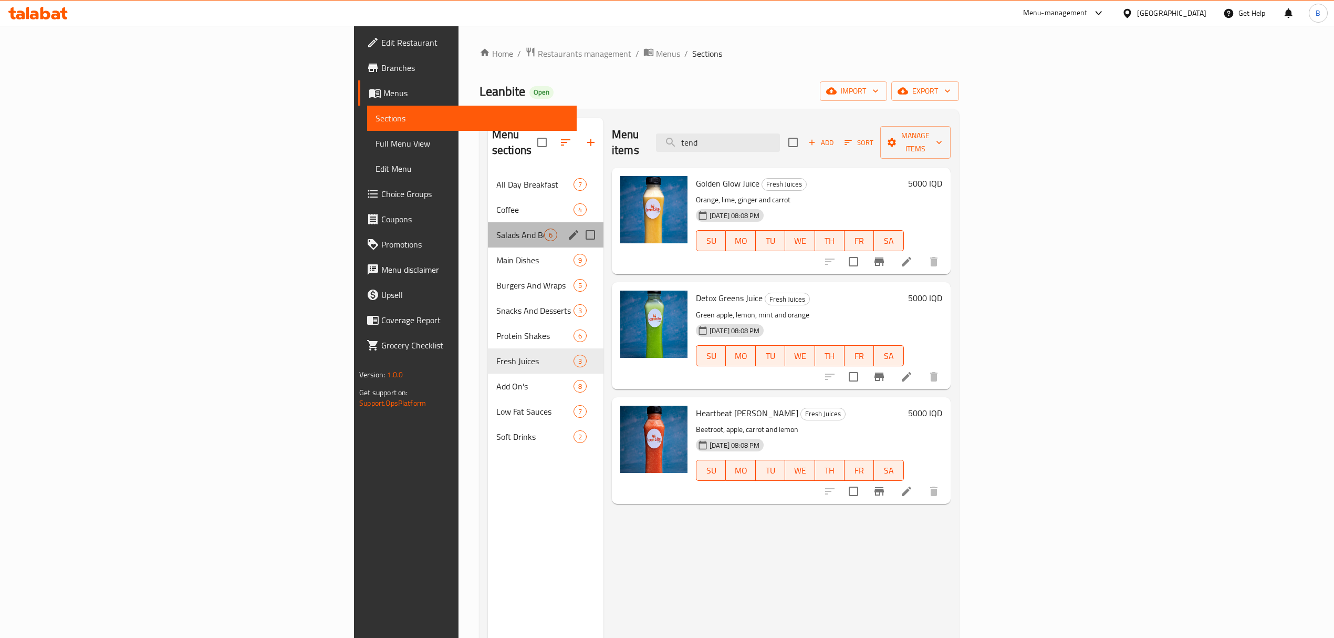
click at [488, 227] on div "Salads And Bowls 6" at bounding box center [546, 234] width 116 height 25
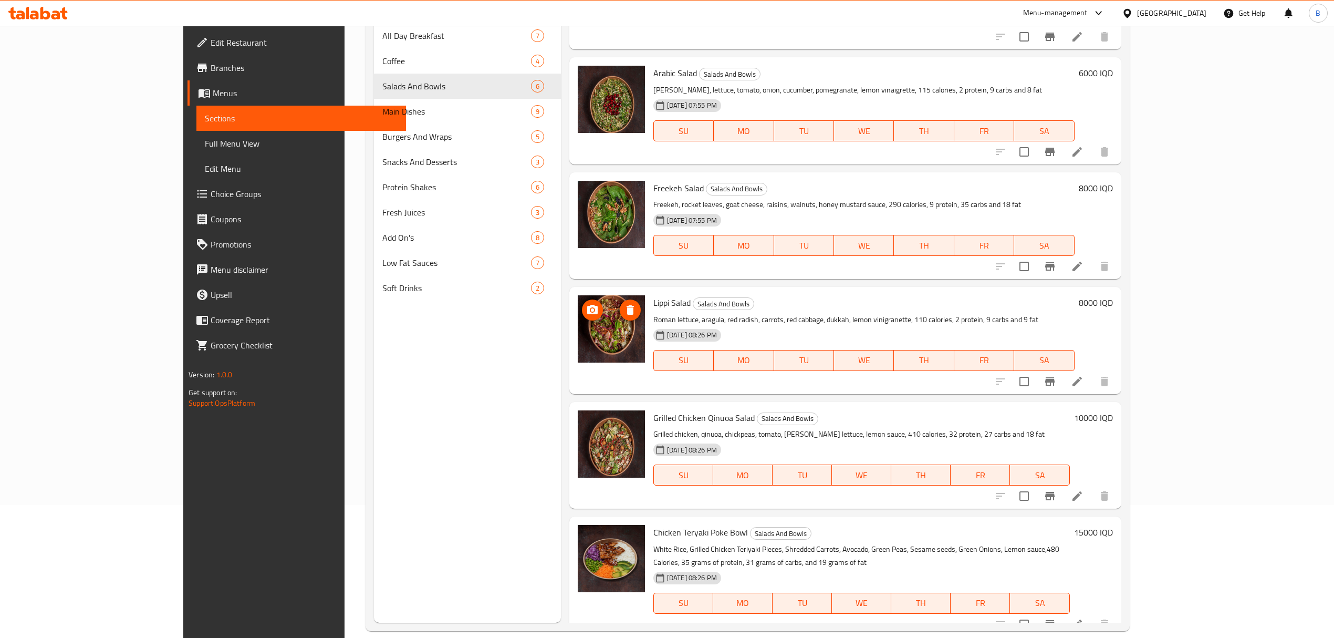
scroll to position [148, 0]
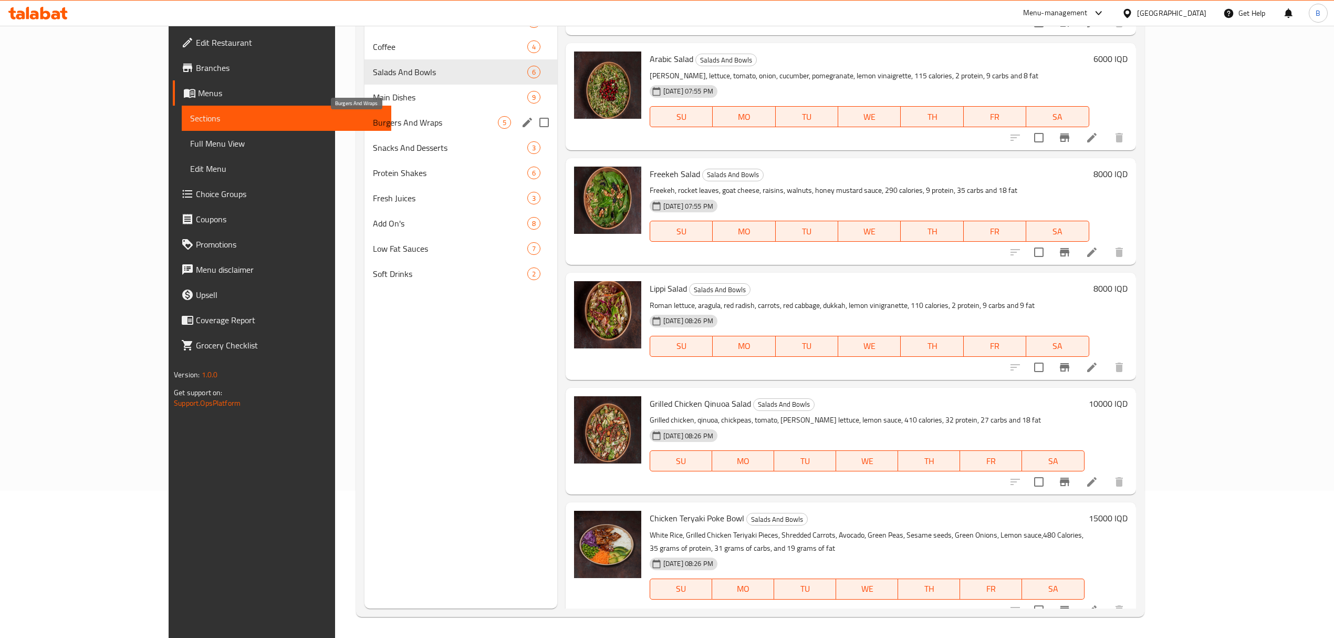
click at [373, 118] on span "Burgers And Wraps" at bounding box center [435, 122] width 125 height 13
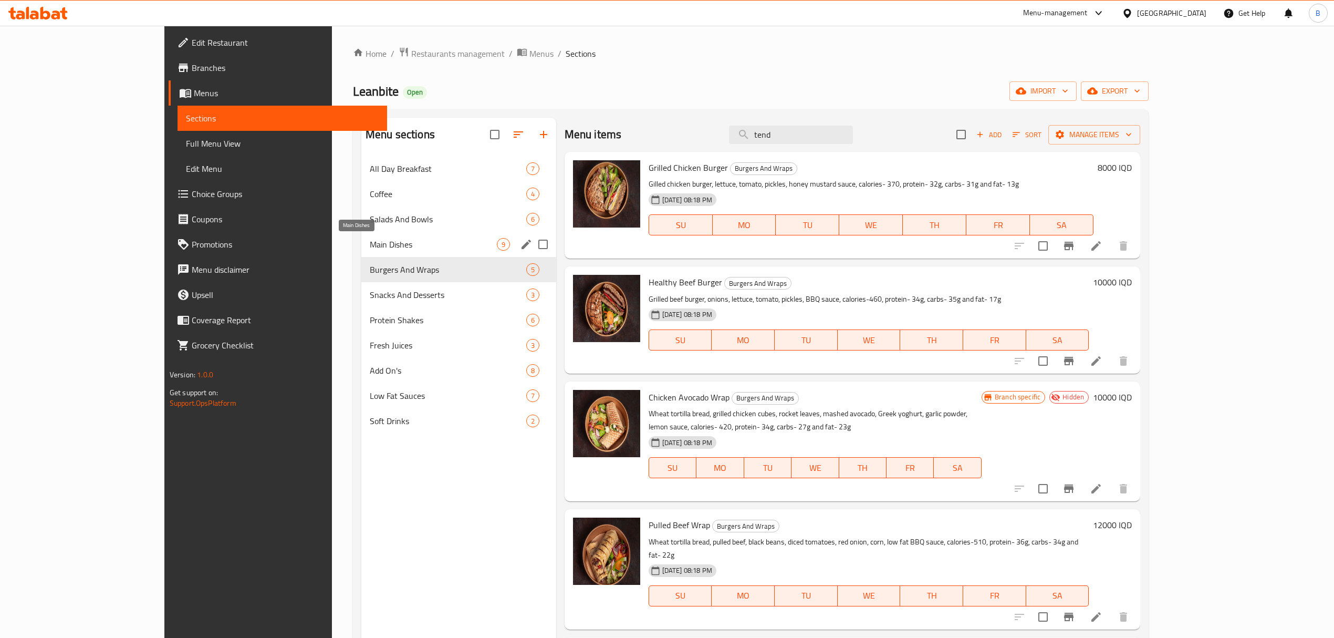
click at [370, 251] on span "Main Dishes" at bounding box center [433, 244] width 127 height 13
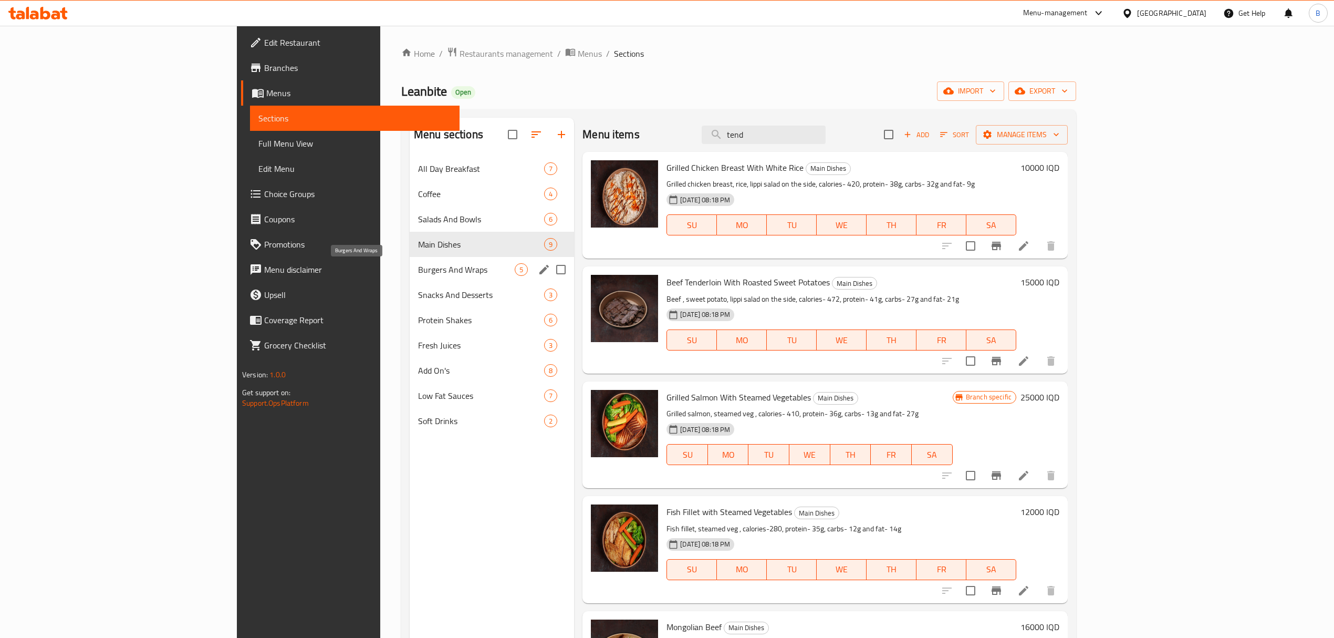
click at [418, 264] on span "Burgers And Wraps" at bounding box center [466, 269] width 97 height 13
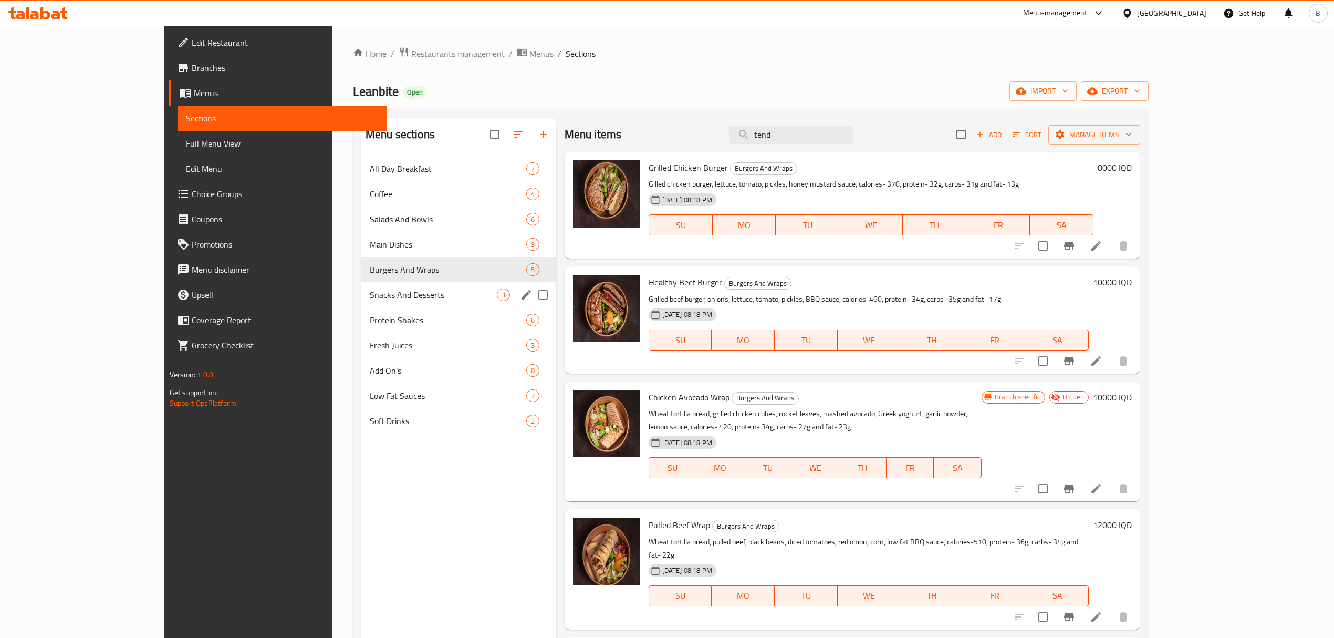
click at [361, 305] on div "Snacks And Desserts 3" at bounding box center [458, 294] width 195 height 25
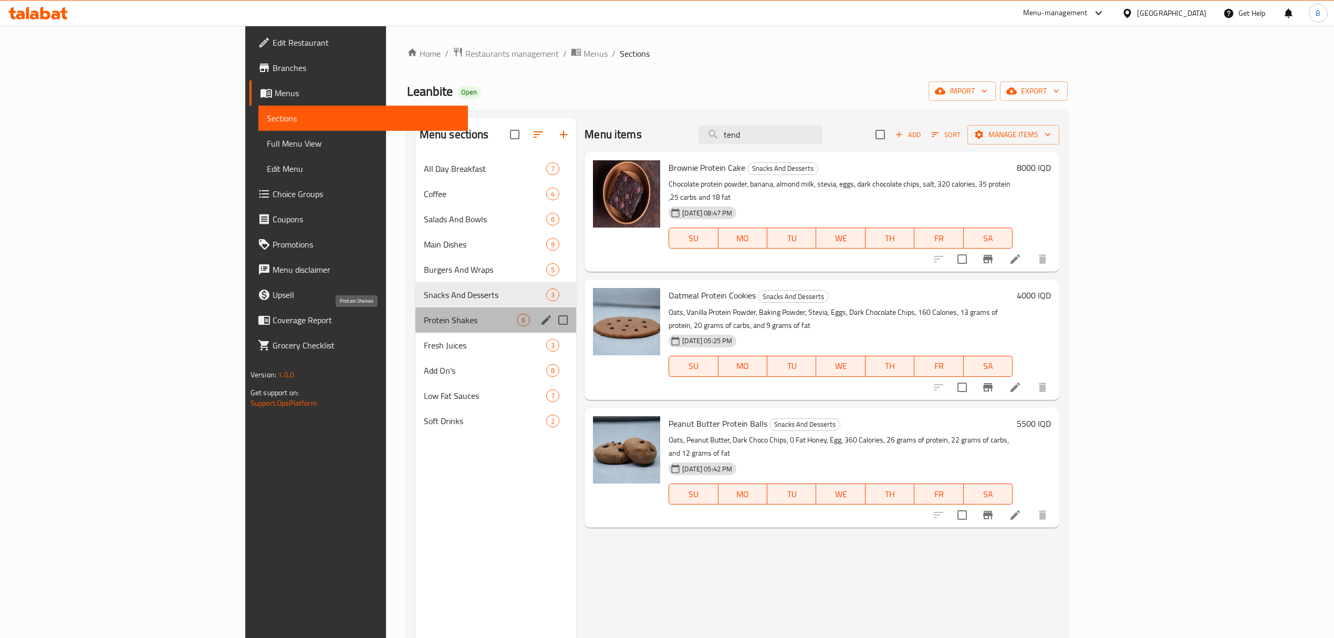
click at [424, 324] on span "Protein Shakes" at bounding box center [470, 320] width 93 height 13
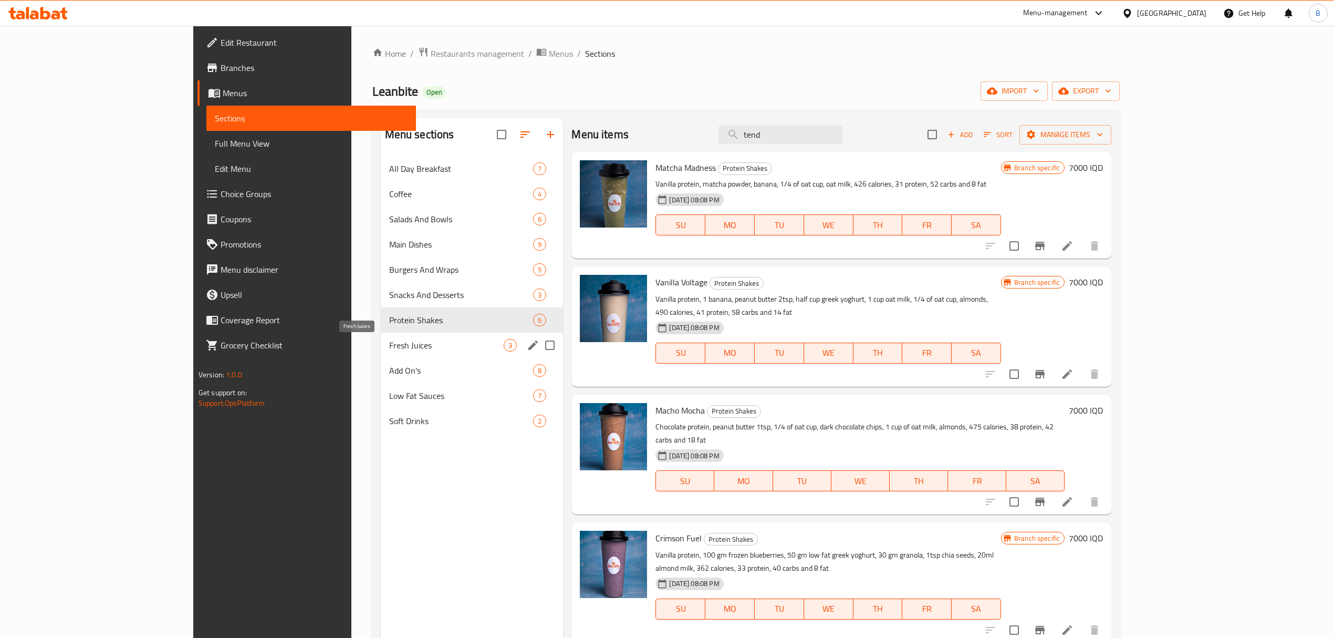
click at [389, 347] on span "Fresh Juices" at bounding box center [446, 345] width 115 height 13
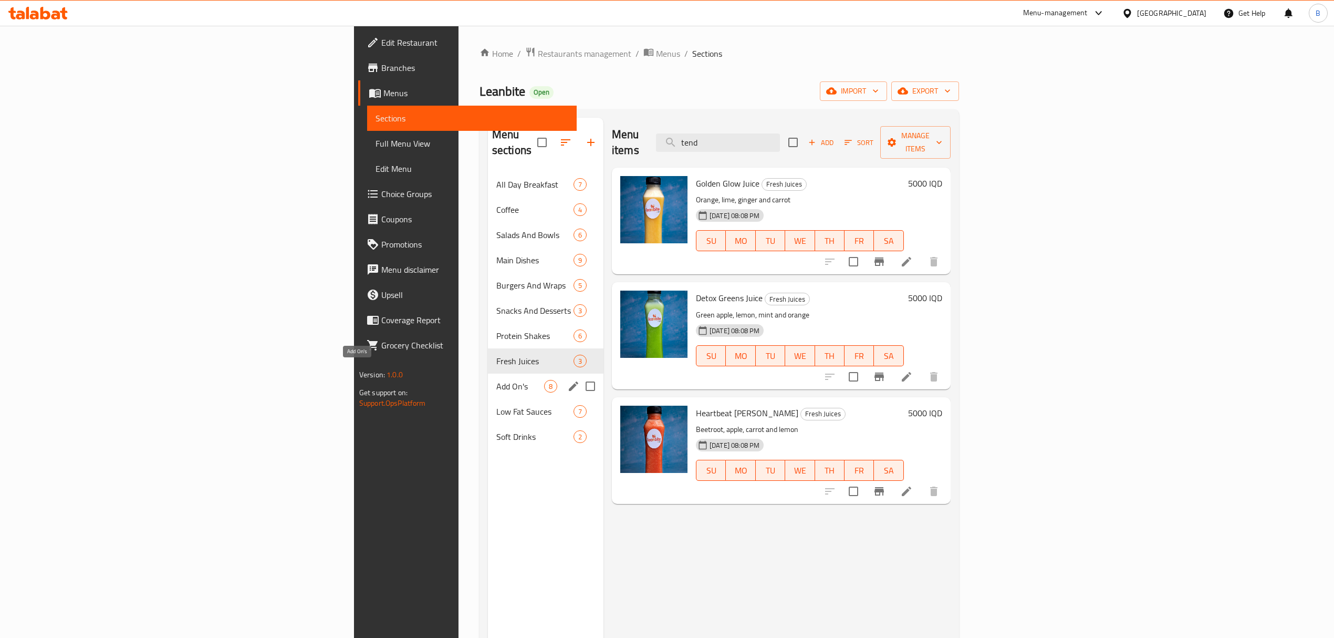
click at [496, 380] on span "Add On's" at bounding box center [520, 386] width 48 height 13
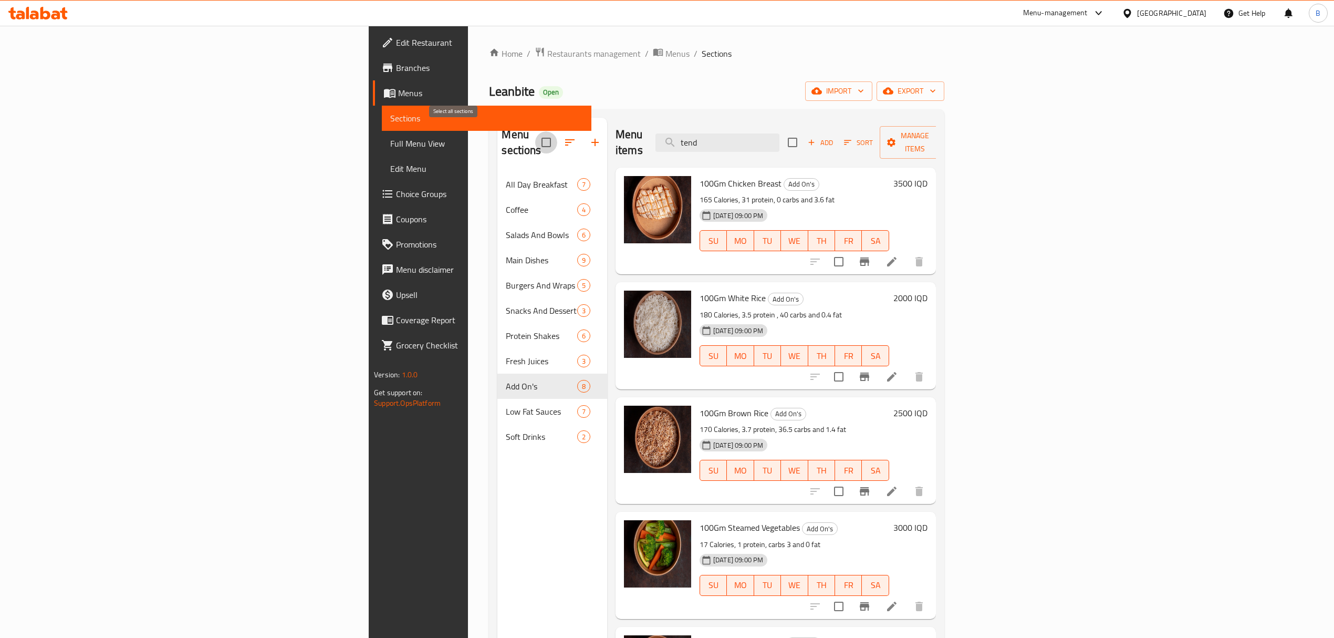
click at [535, 133] on input "checkbox" at bounding box center [546, 142] width 22 height 22
checkbox input "true"
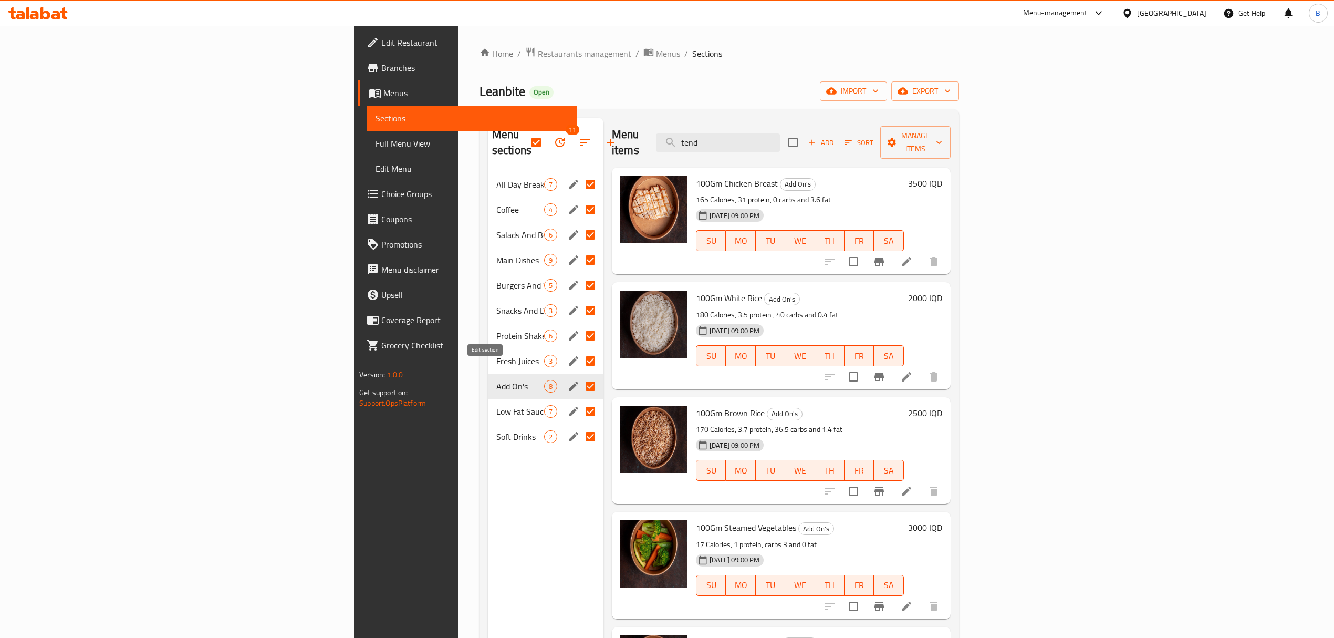
click at [566, 378] on button "edit" at bounding box center [574, 386] width 16 height 16
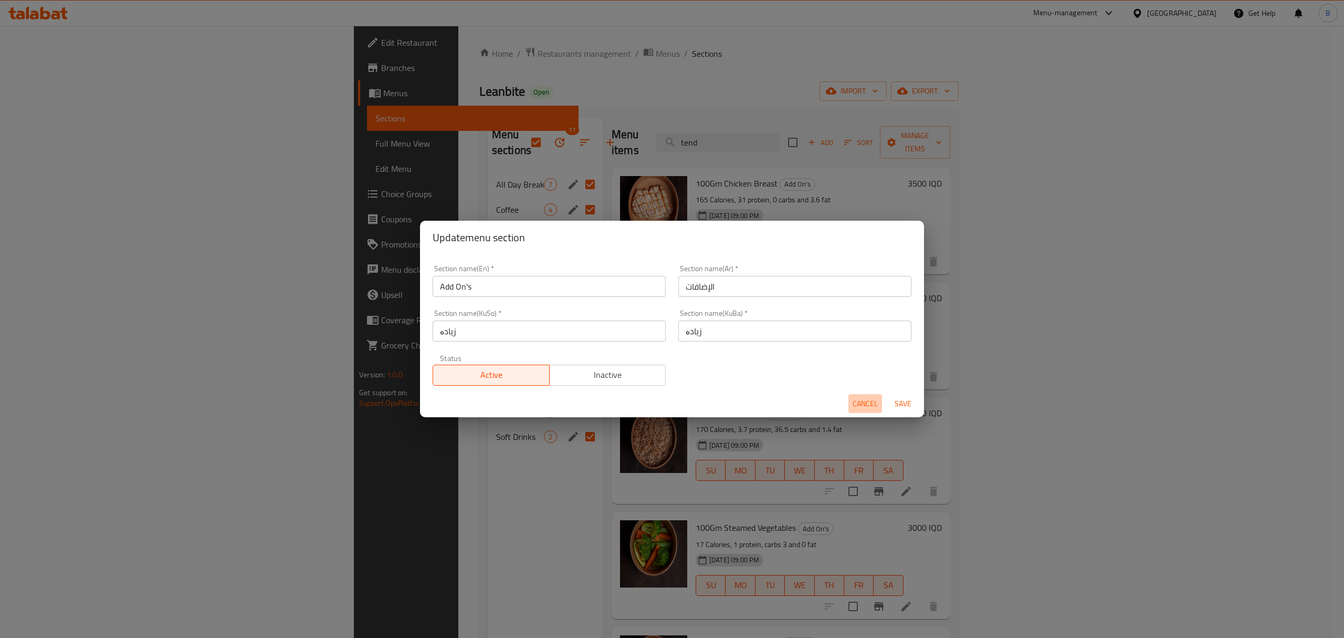
click at [856, 405] on span "Cancel" at bounding box center [865, 403] width 25 height 13
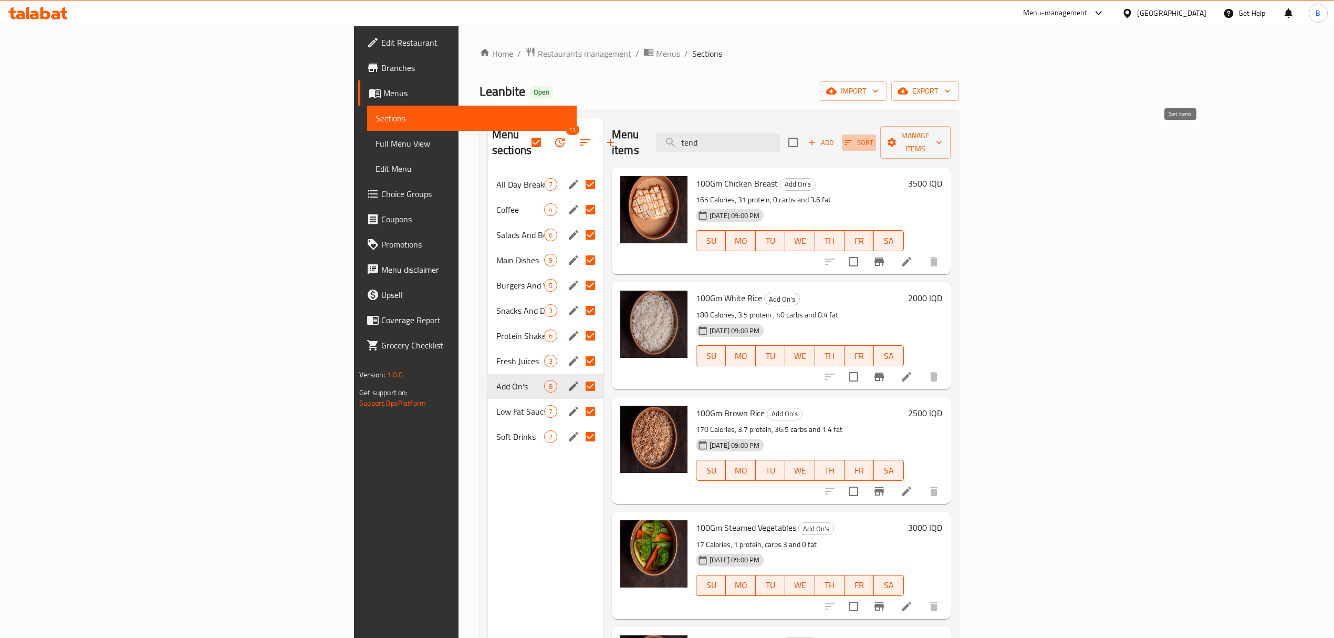
drag, startPoint x: 1175, startPoint y: 139, endPoint x: 1129, endPoint y: 154, distance: 48.7
click at [951, 154] on div "Menu items tend Add Sort Manage items 100Gm Chicken Breast Add On's 165 Calorie…" at bounding box center [776, 437] width 347 height 638
click at [804, 140] on input "checkbox" at bounding box center [793, 142] width 22 height 22
checkbox input "true"
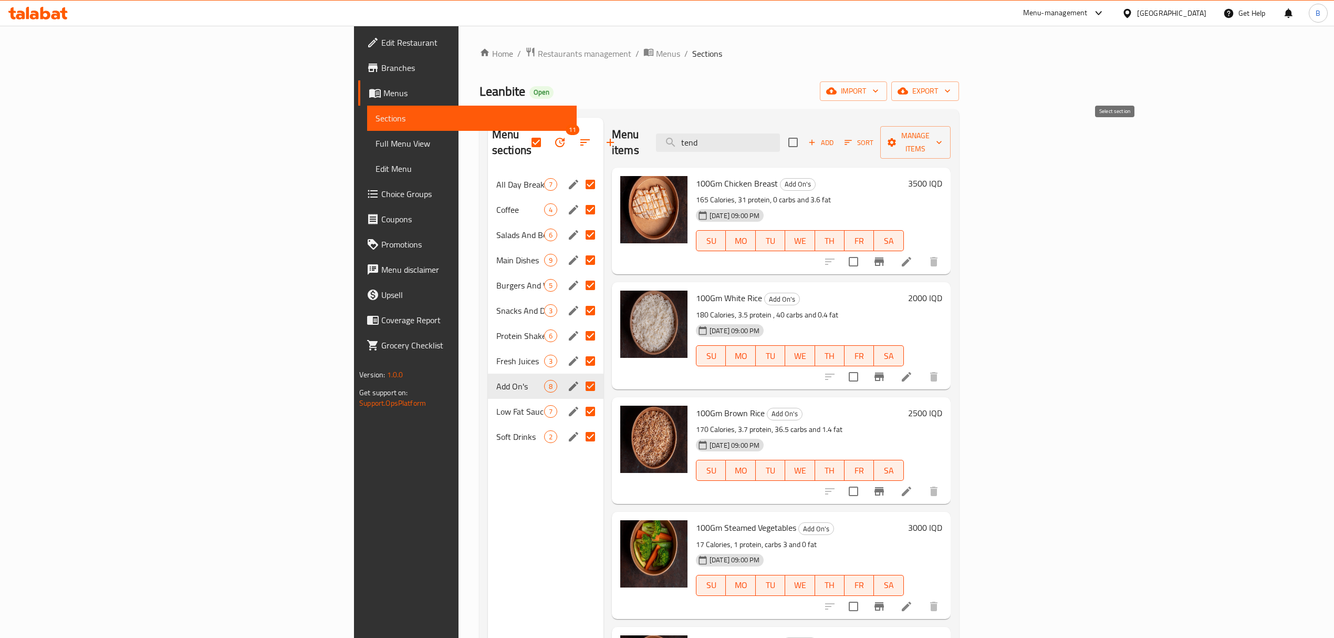
checkbox input "true"
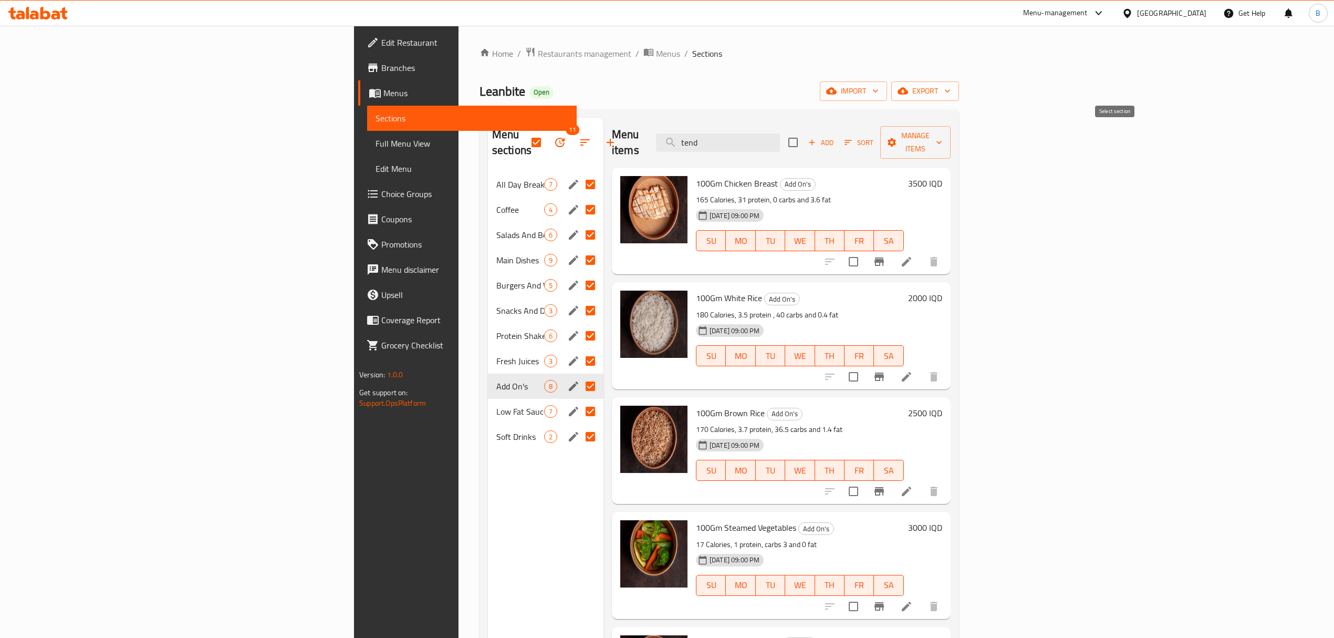
checkbox input "true"
click at [876, 143] on button "Sort" at bounding box center [859, 142] width 34 height 16
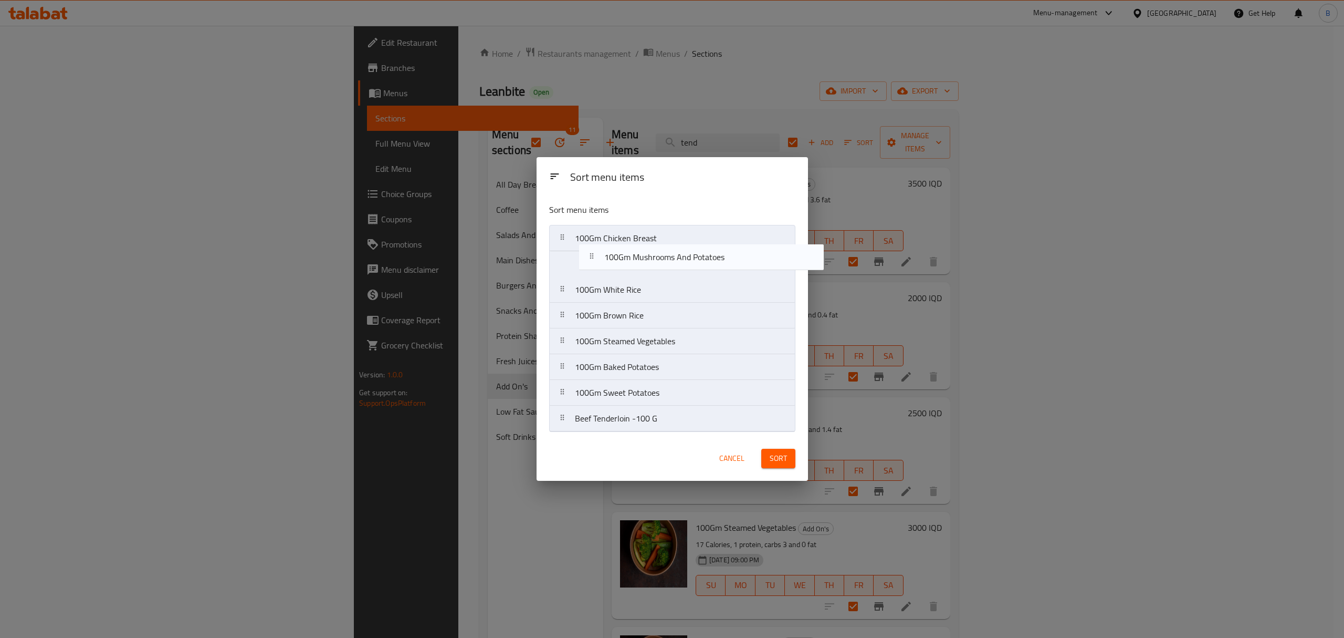
drag, startPoint x: 664, startPoint y: 402, endPoint x: 699, endPoint y: 257, distance: 148.9
click at [699, 257] on nav "100Gm Chicken Breast 100Gm White Rice 100Gm Brown Rice 100Gm Steamed Vegetables…" at bounding box center [672, 328] width 246 height 207
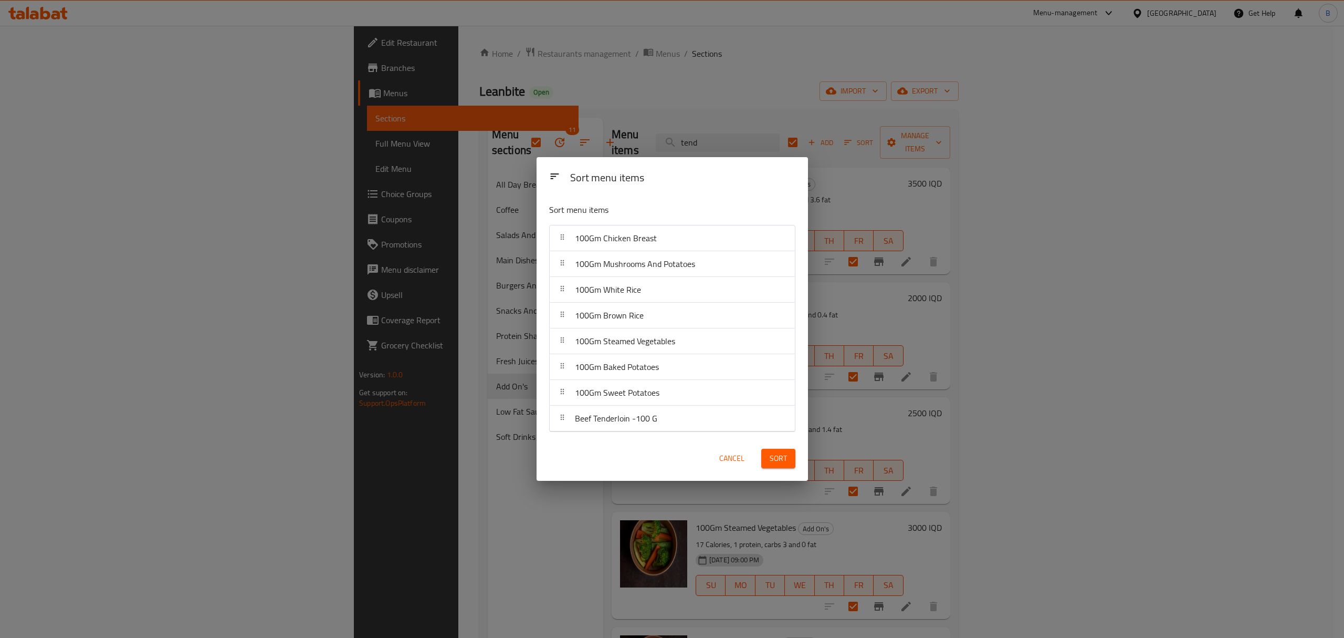
click at [773, 463] on span "Sort" at bounding box center [778, 458] width 17 height 13
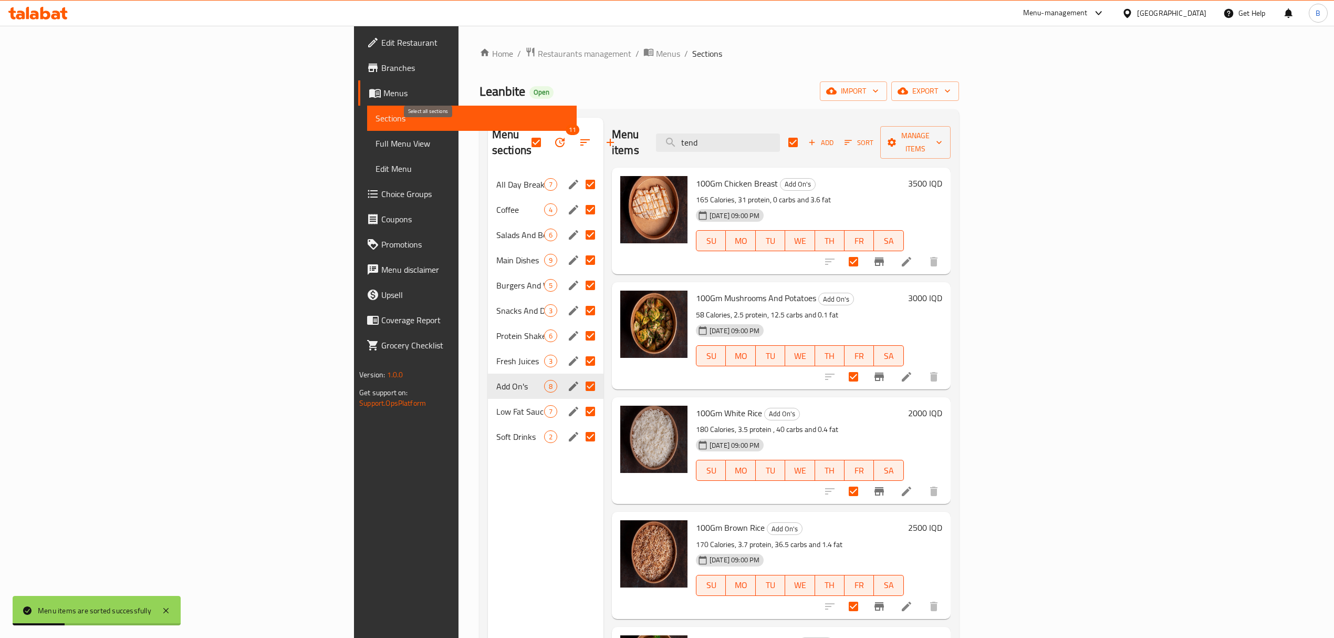
click at [525, 131] on input "checkbox" at bounding box center [536, 142] width 22 height 22
checkbox input "false"
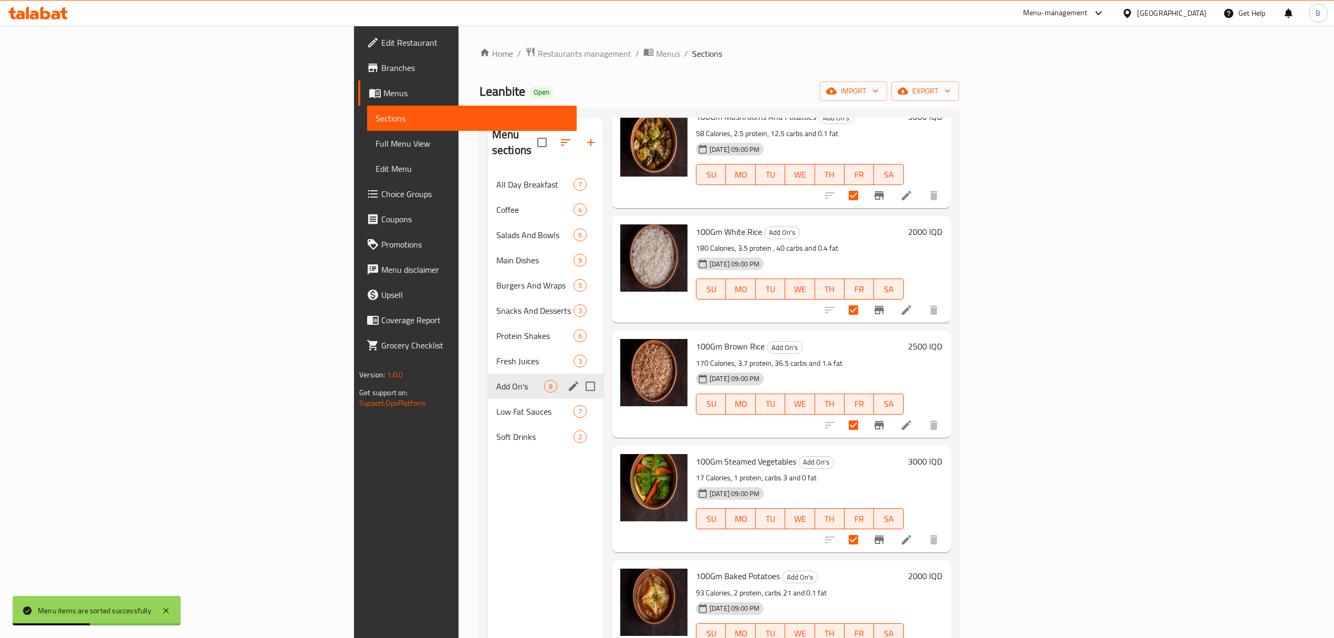
scroll to position [306, 0]
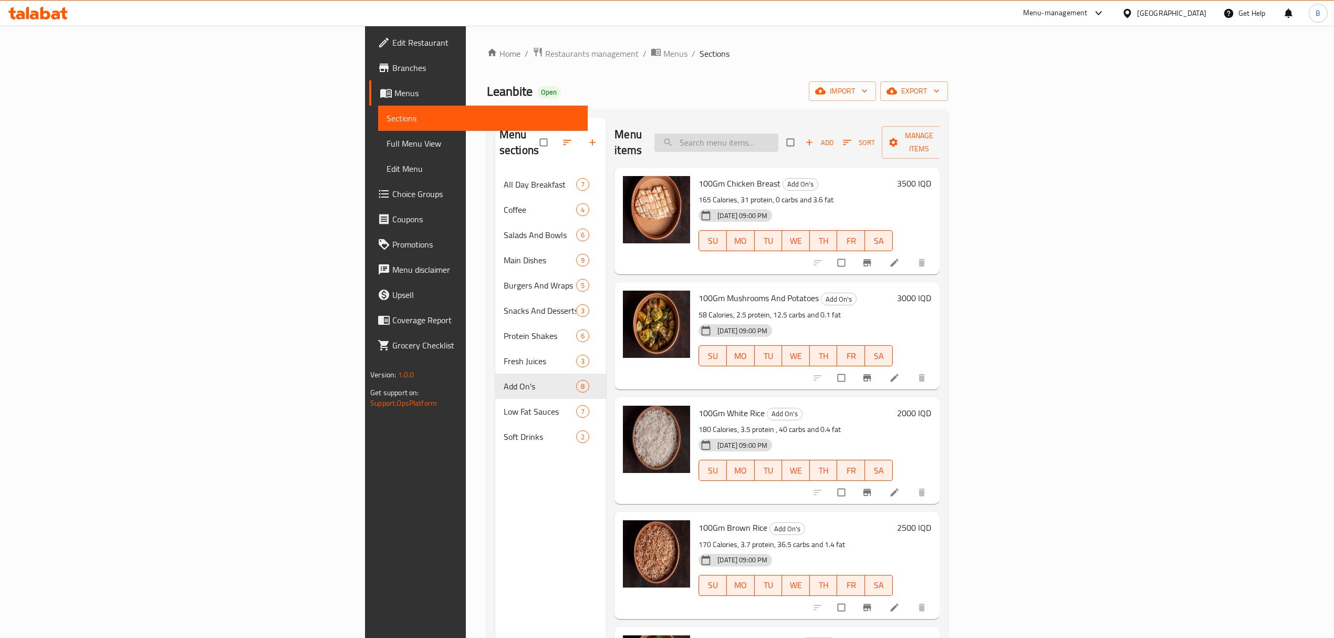
click at [778, 137] on input "search" at bounding box center [716, 142] width 124 height 18
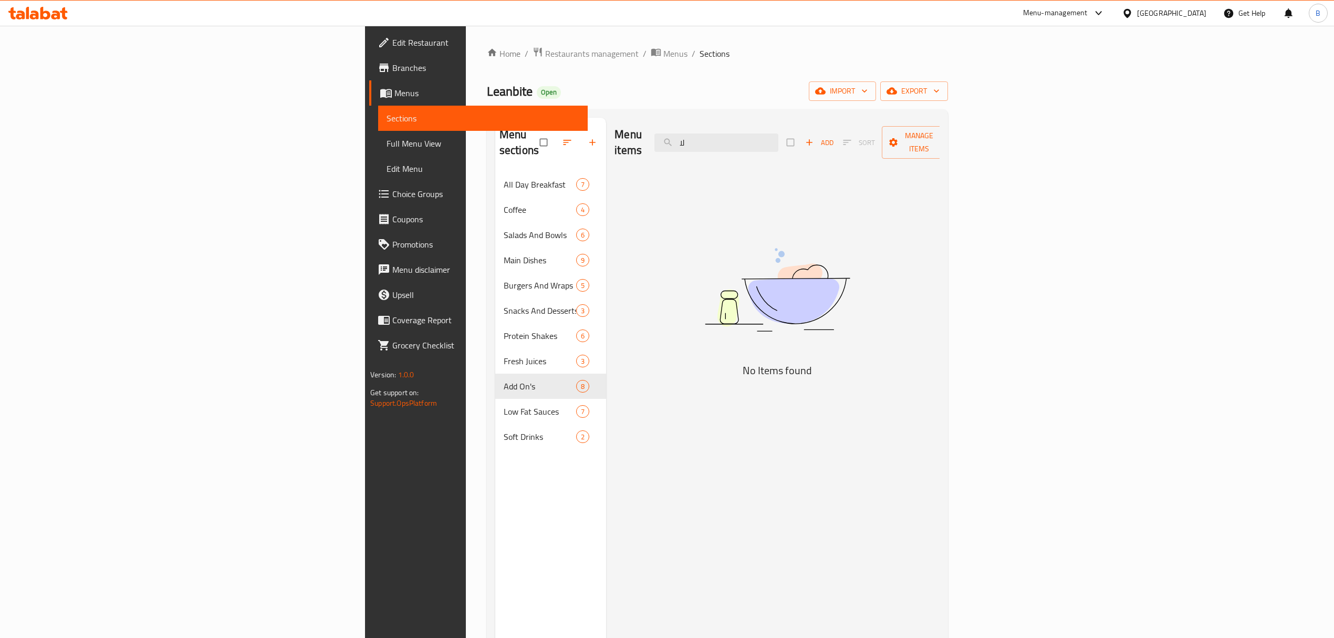
type input "ل"
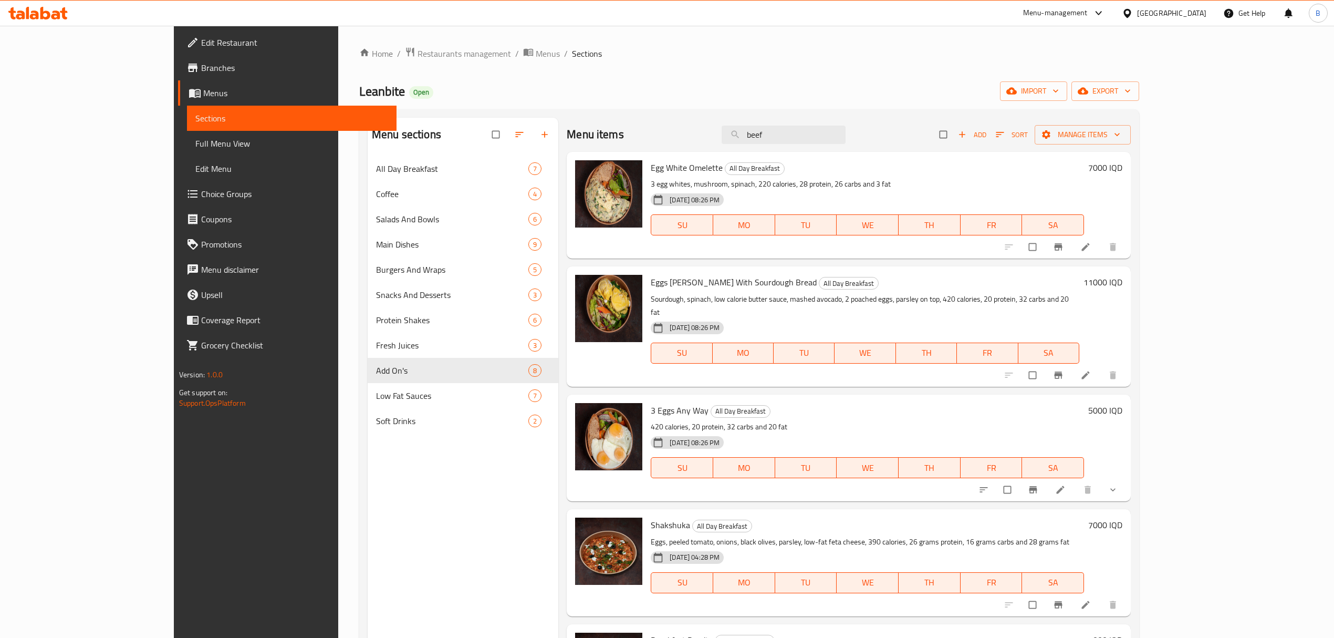
type input "beef"
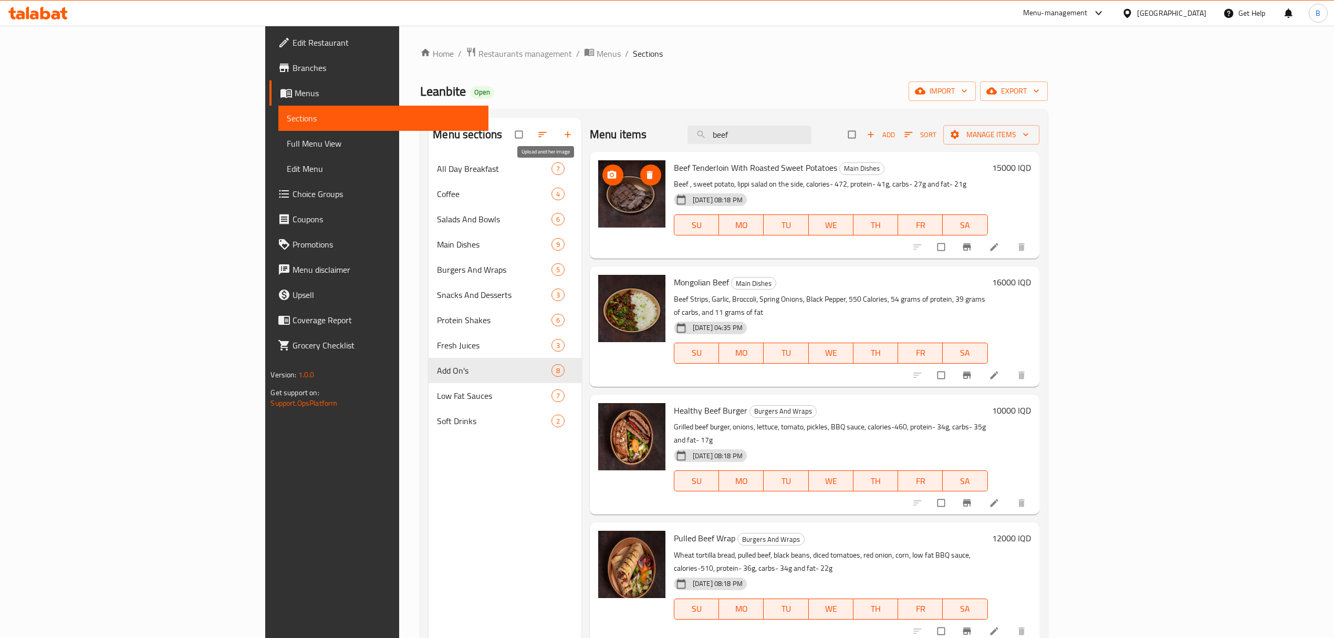
click at [602, 179] on span "upload picture" at bounding box center [612, 175] width 21 height 11
click at [40, 13] on icon at bounding box center [45, 13] width 10 height 13
